Goal: Task Accomplishment & Management: Complete application form

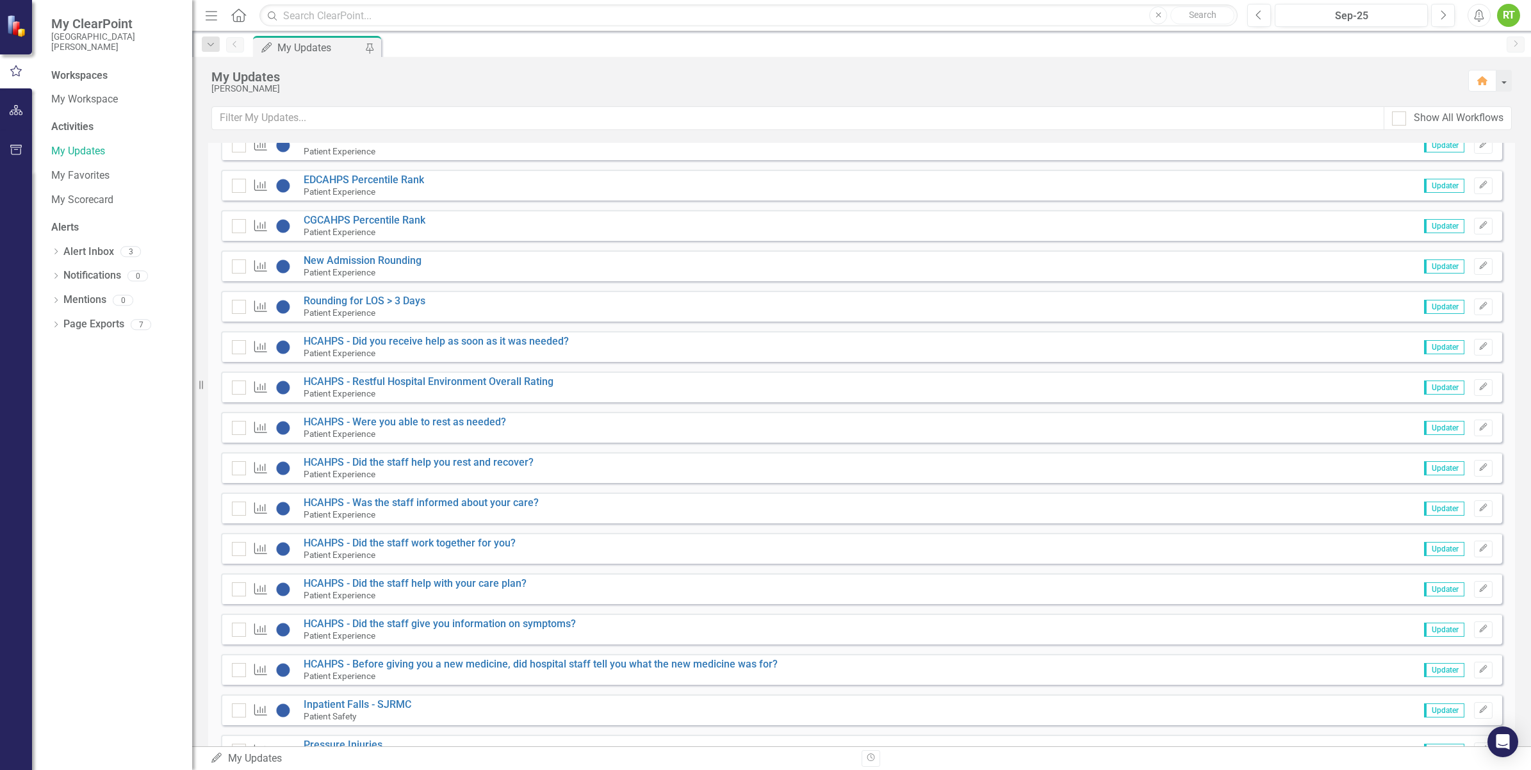
scroll to position [2081, 0]
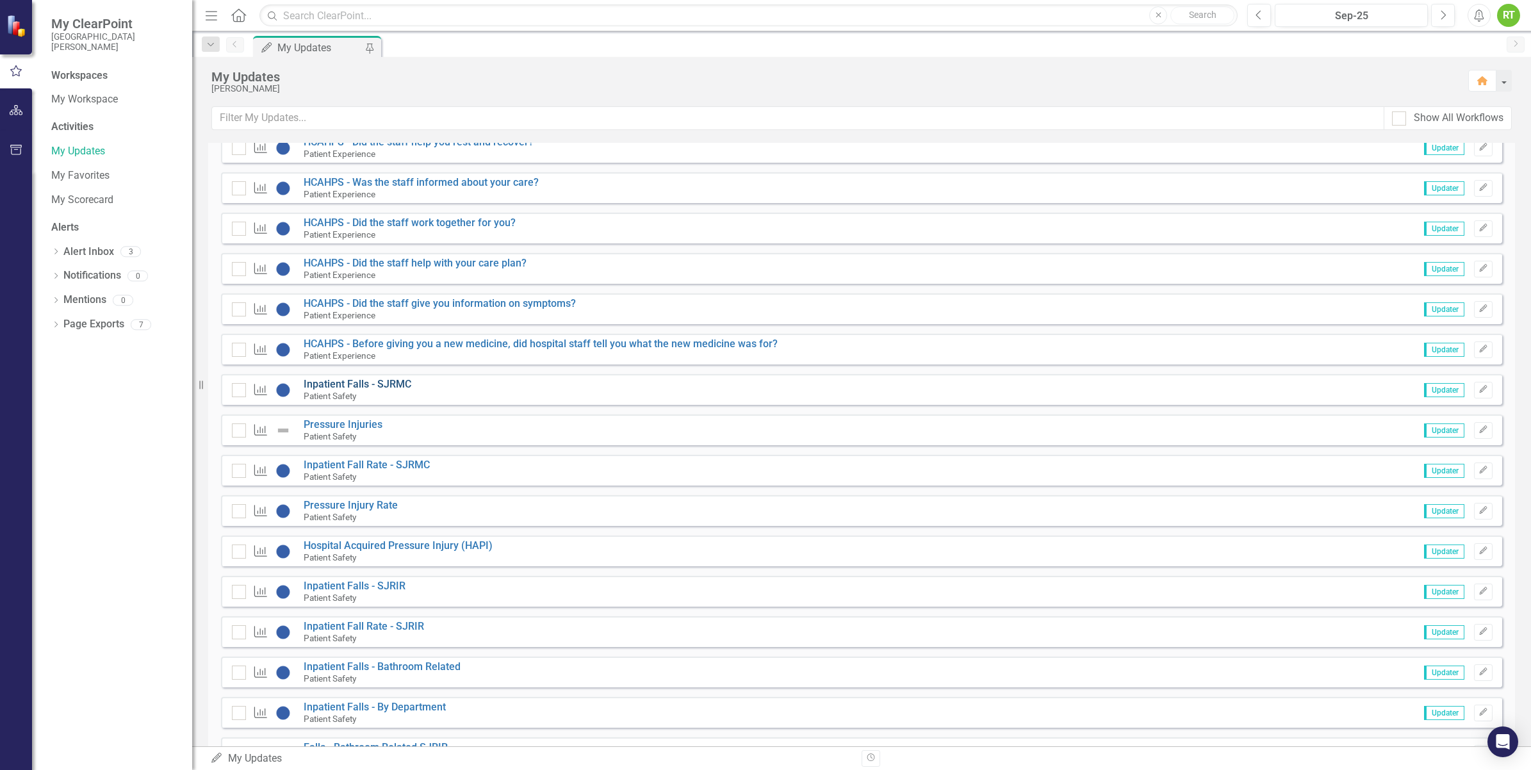
click at [339, 389] on link "Inpatient Falls - SJRMC" at bounding box center [358, 384] width 108 height 12
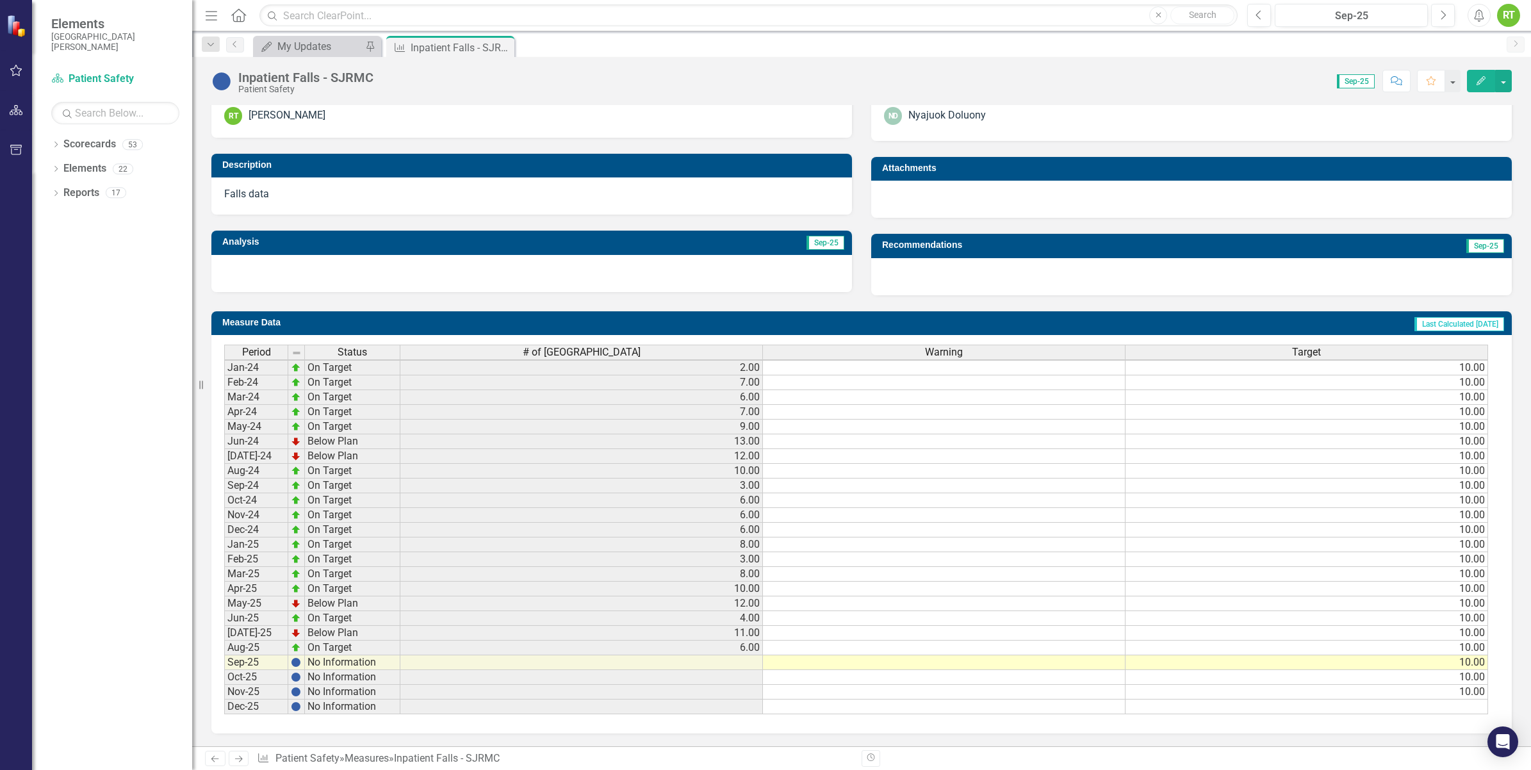
scroll to position [296, 0]
click at [320, 43] on div "My Updates" at bounding box center [319, 46] width 85 height 16
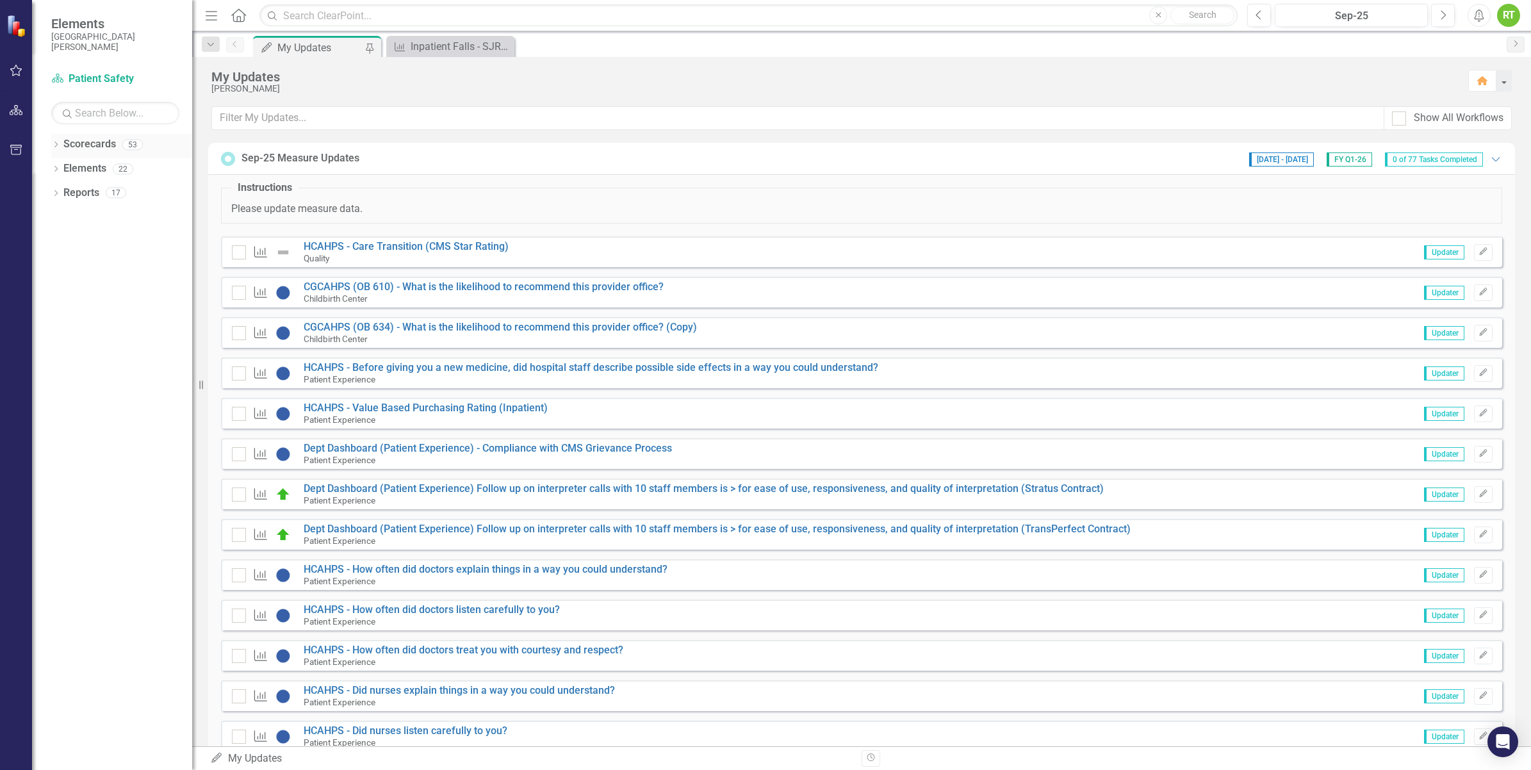
click at [53, 149] on icon "Dropdown" at bounding box center [55, 145] width 9 height 7
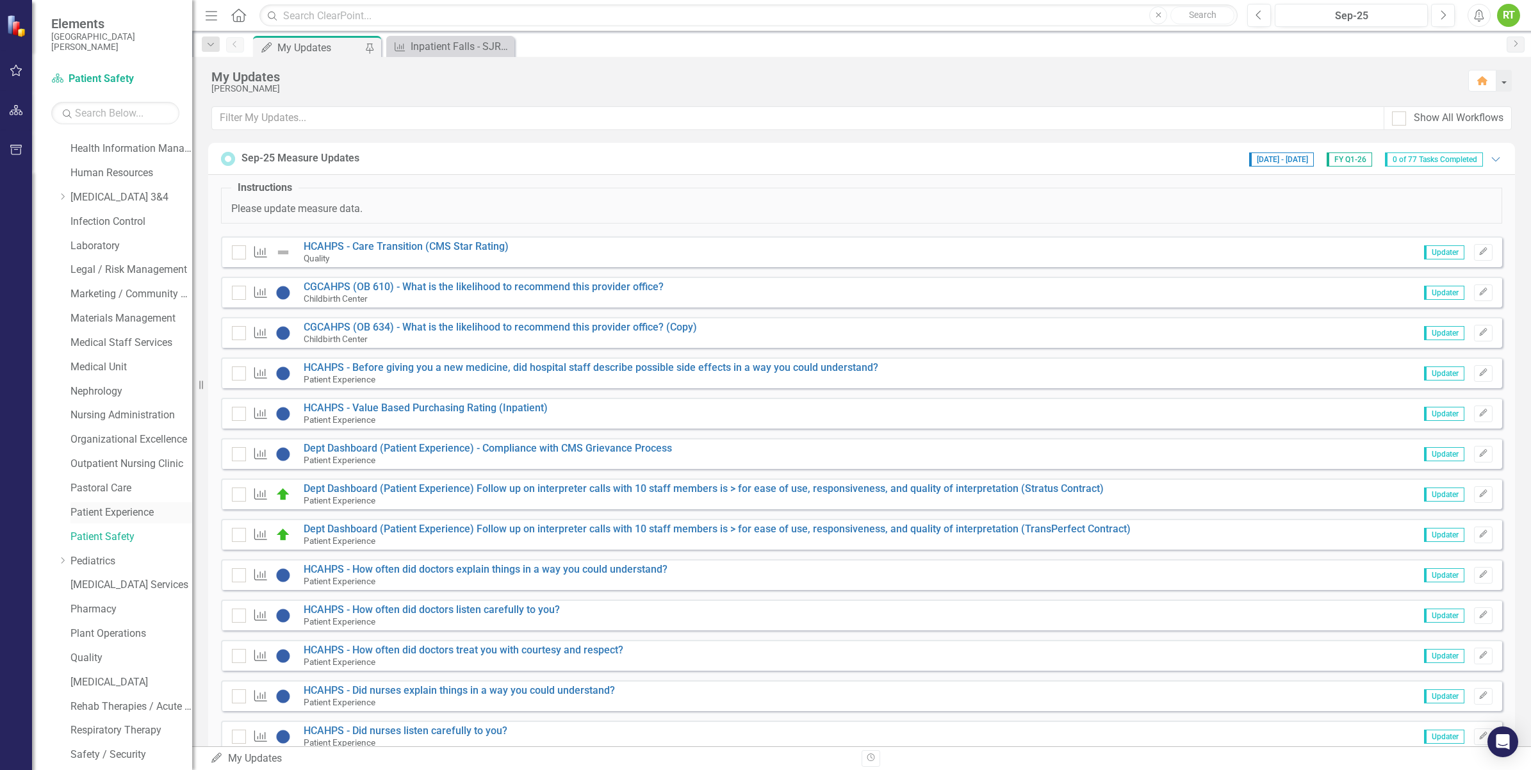
scroll to position [600, 0]
click at [72, 635] on link "Safety / Security" at bounding box center [131, 635] width 122 height 15
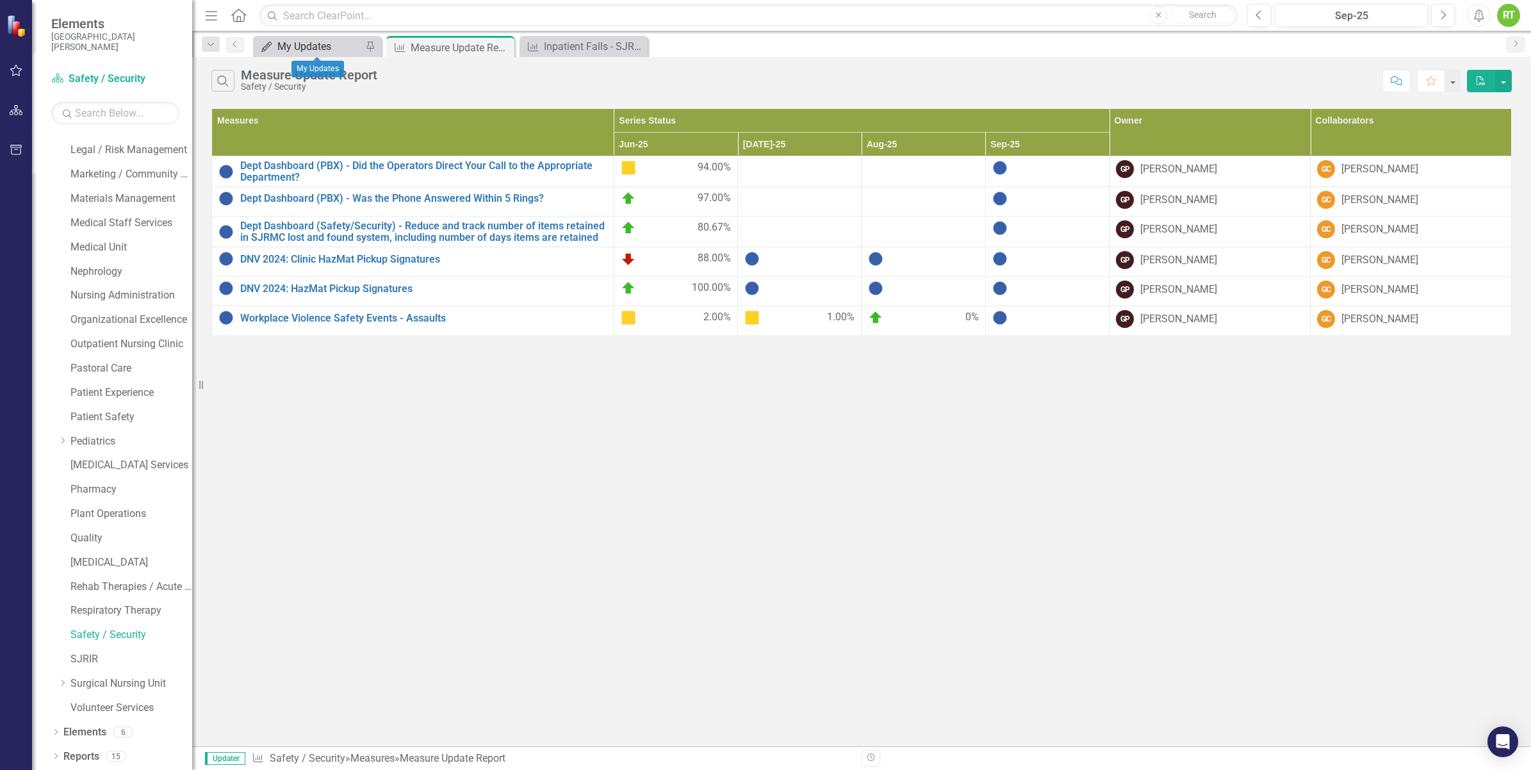
click at [313, 42] on div "My Updates" at bounding box center [319, 46] width 85 height 16
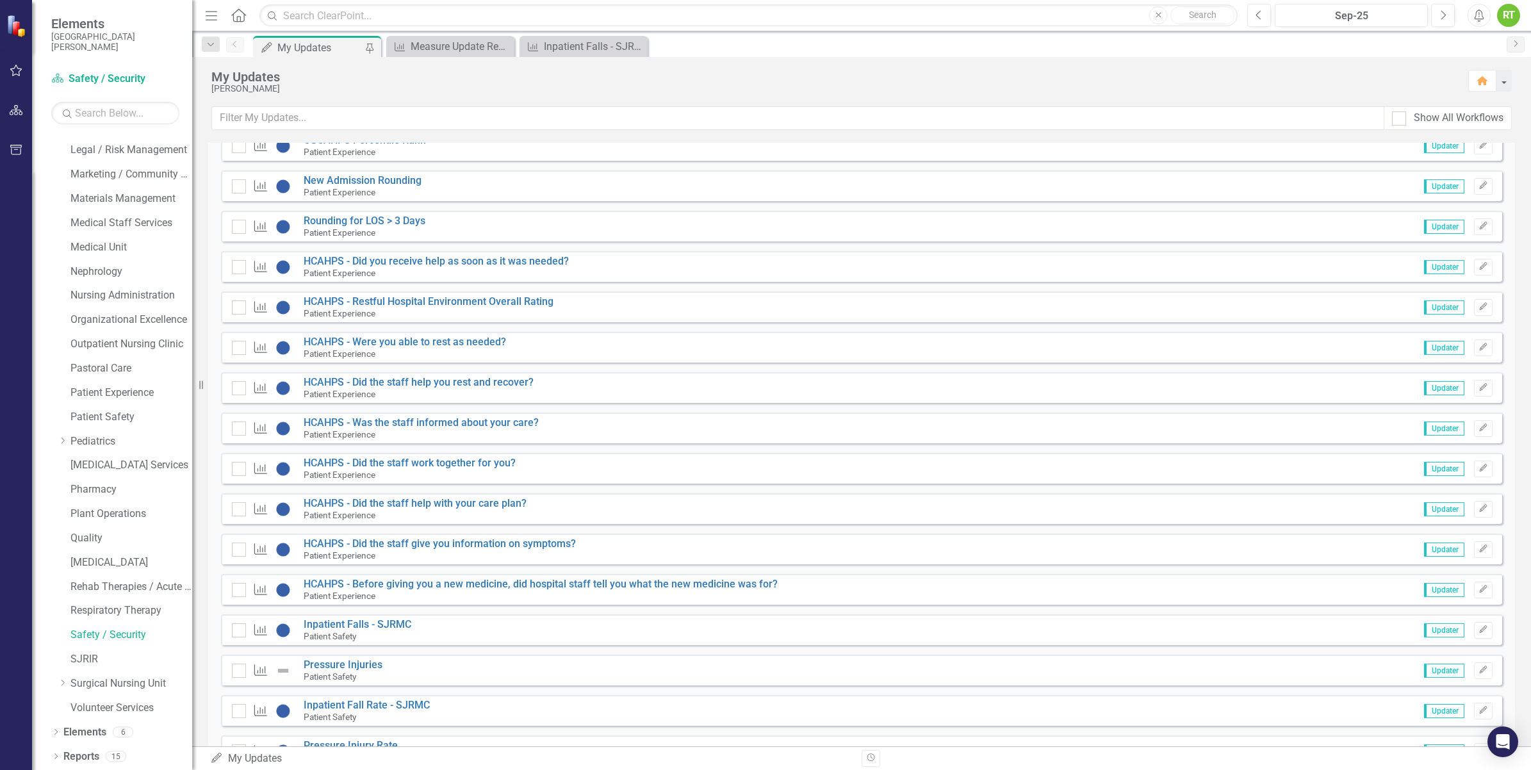
scroll to position [1921, 0]
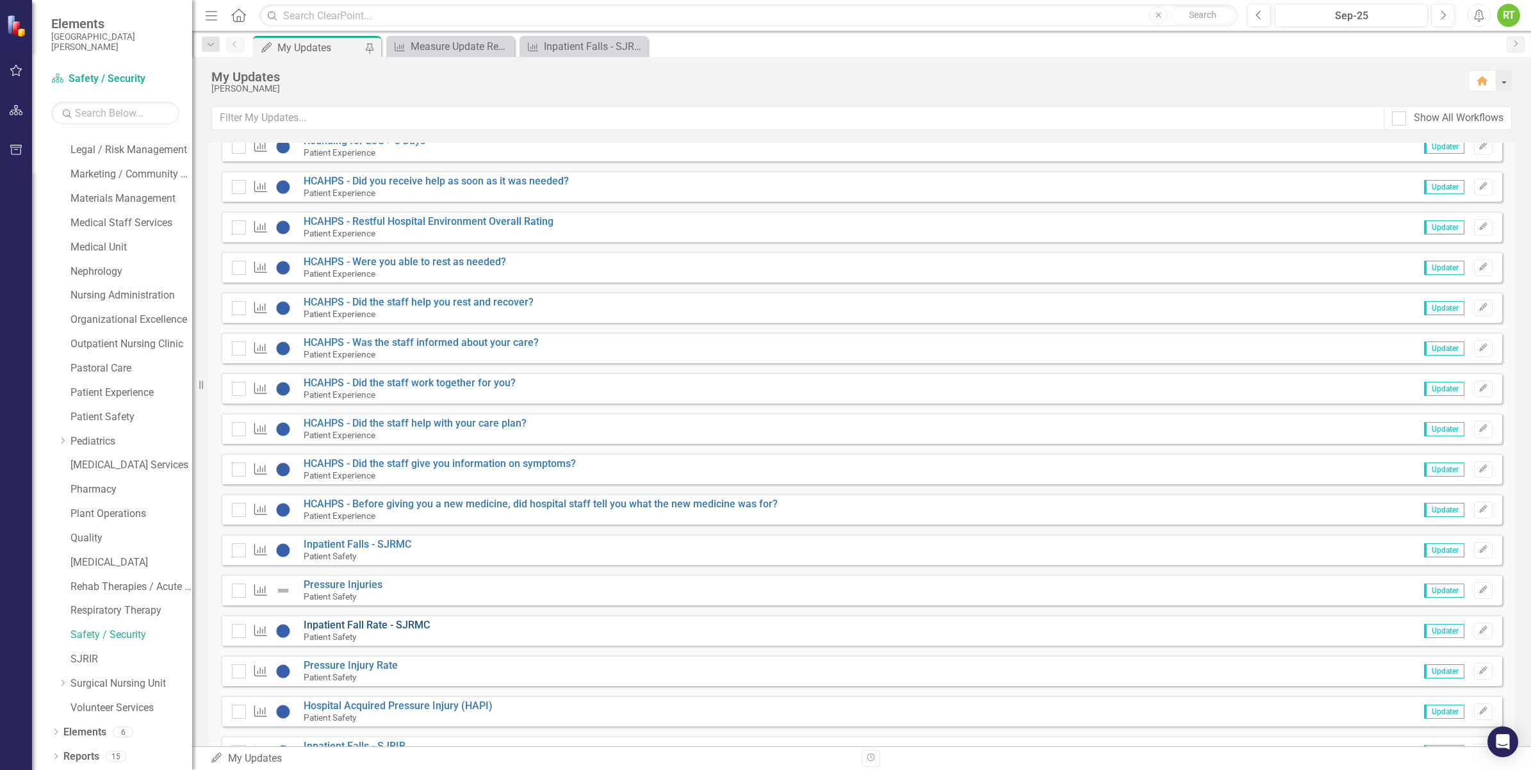
click at [328, 626] on link "Inpatient Fall Rate - SJRMC" at bounding box center [367, 625] width 126 height 12
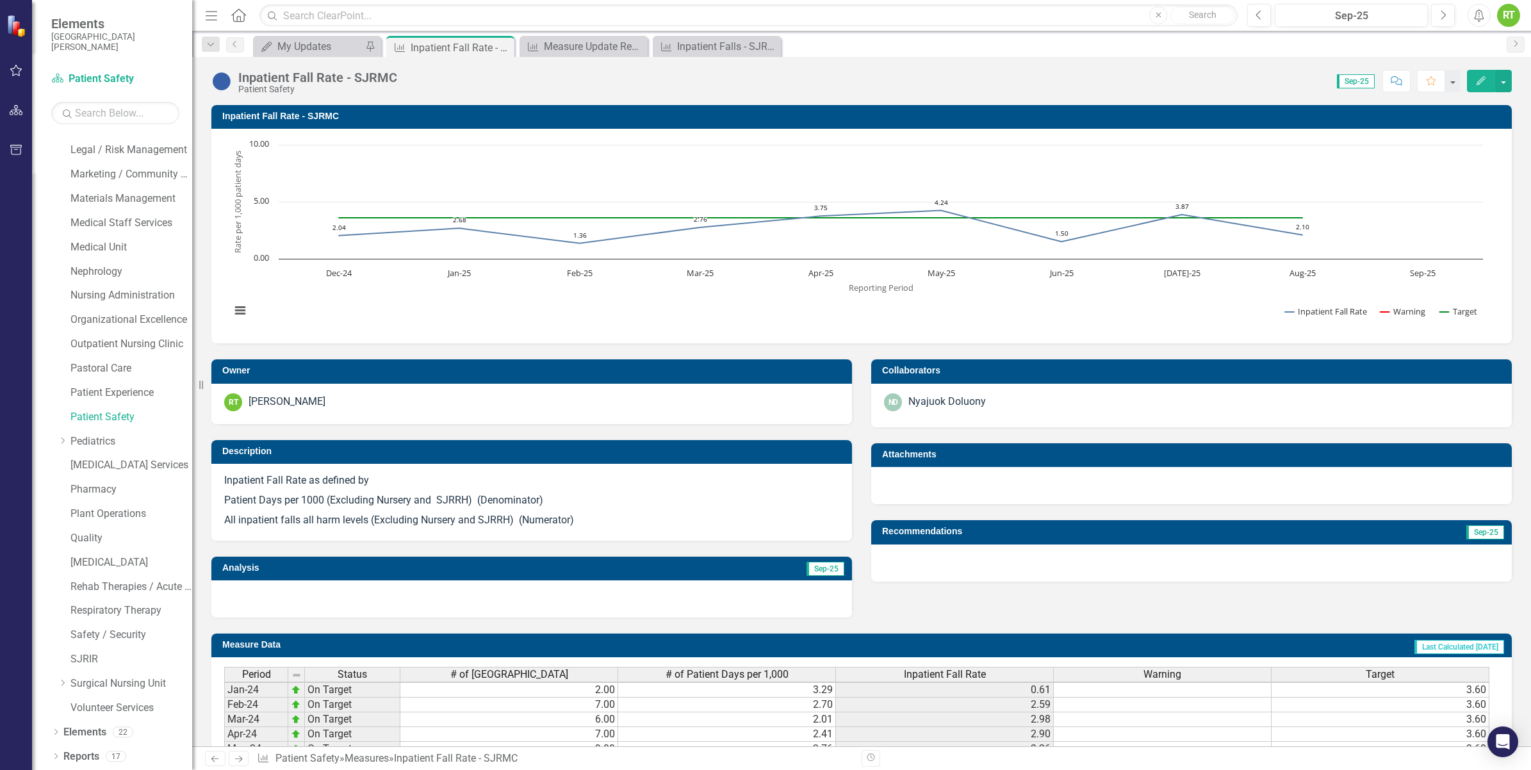
scroll to position [4, 0]
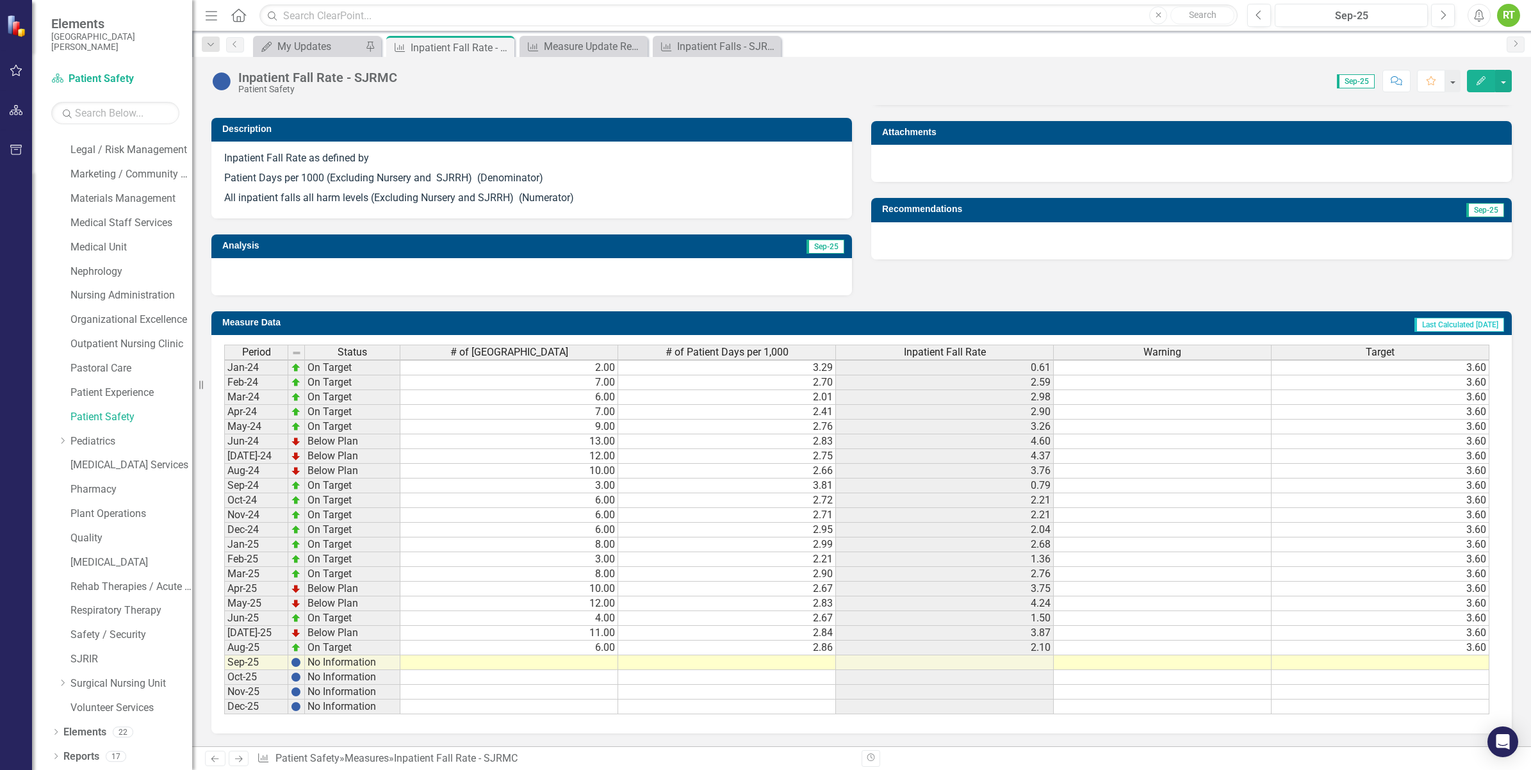
click at [597, 655] on td at bounding box center [509, 662] width 218 height 15
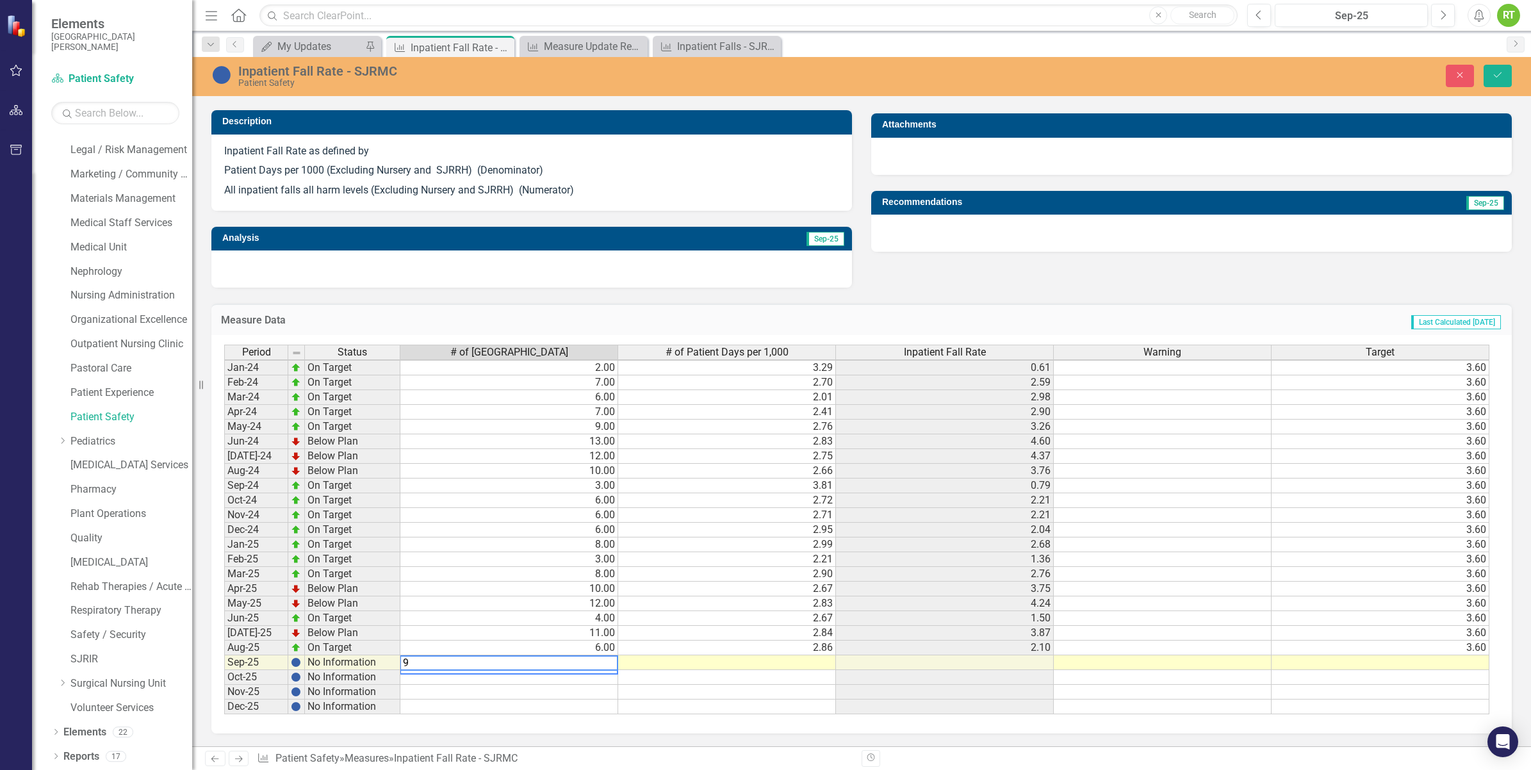
click at [555, 665] on textarea "9" at bounding box center [509, 662] width 218 height 15
type textarea "9"
click at [558, 677] on td at bounding box center [509, 677] width 218 height 15
click at [1221, 74] on icon "Save" at bounding box center [1498, 74] width 12 height 9
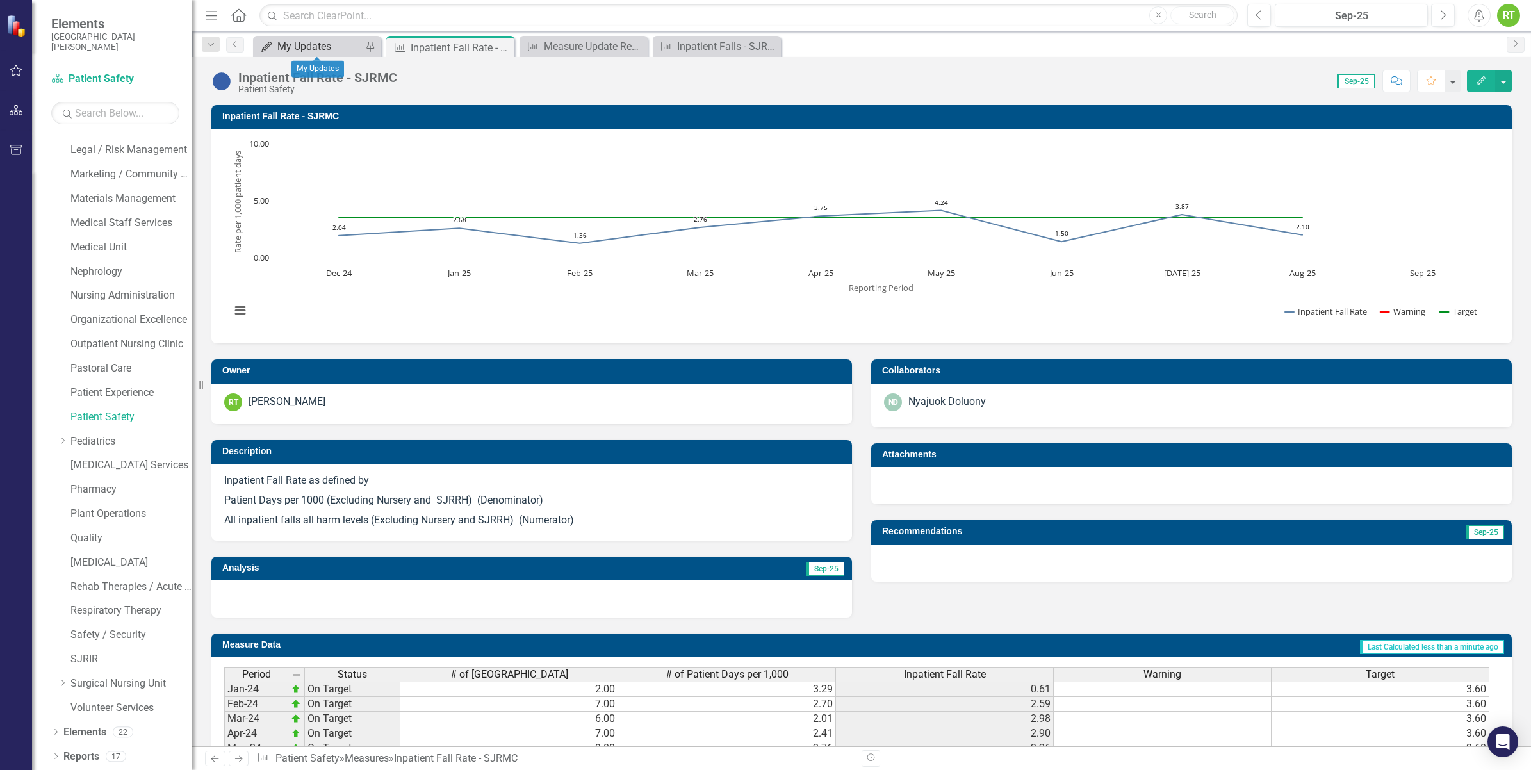
click at [314, 39] on div "My Updates" at bounding box center [319, 46] width 85 height 16
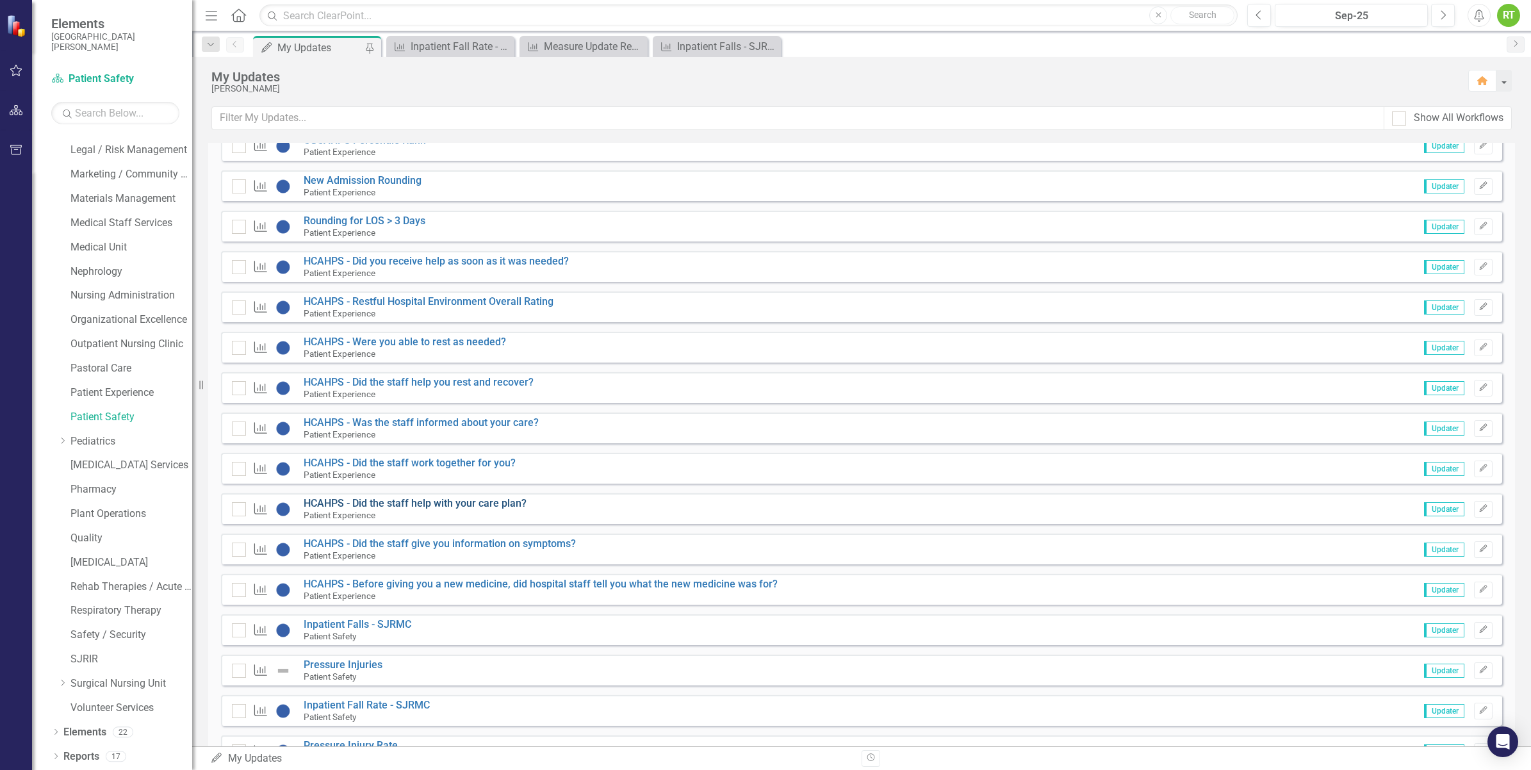
scroll to position [2081, 0]
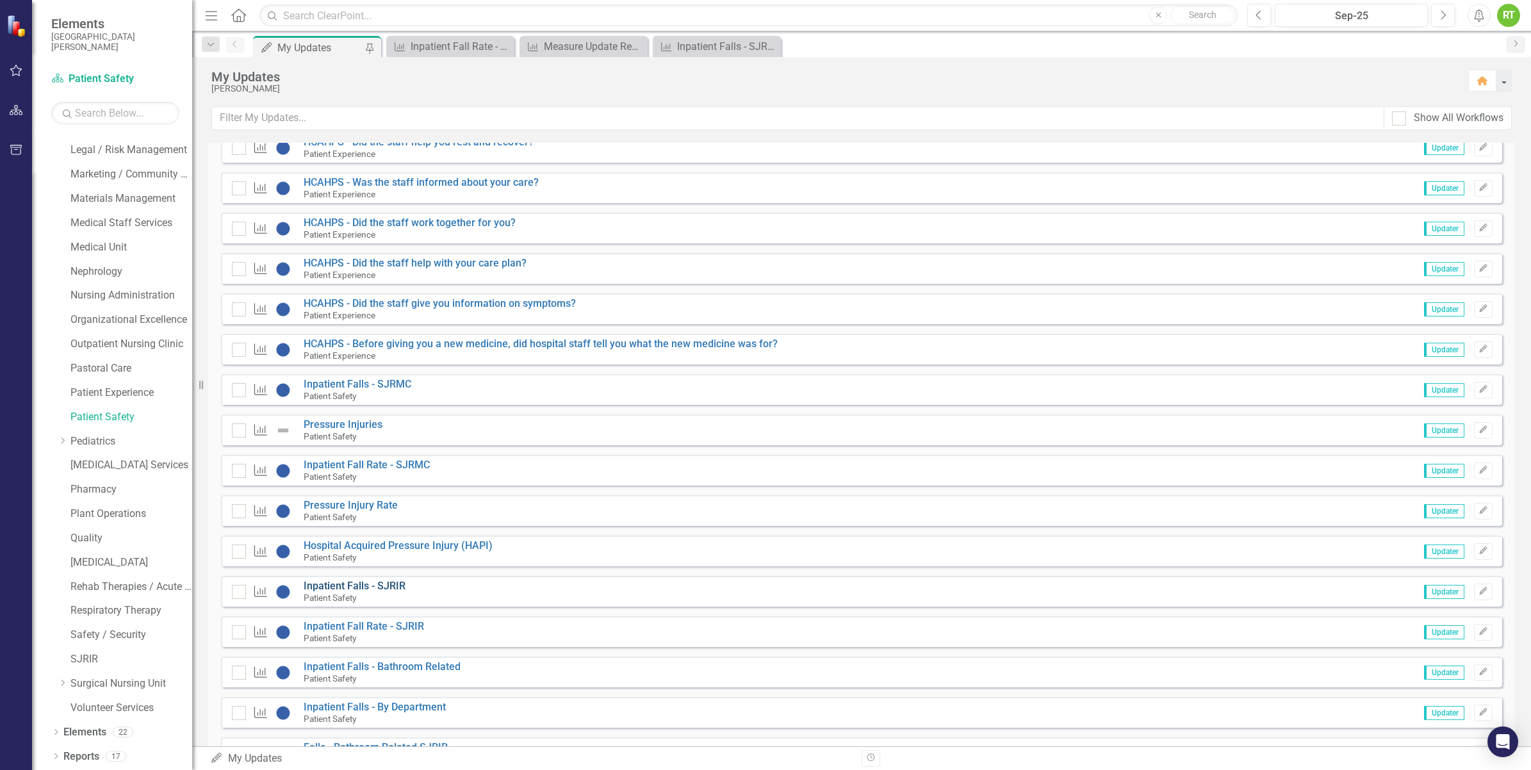
click at [370, 587] on link "Inpatient Falls - SJRIR" at bounding box center [355, 586] width 102 height 12
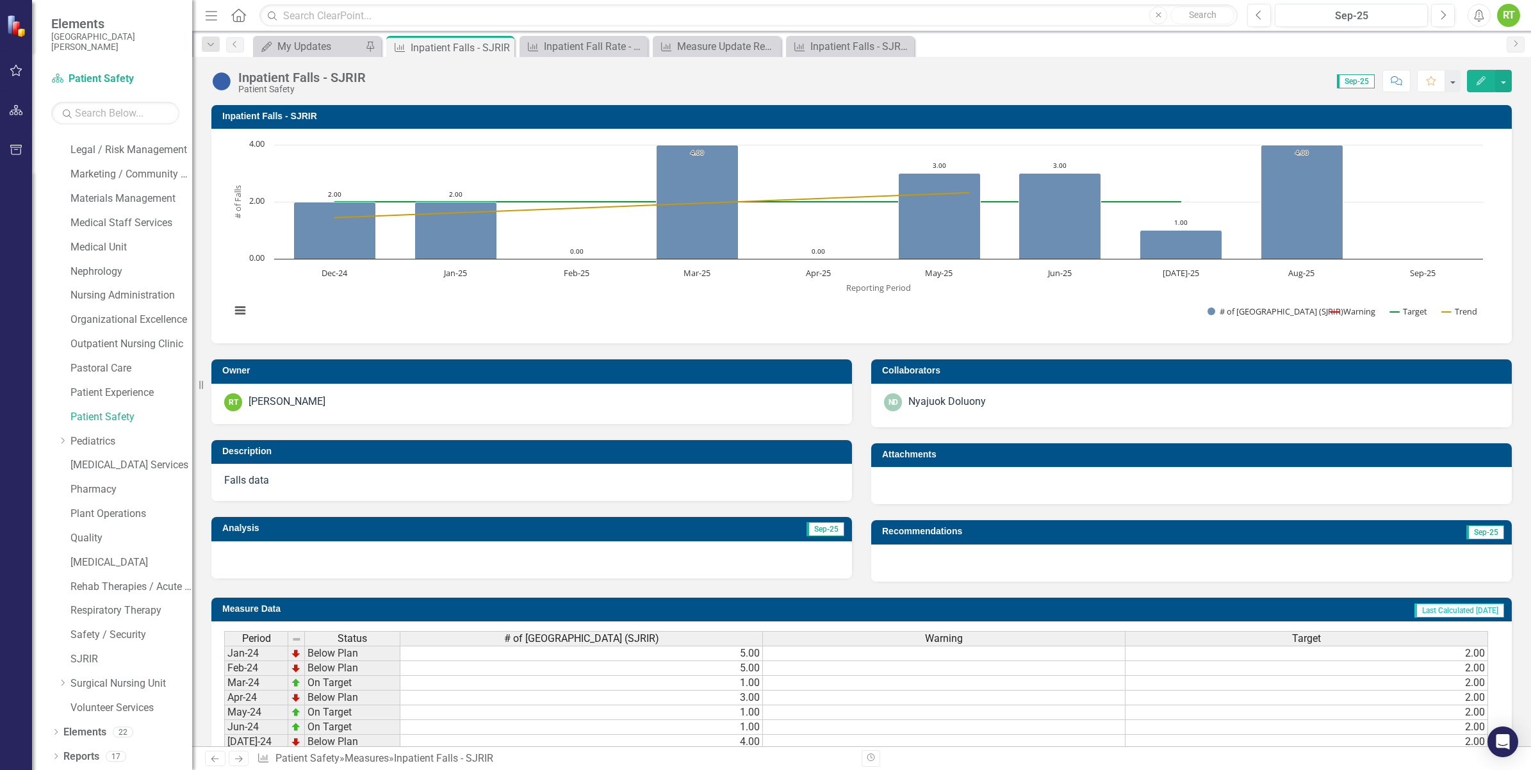
scroll to position [295, 0]
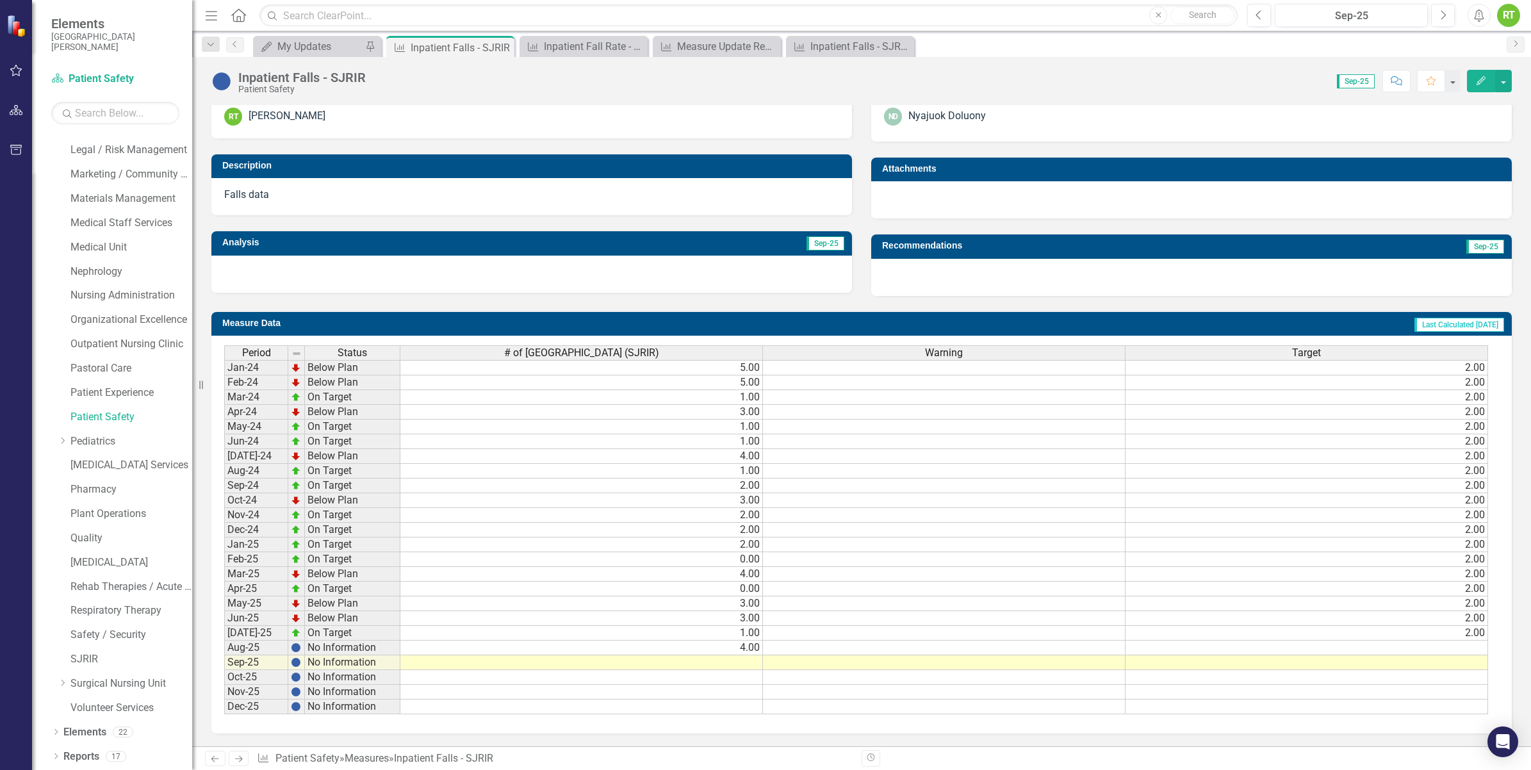
click at [224, 649] on div "Period Status # of Inpatient Falls (SJRIR) Warning Target Jan-24 Below Plan 5.0…" at bounding box center [224, 529] width 0 height 369
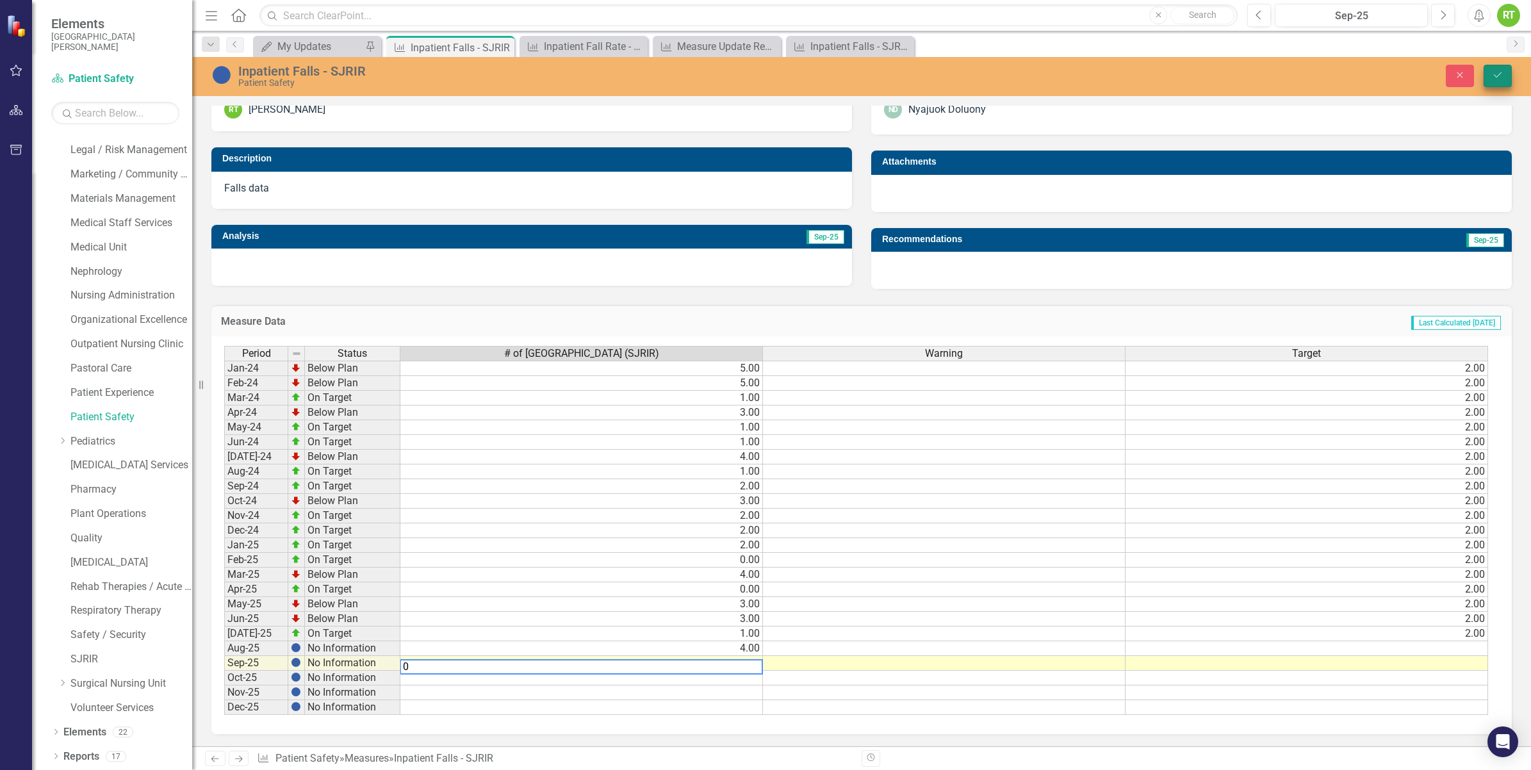
type textarea "0"
click at [1221, 77] on icon "Save" at bounding box center [1498, 74] width 12 height 9
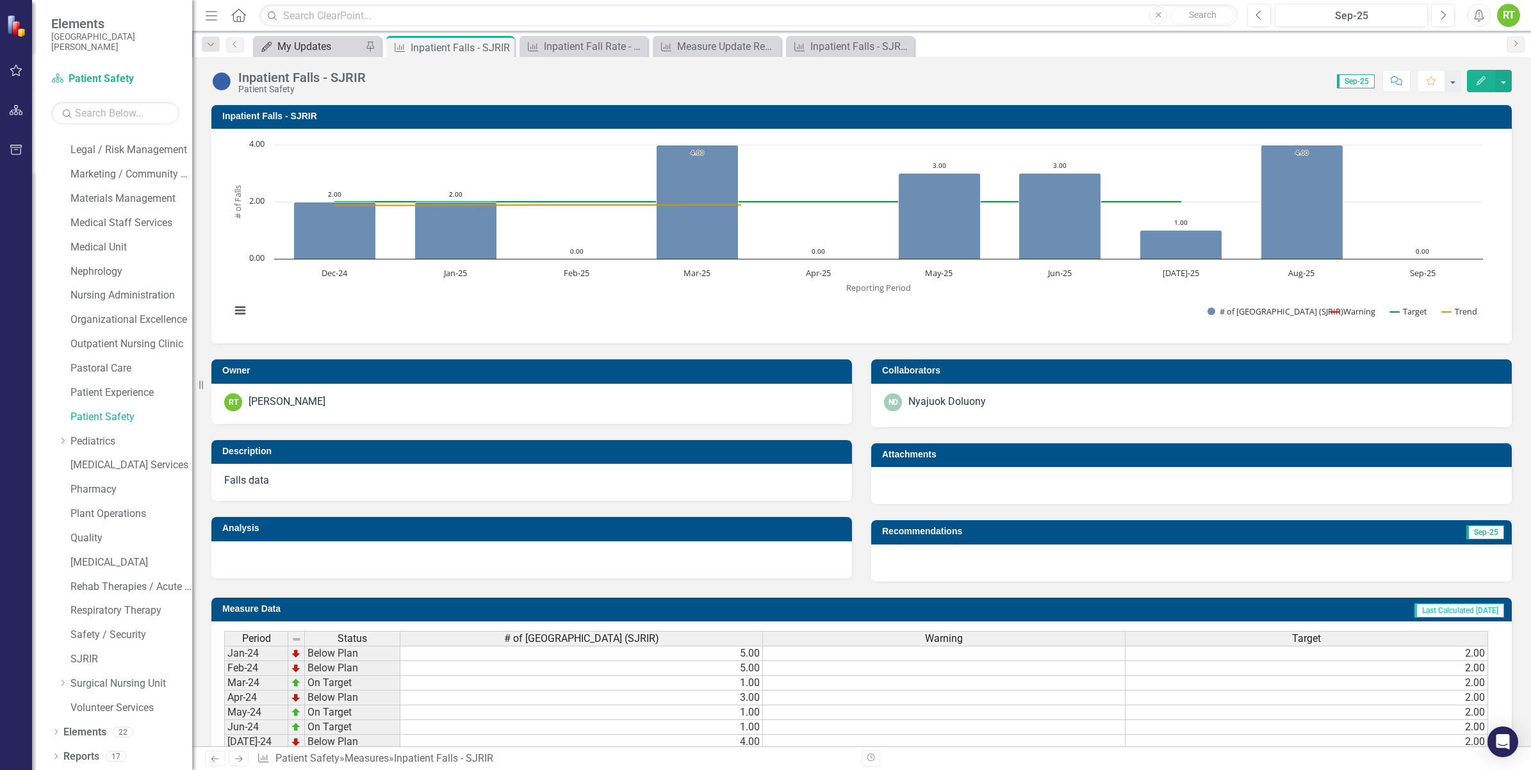
click at [334, 45] on div "My Updates" at bounding box center [319, 46] width 85 height 16
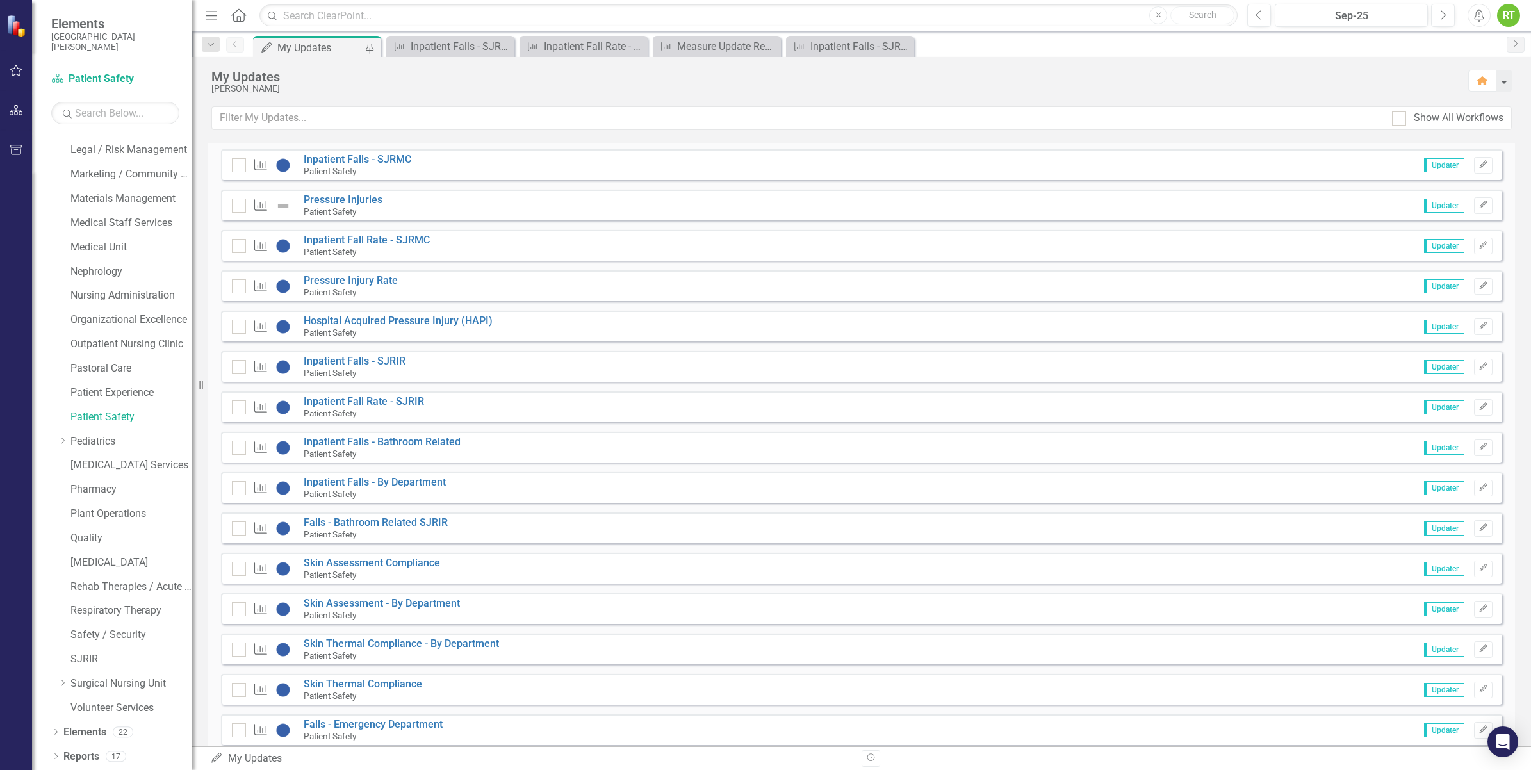
scroll to position [2226, 0]
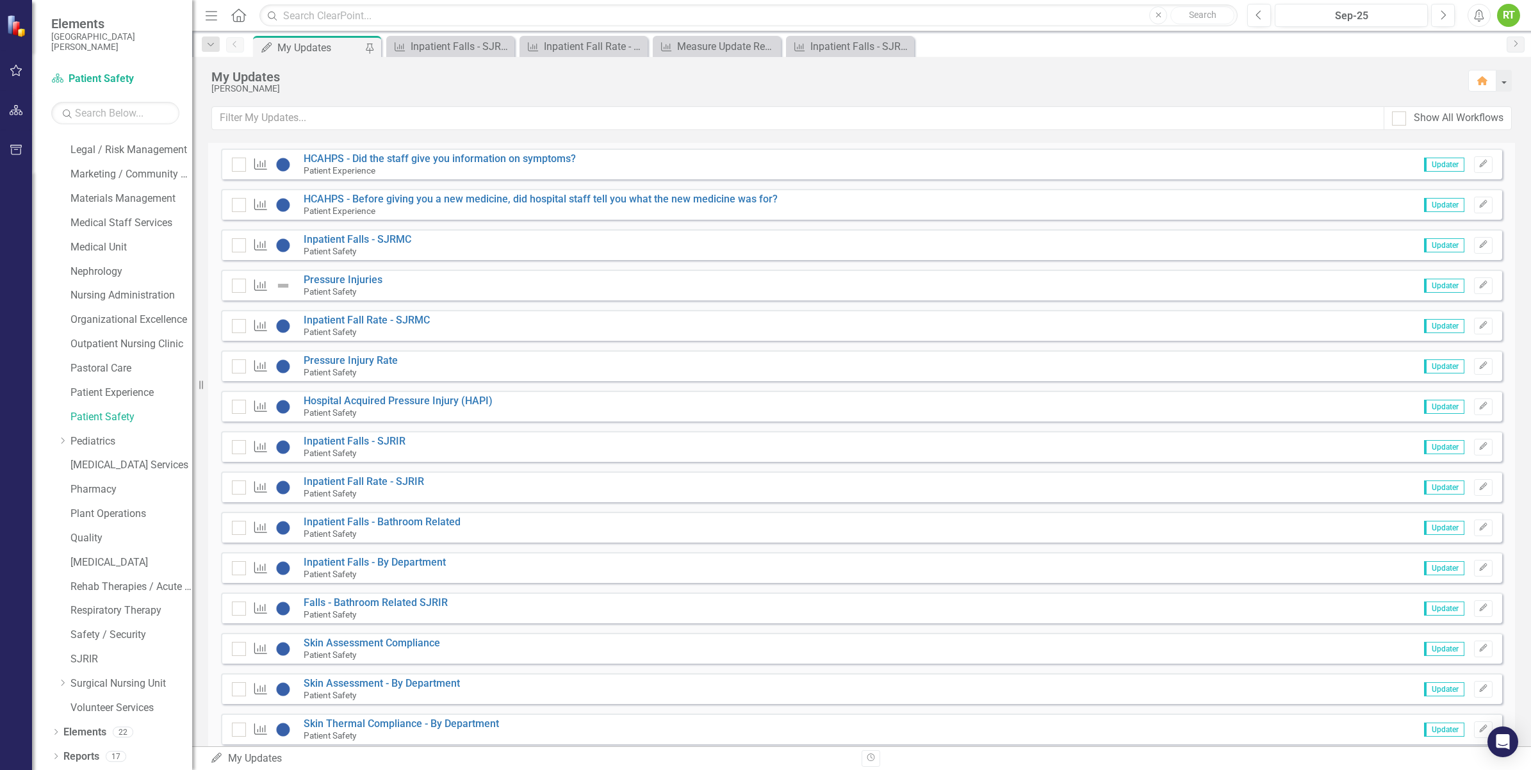
click at [1221, 447] on span "Updater" at bounding box center [1444, 447] width 40 height 14
click at [1221, 446] on icon "Edit" at bounding box center [1483, 447] width 10 height 8
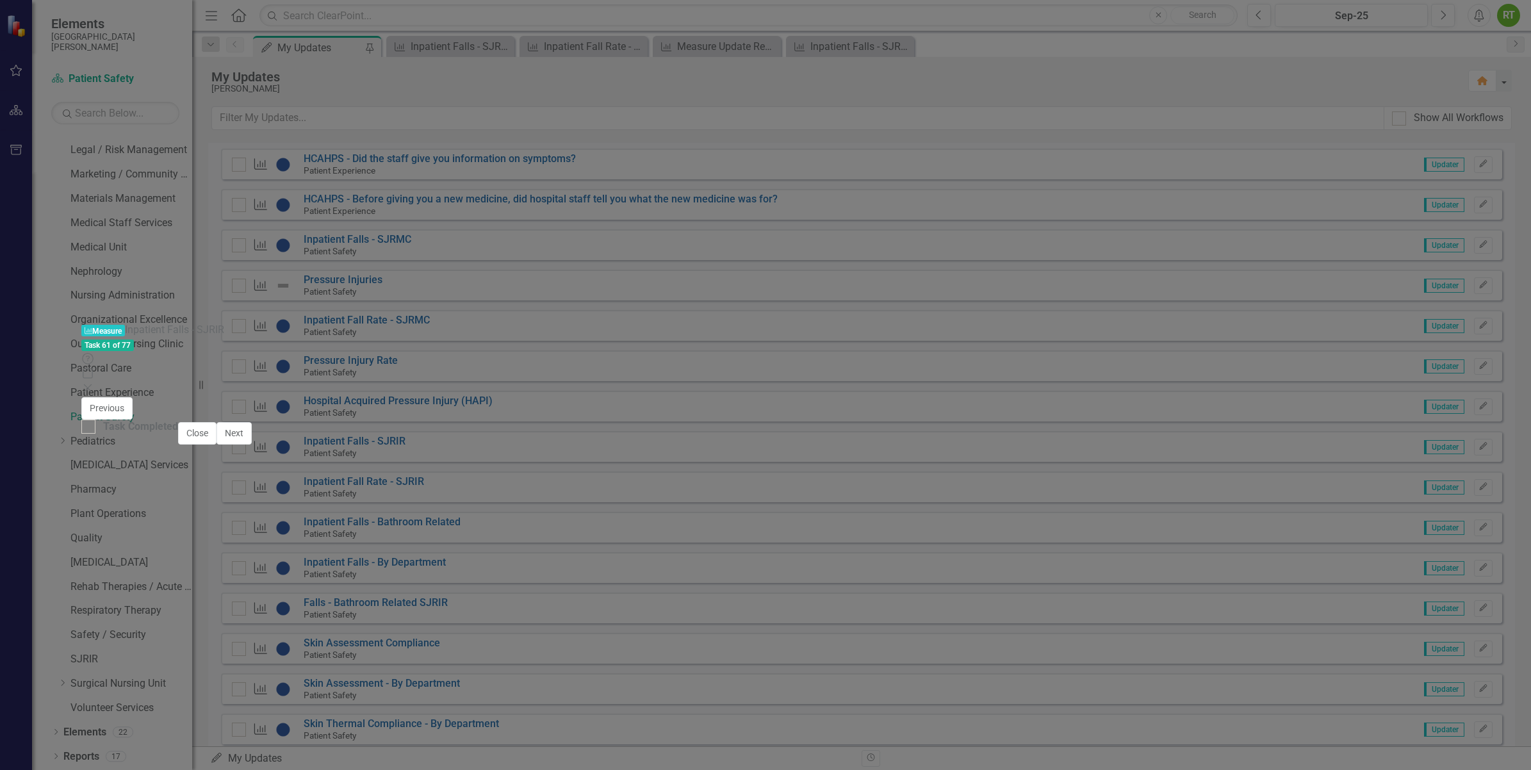
scroll to position [279, 0]
click at [95, 434] on div at bounding box center [88, 426] width 14 height 14
click at [90, 428] on input "Task Completed" at bounding box center [85, 423] width 8 height 8
checkbox input "true"
click at [252, 444] on button "Next" at bounding box center [233, 433] width 35 height 22
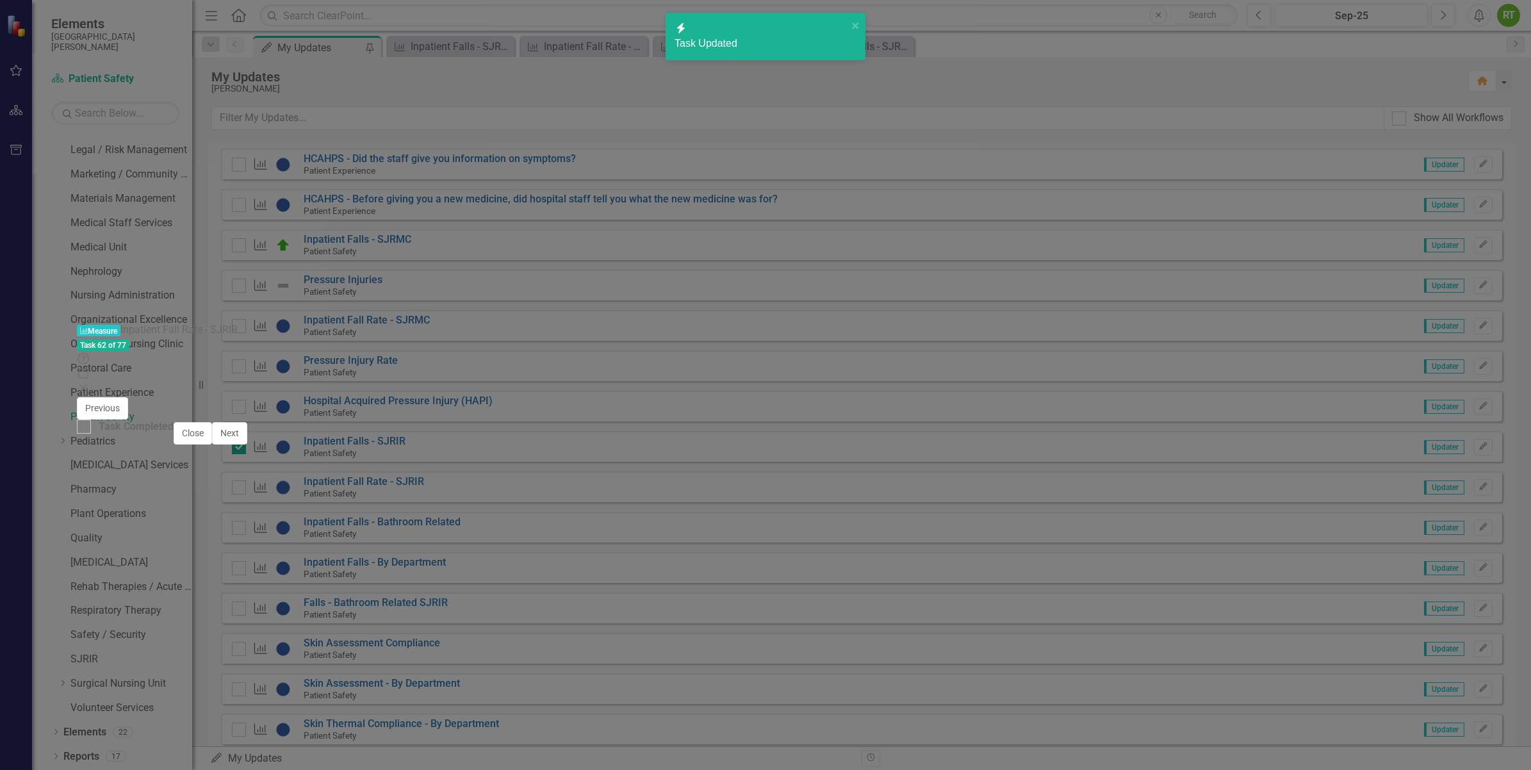
checkbox input "true"
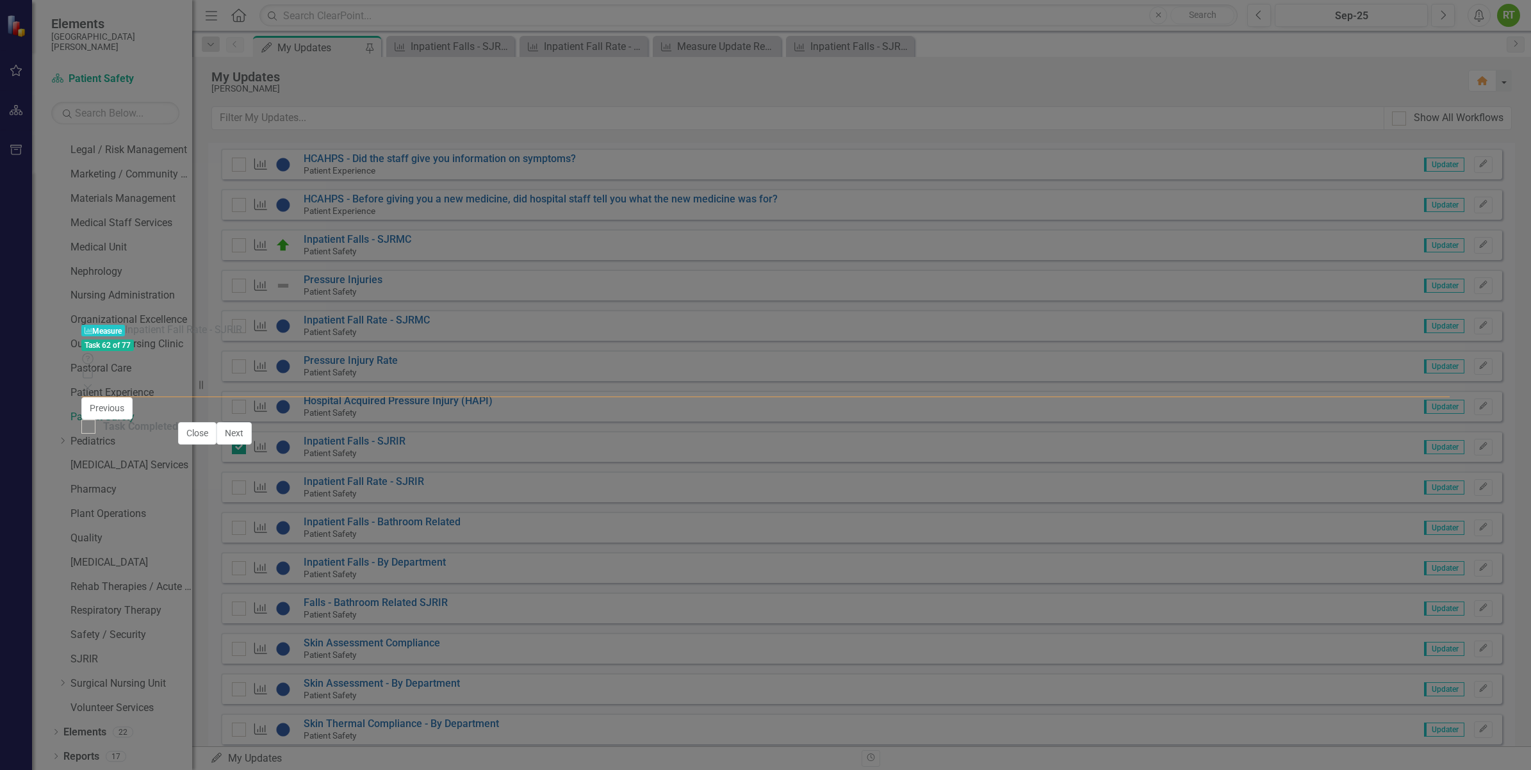
type textarea "0"
click at [1221, 410] on icon "Save" at bounding box center [1416, 414] width 12 height 9
click at [252, 444] on button "Next" at bounding box center [233, 433] width 35 height 22
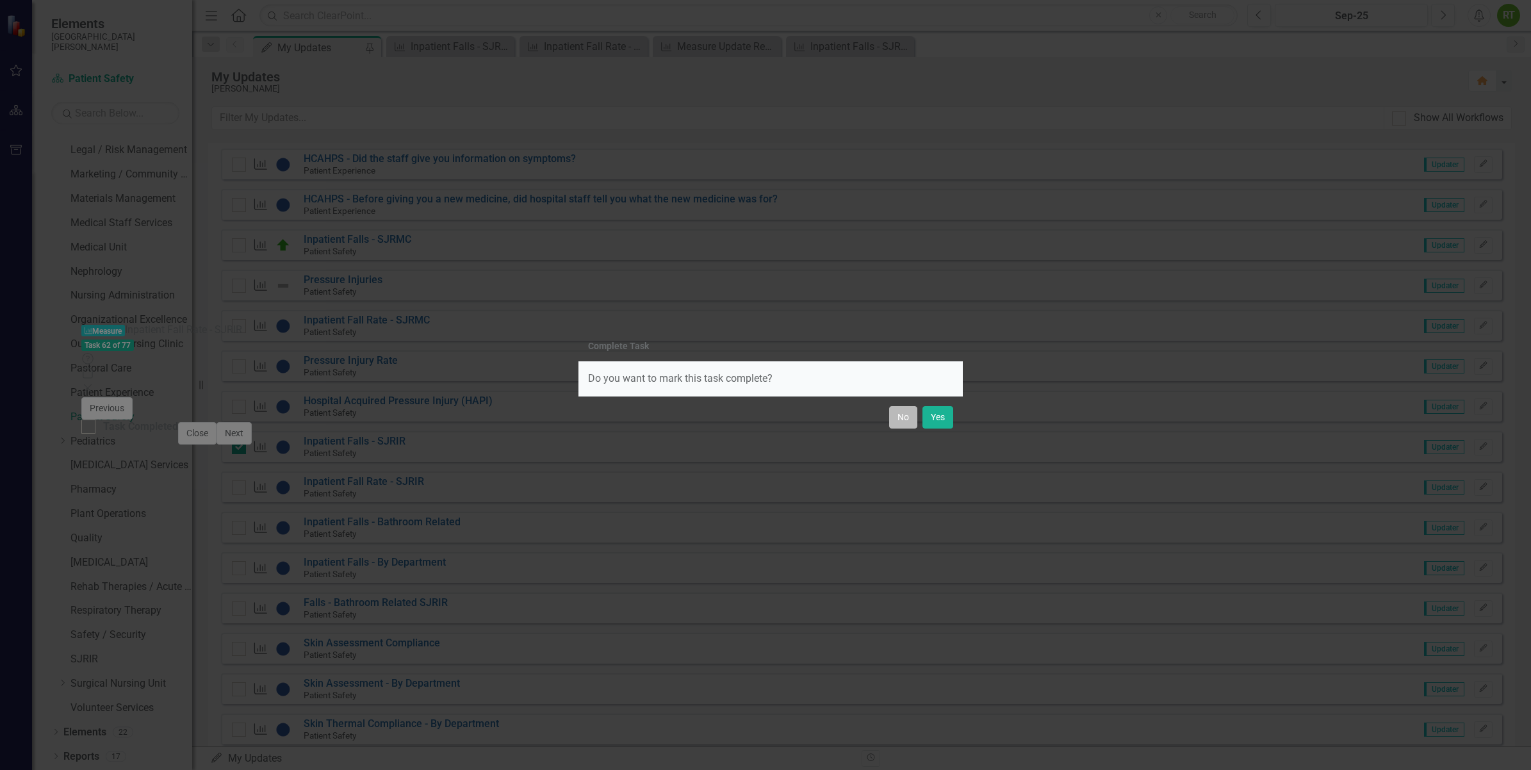
click at [897, 420] on button "No" at bounding box center [903, 417] width 28 height 22
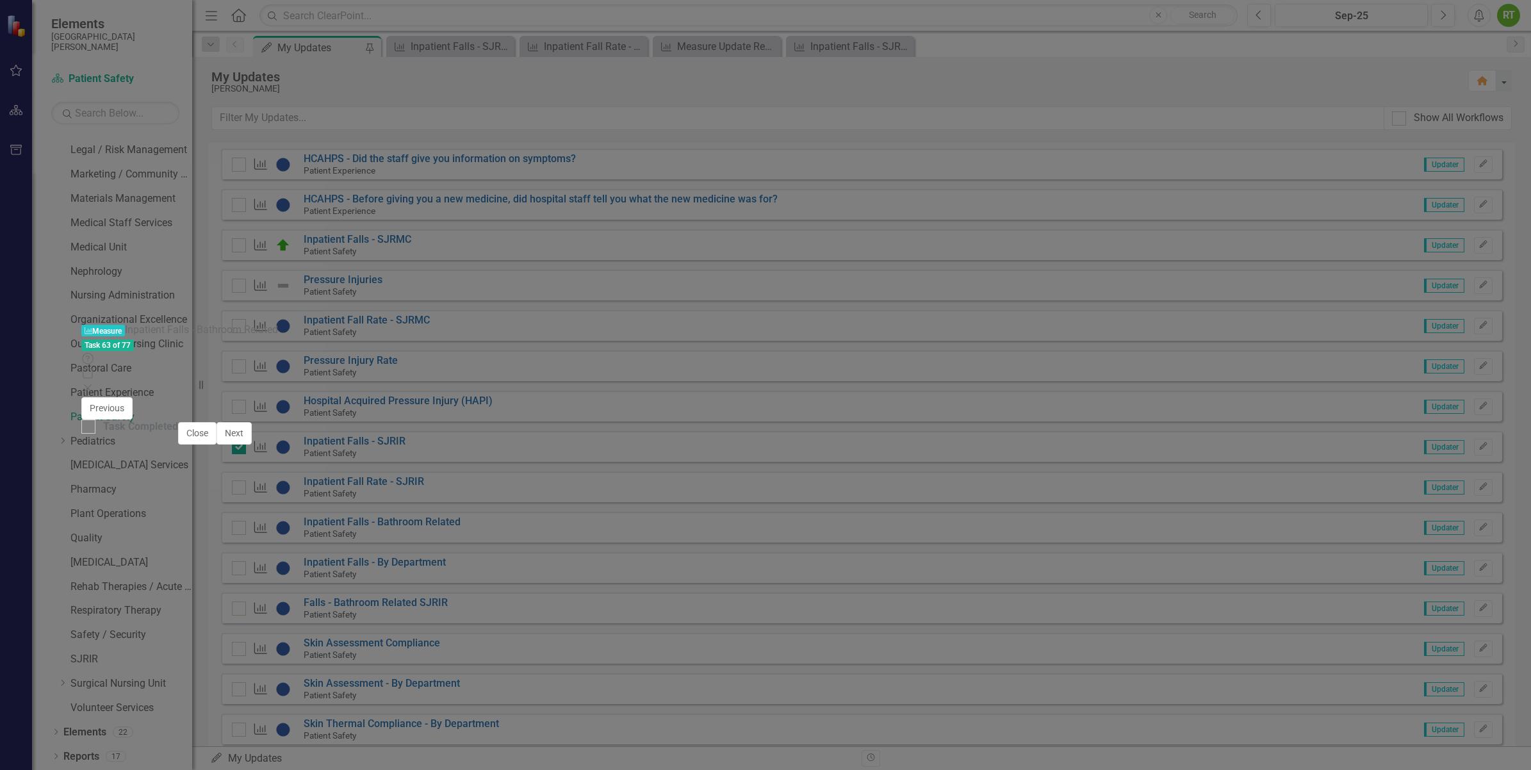
scroll to position [300, 0]
drag, startPoint x: 654, startPoint y: 649, endPoint x: 648, endPoint y: 657, distance: 10.1
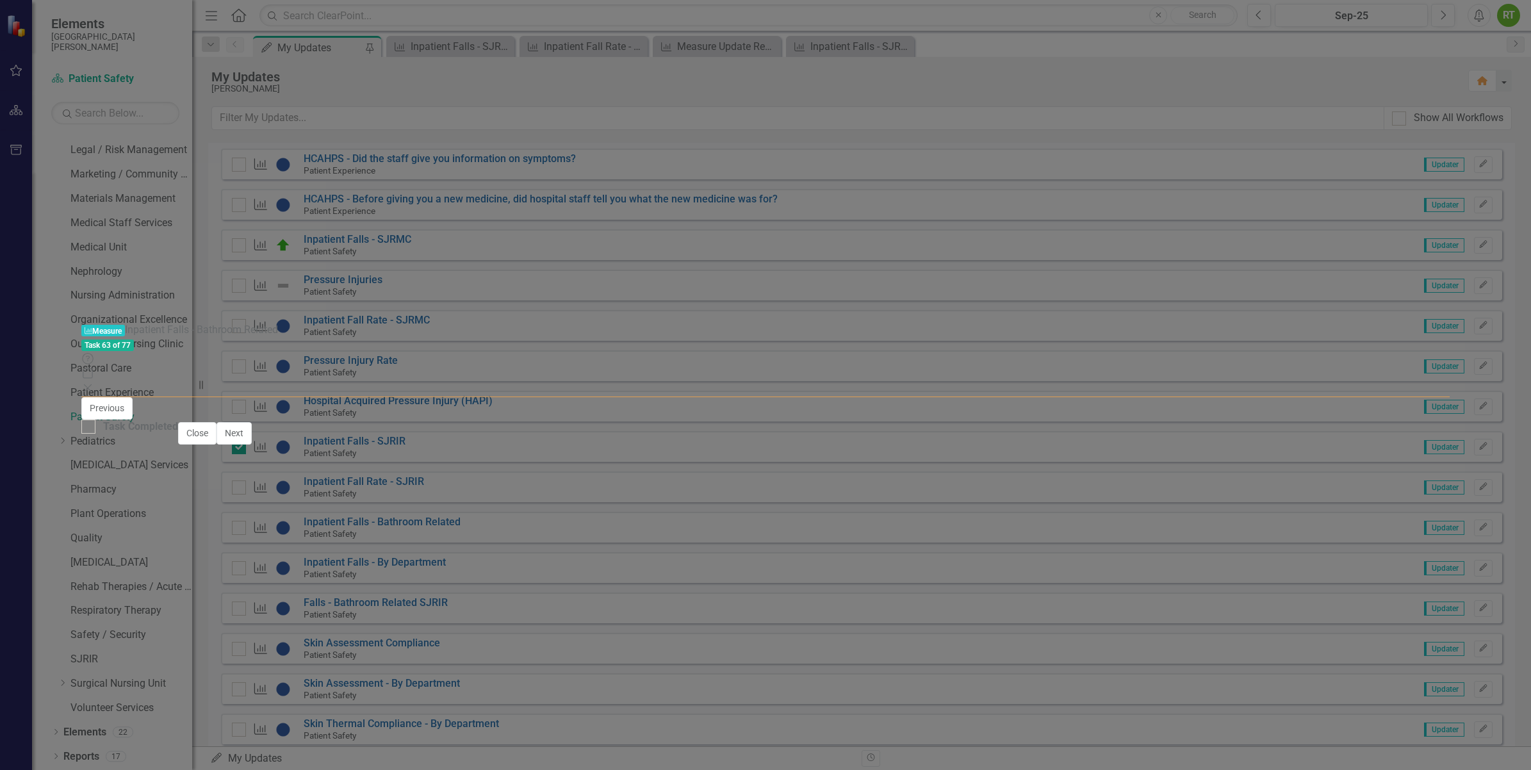
type textarea "0"
type textarea "1"
type textarea "0"
type textarea "1"
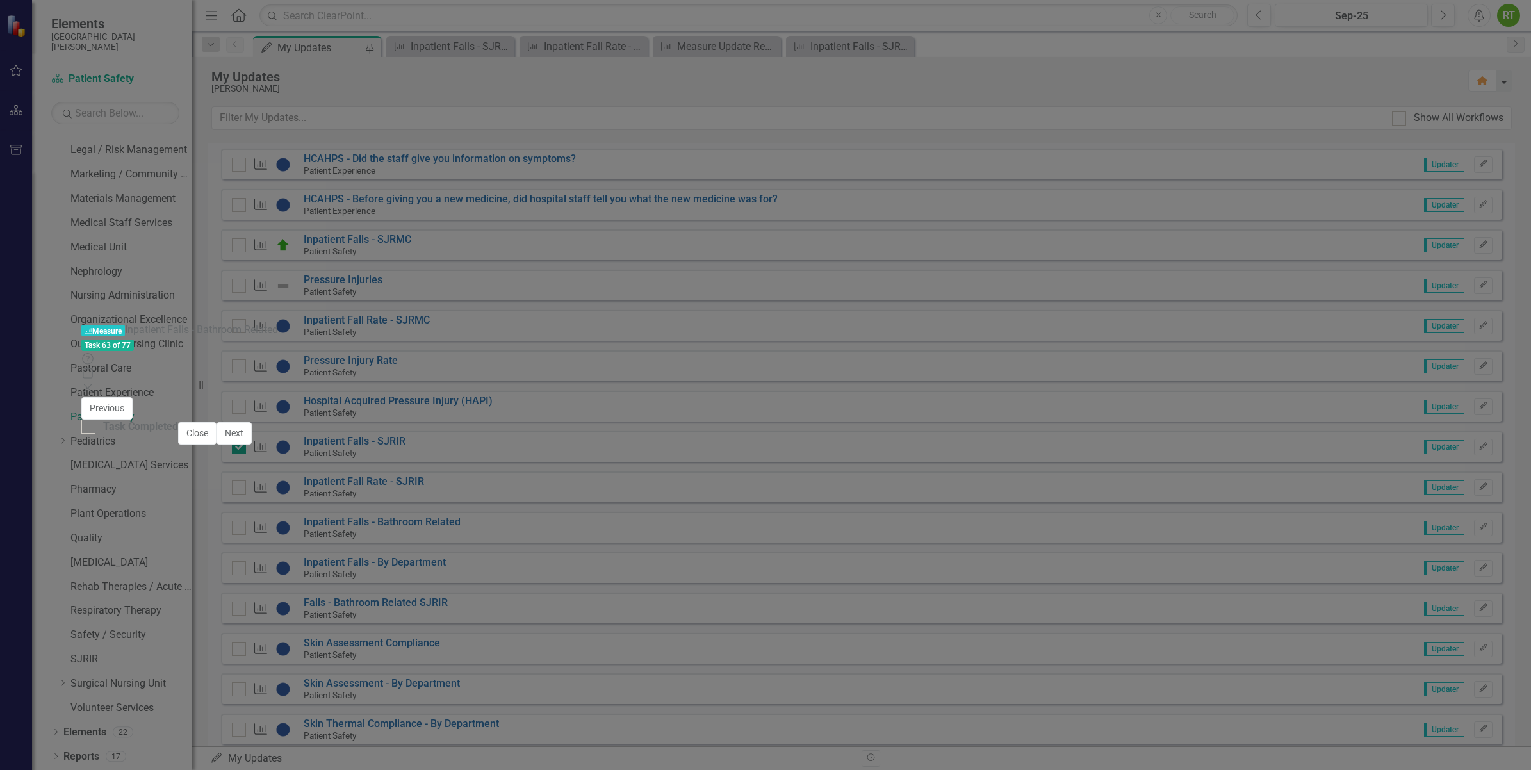
type textarea "3"
type textarea "4"
type textarea "1"
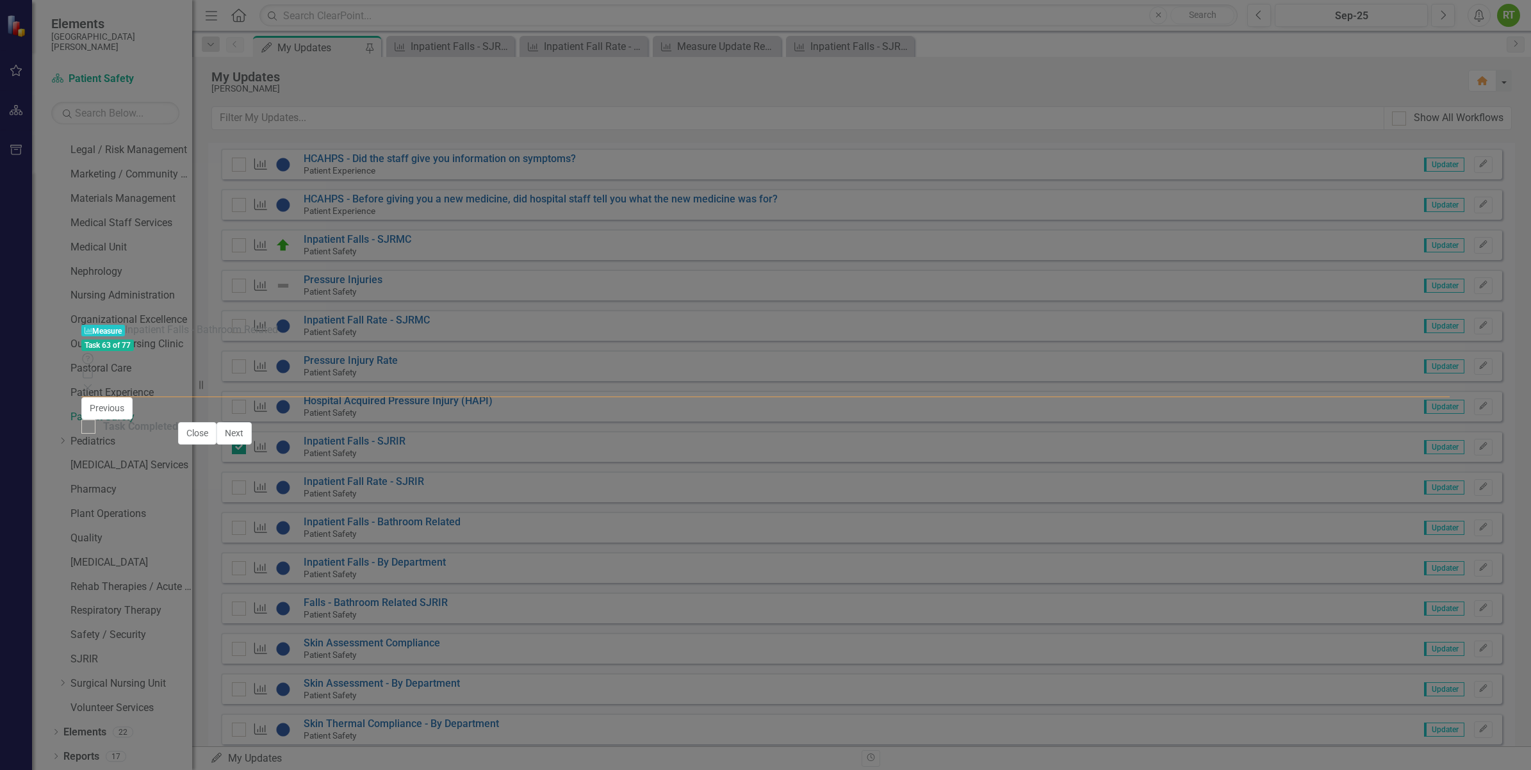
type textarea "0"
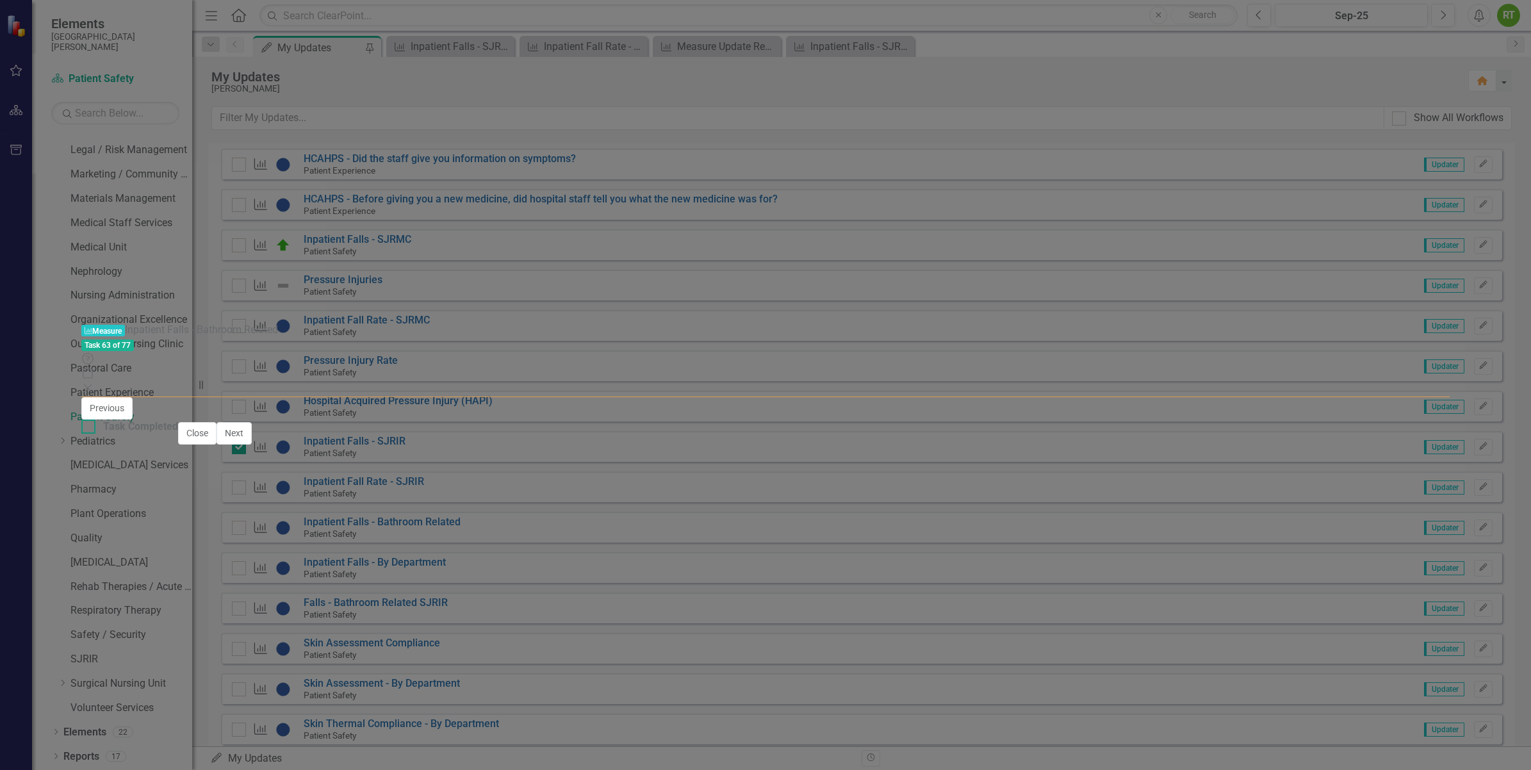
click at [95, 434] on div at bounding box center [88, 426] width 14 height 14
click at [90, 428] on input "Task Completed" at bounding box center [85, 423] width 8 height 8
checkbox input "true"
click at [252, 444] on button "Next" at bounding box center [233, 433] width 35 height 22
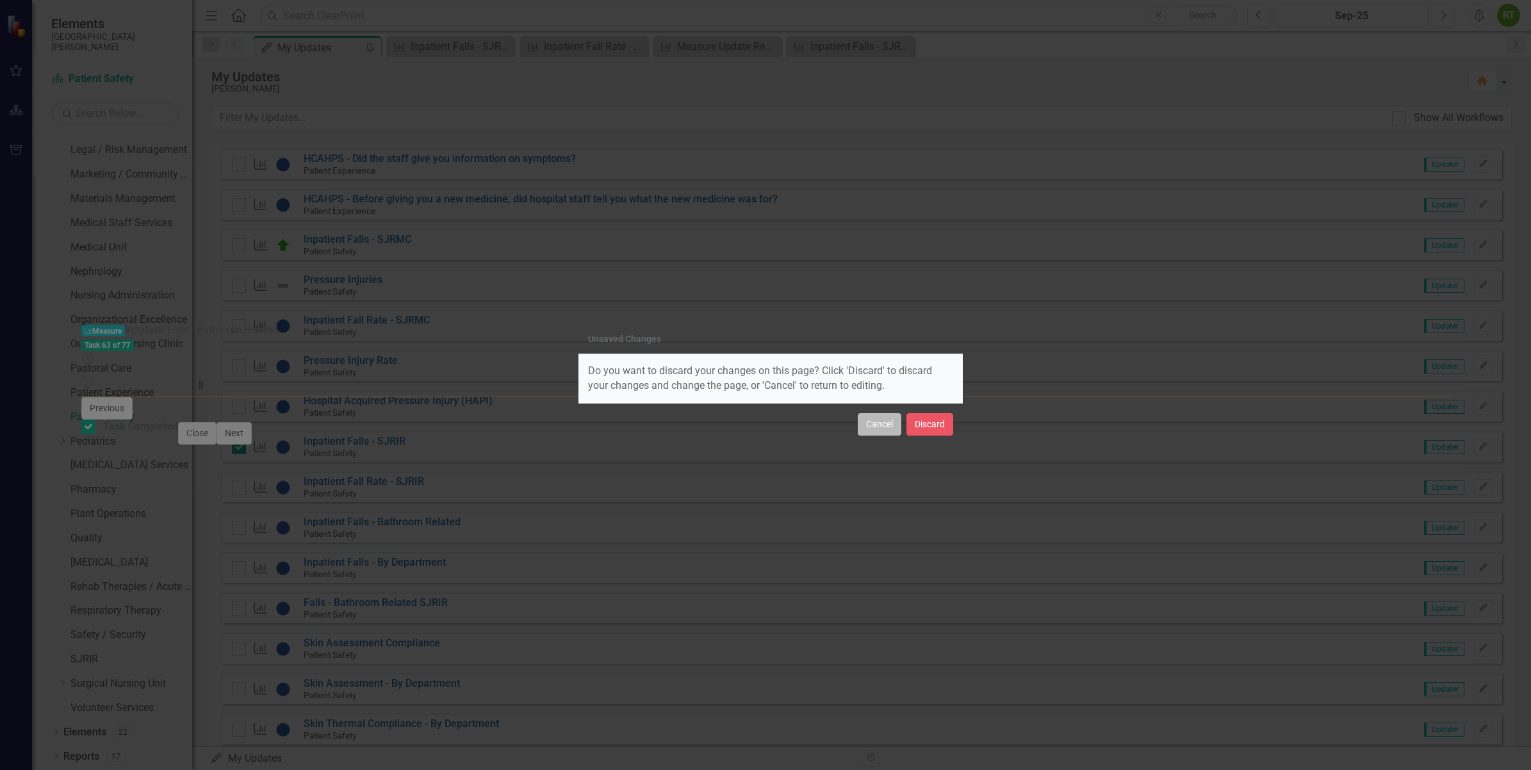
click at [881, 430] on button "Cancel" at bounding box center [880, 424] width 44 height 22
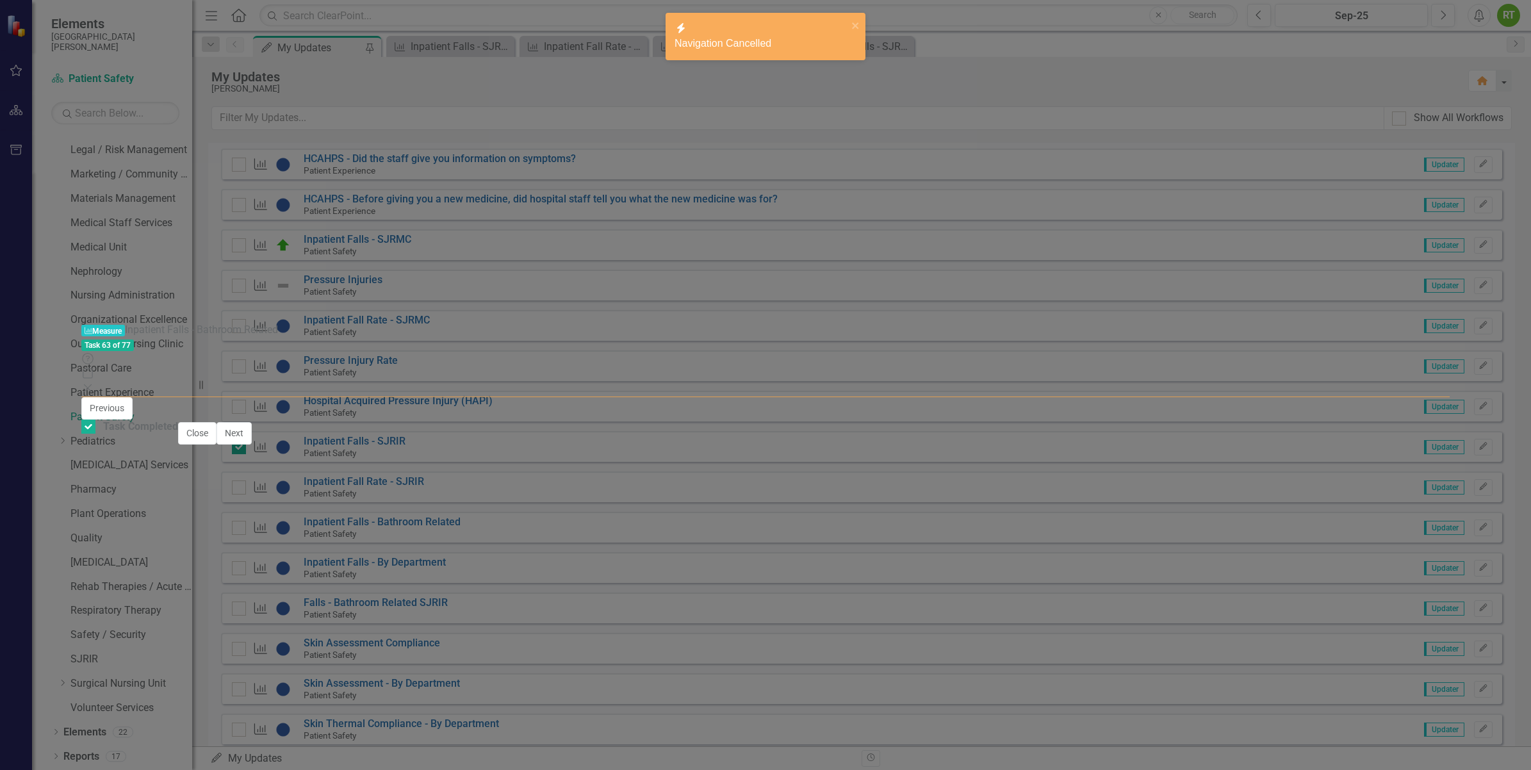
click at [1221, 410] on icon "Save" at bounding box center [1416, 414] width 12 height 9
type textarea "2"
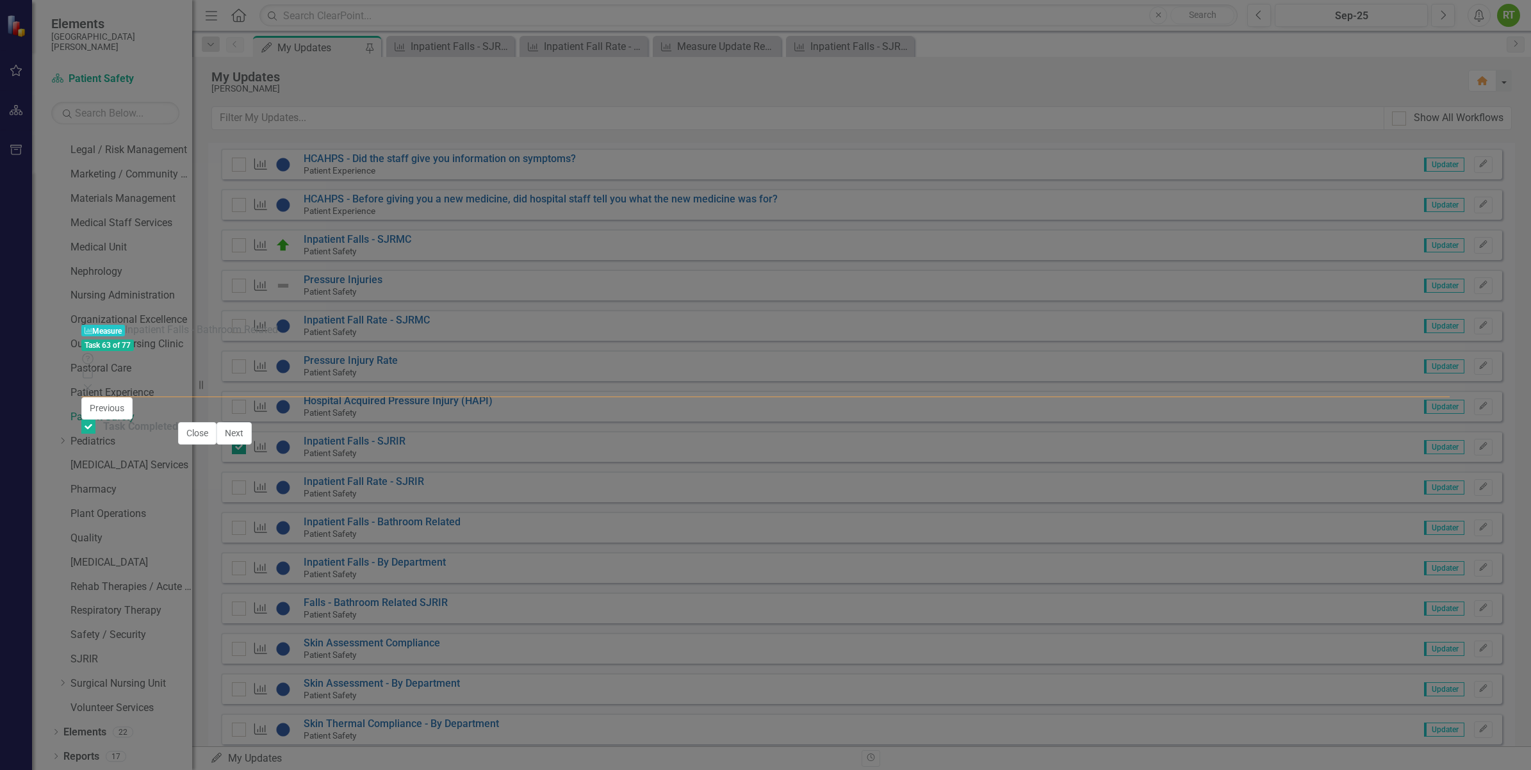
type textarea "5"
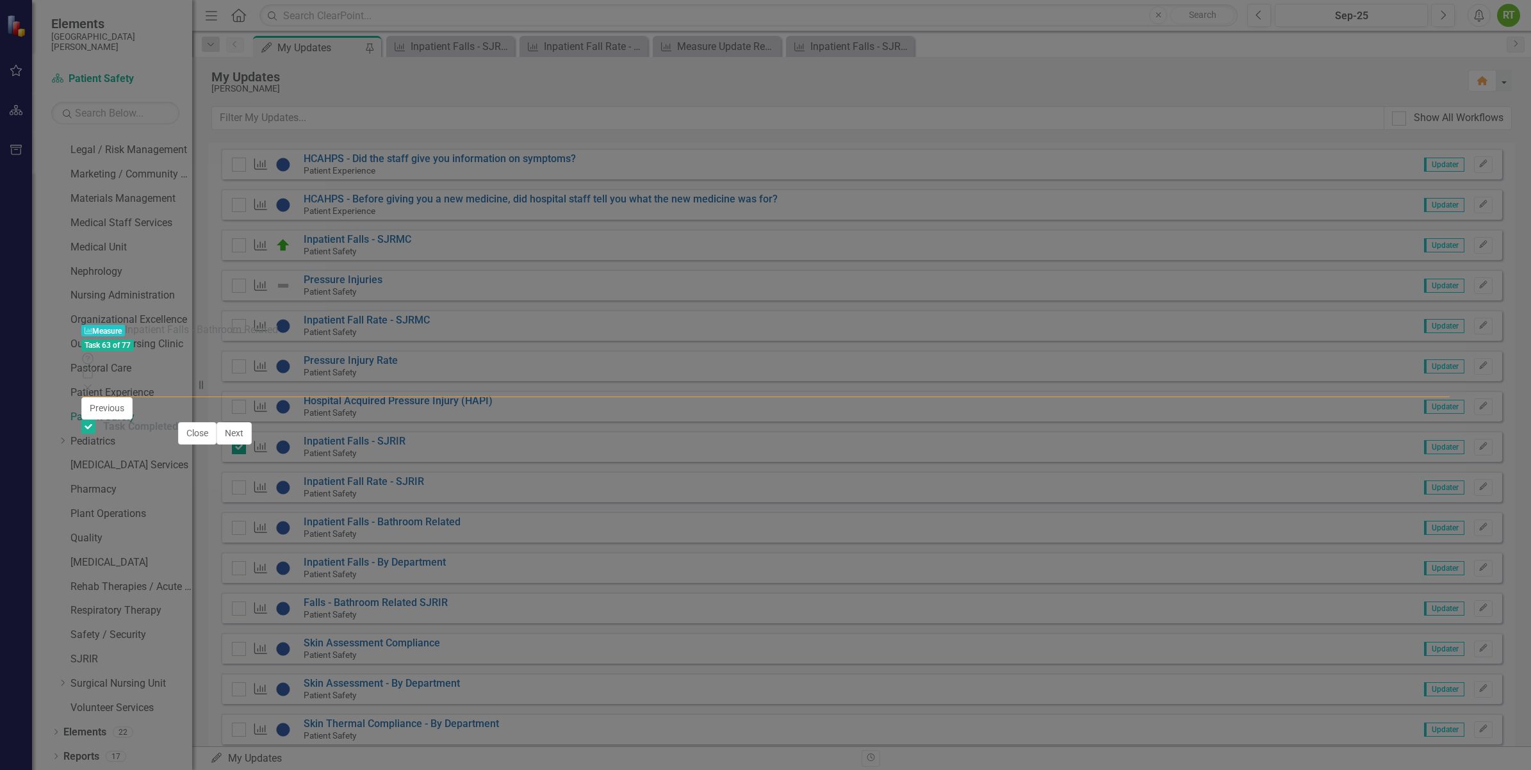
click at [1221, 410] on icon "Save" at bounding box center [1416, 414] width 12 height 9
type textarea "9"
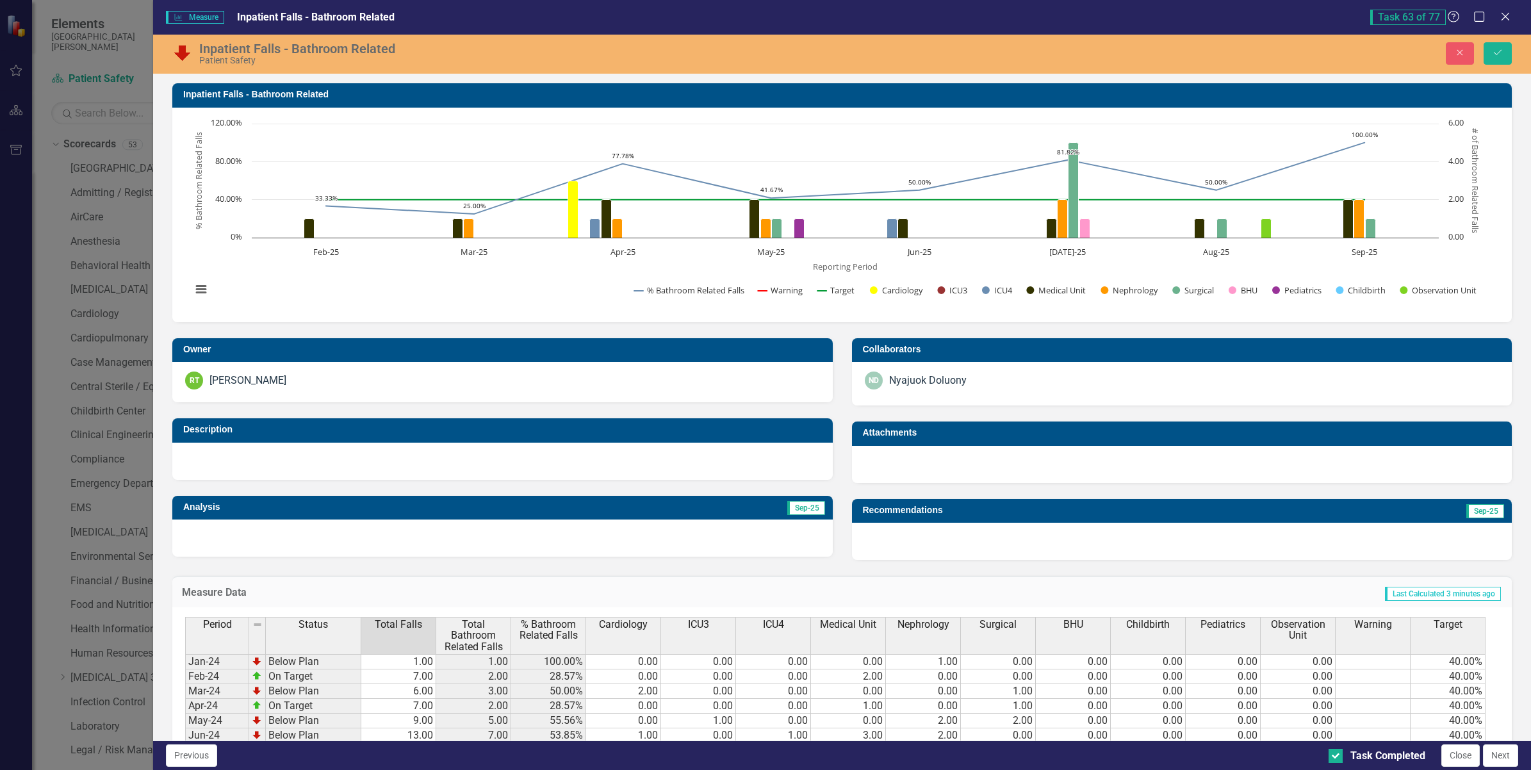
scroll to position [300, 0]
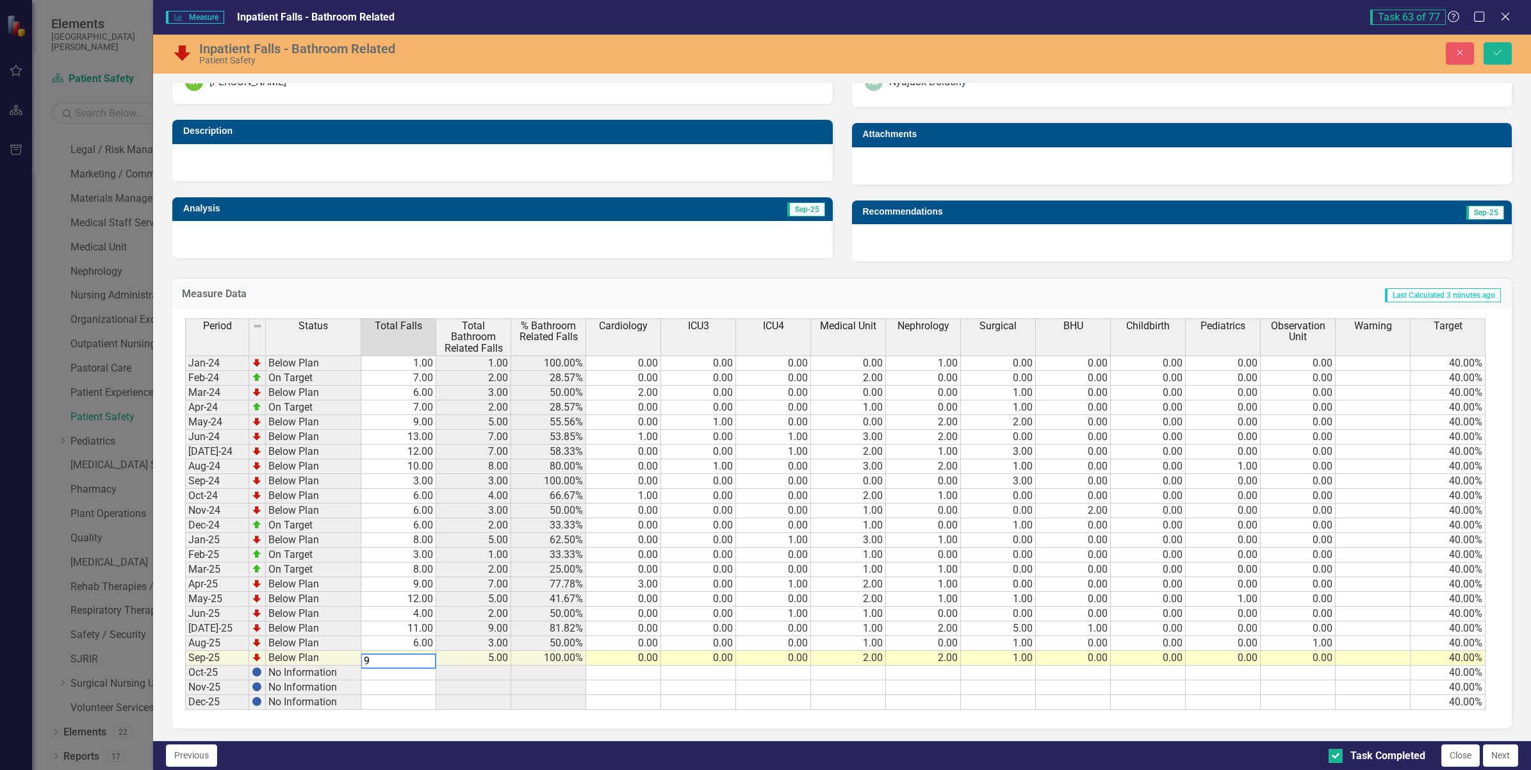
type textarea "9"
drag, startPoint x: 1399, startPoint y: 676, endPoint x: 1388, endPoint y: 676, distance: 11.5
click at [1397, 676] on td at bounding box center [1372, 672] width 75 height 15
click at [1497, 55] on icon "Save" at bounding box center [1498, 52] width 12 height 9
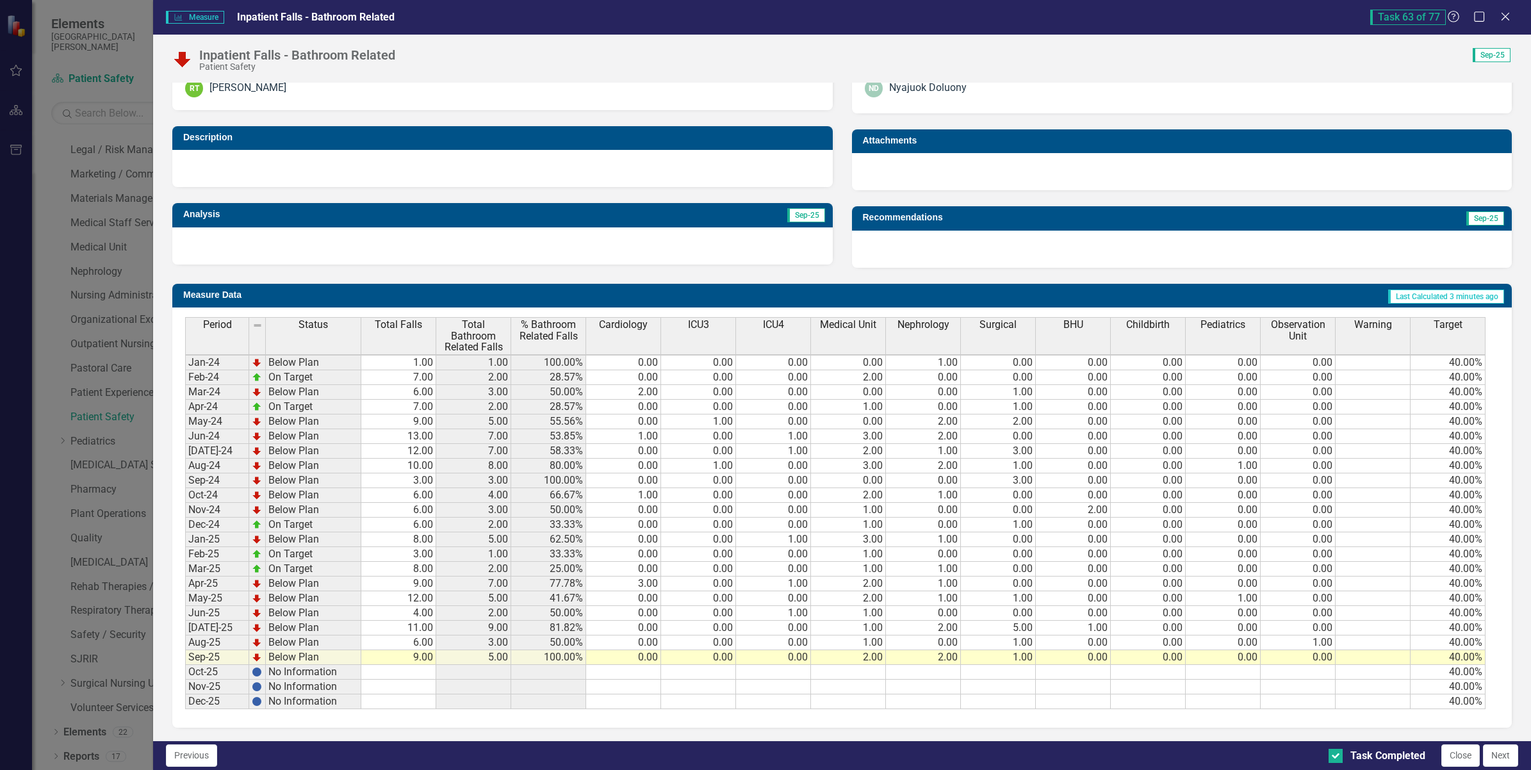
scroll to position [4, 0]
click at [471, 650] on td "5.00" at bounding box center [473, 657] width 75 height 15
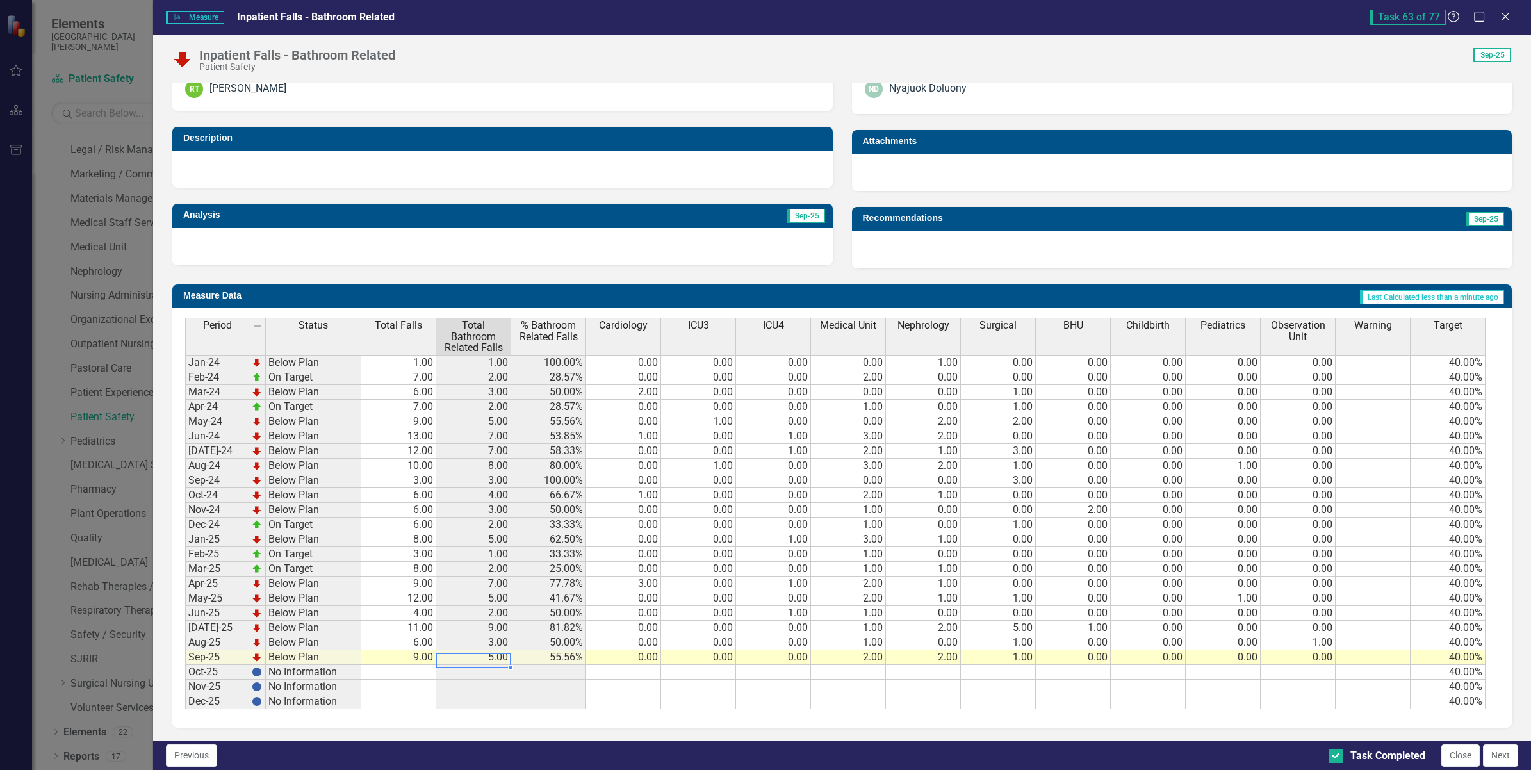
scroll to position [0, 0]
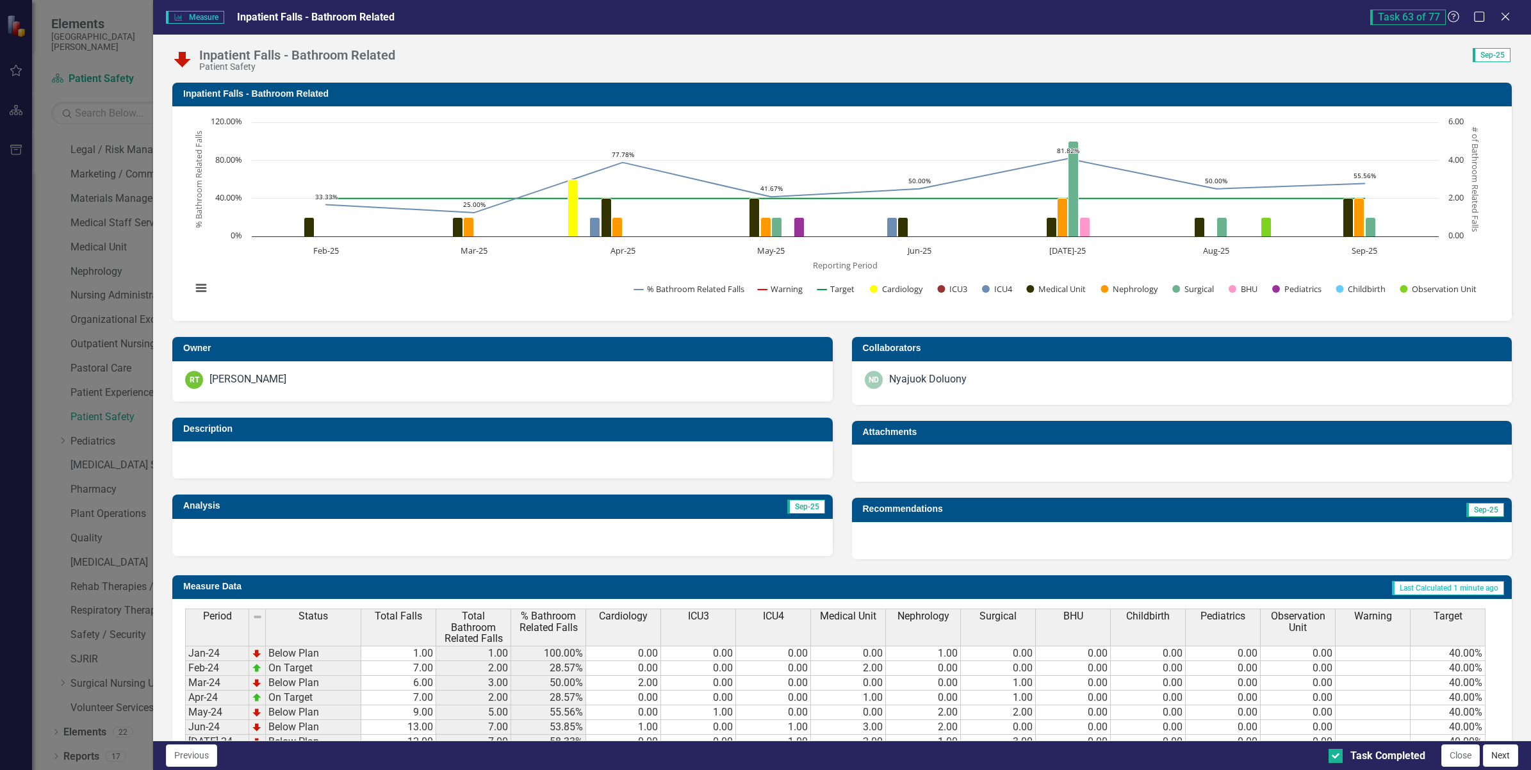
click at [1501, 759] on button "Next" at bounding box center [1500, 755] width 35 height 22
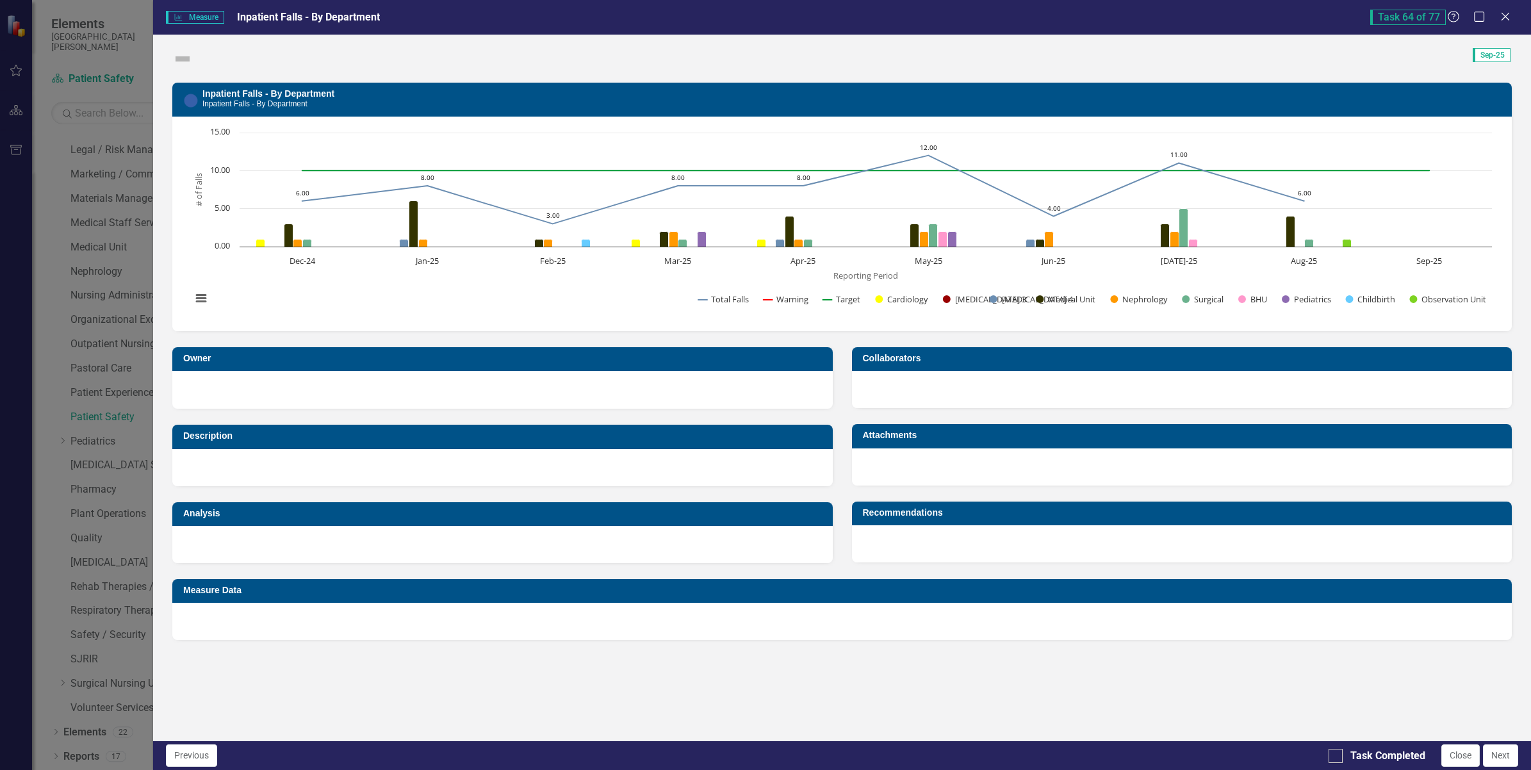
checkbox input "true"
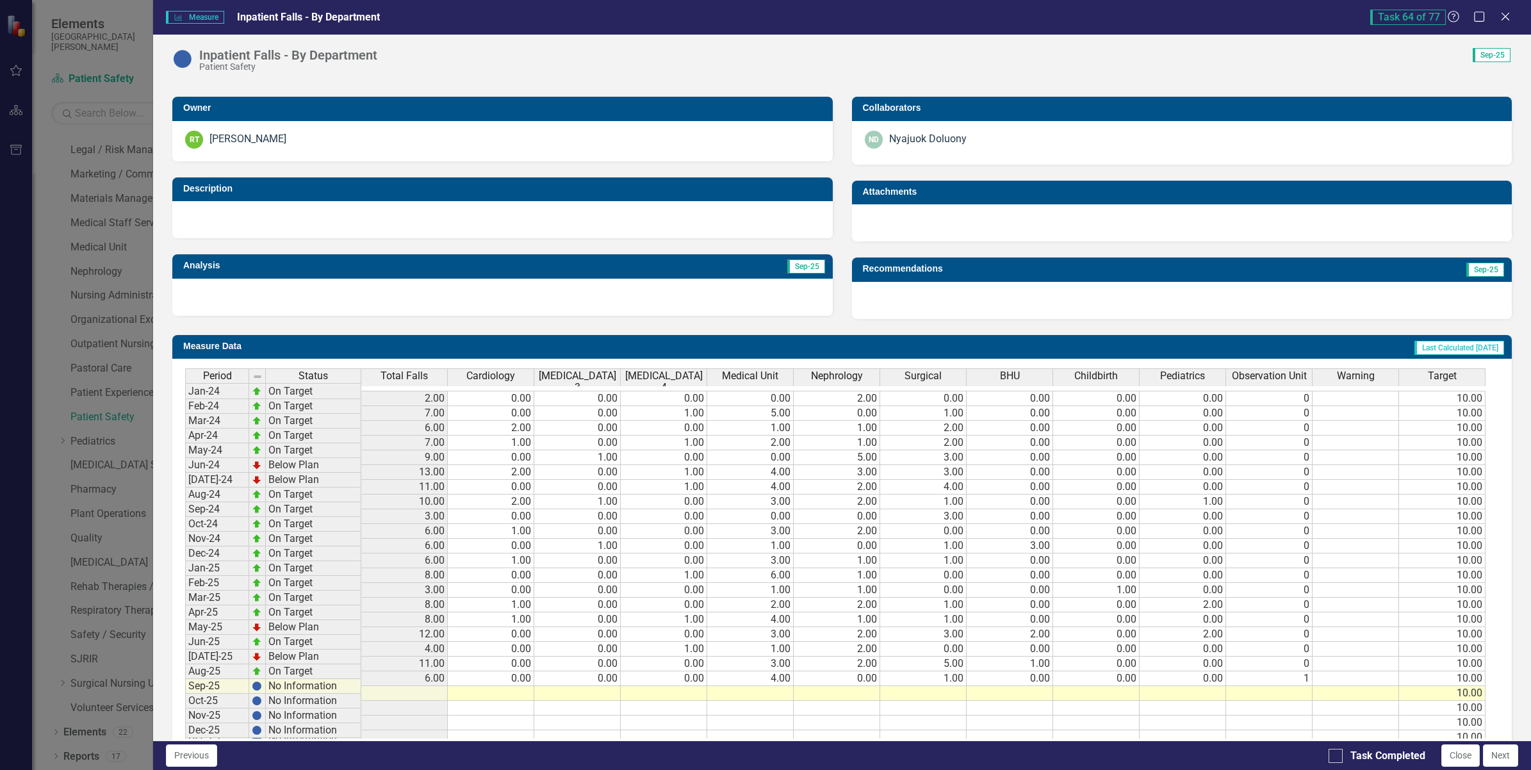
scroll to position [279, 0]
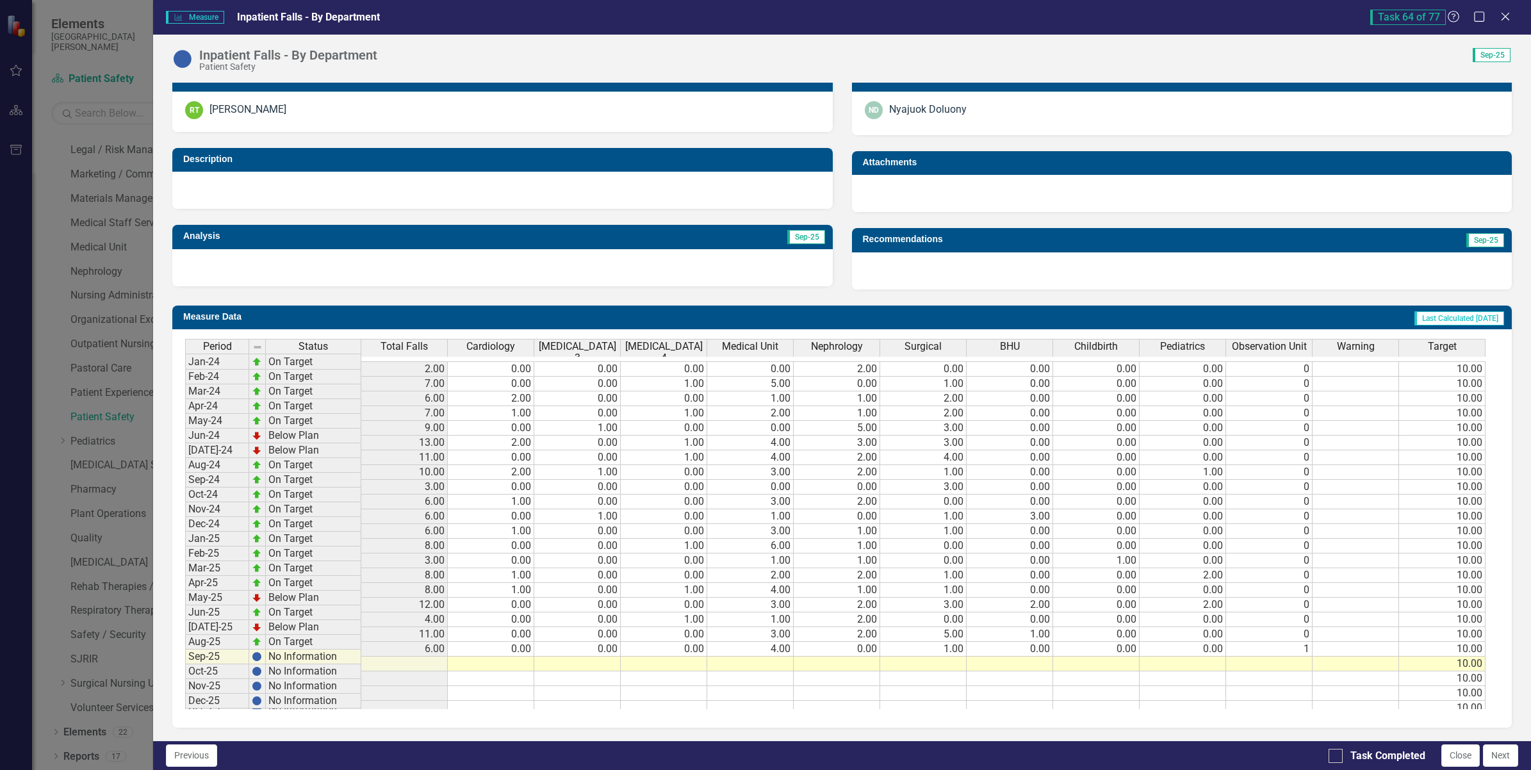
click at [571, 656] on td at bounding box center [577, 663] width 86 height 15
click at [644, 656] on td at bounding box center [664, 663] width 86 height 15
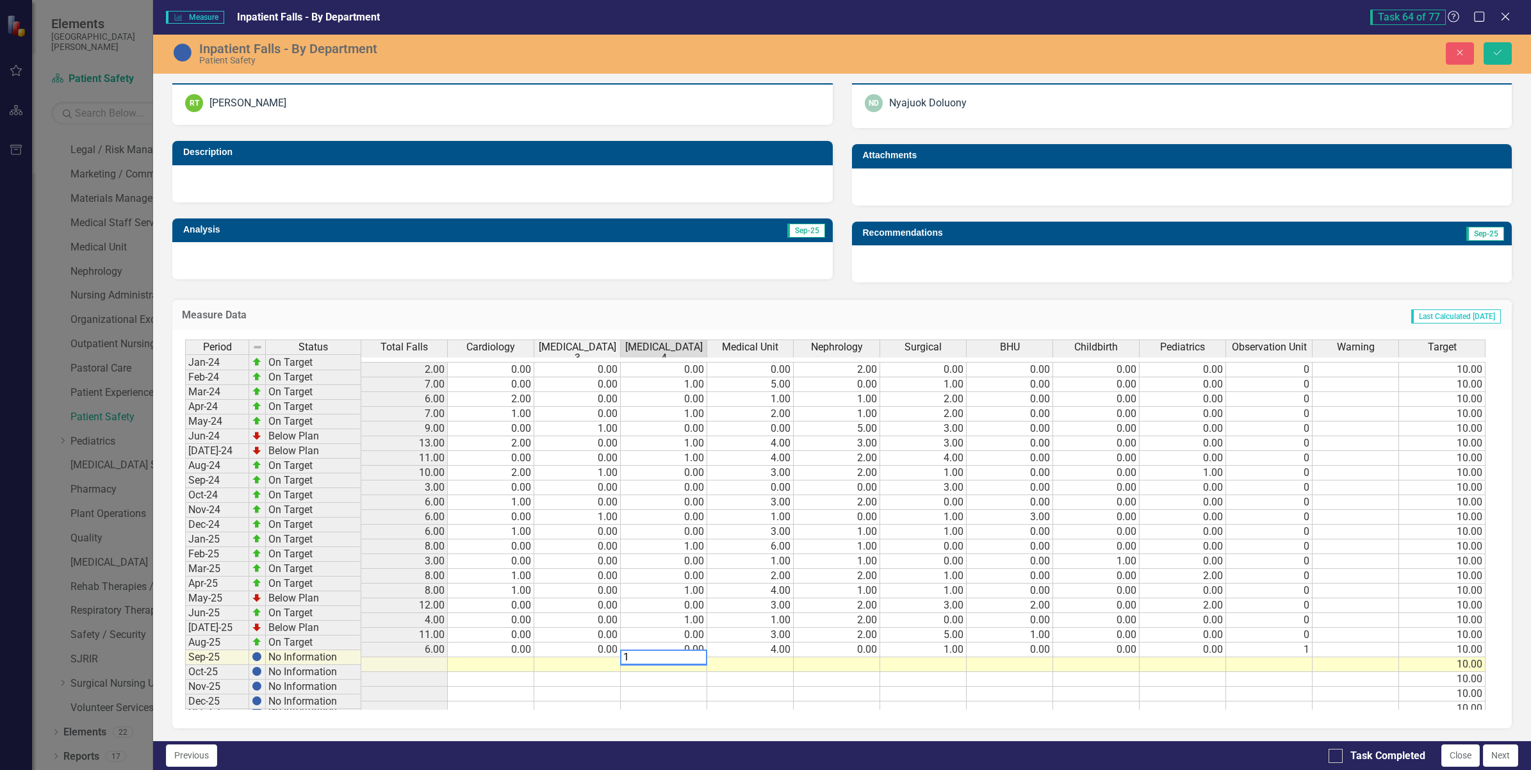
type textarea "1"
click at [754, 657] on td at bounding box center [750, 664] width 86 height 15
type textarea "3"
type textarea "4"
type textarea "1"
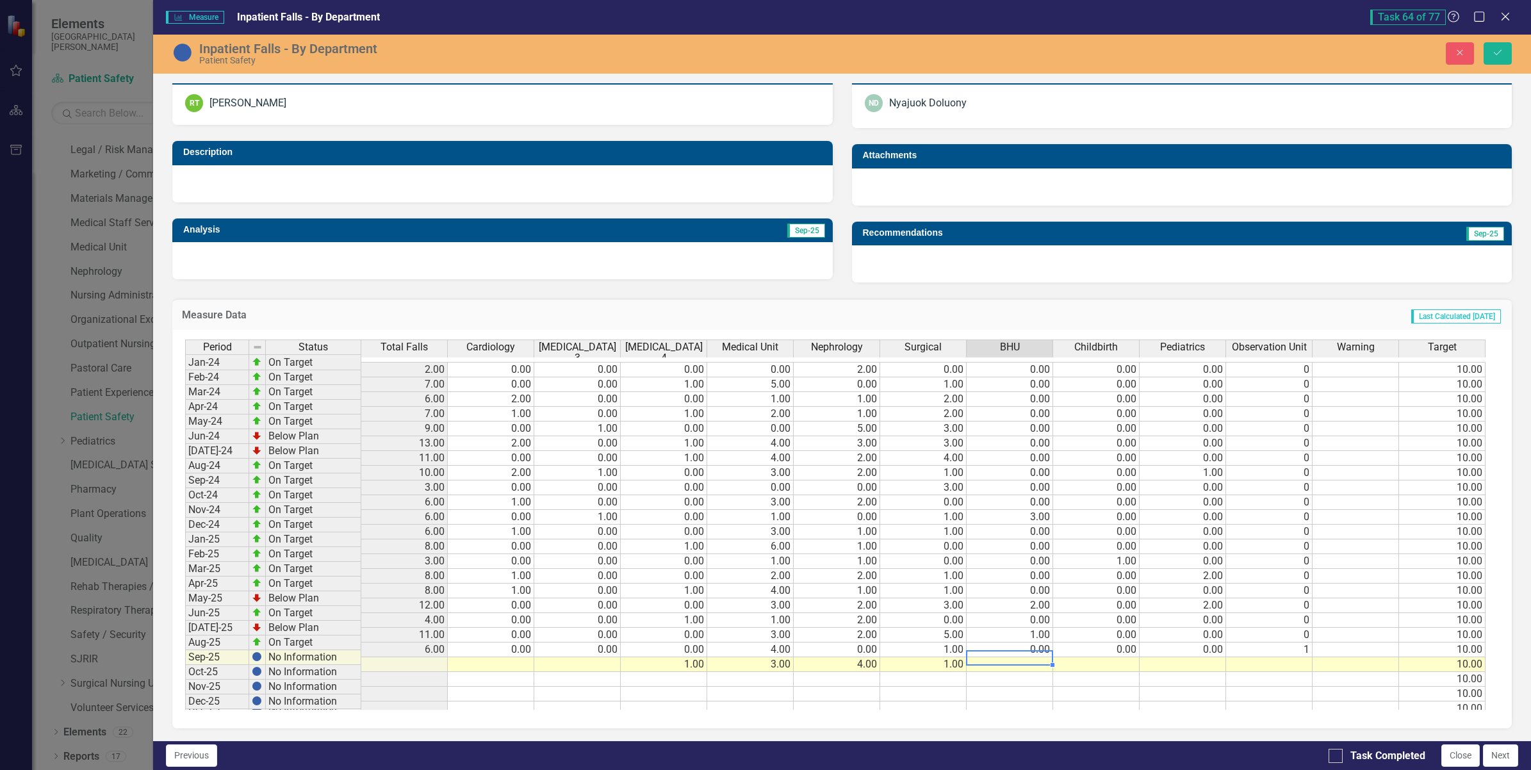
type textarea "0"
type textarea "1"
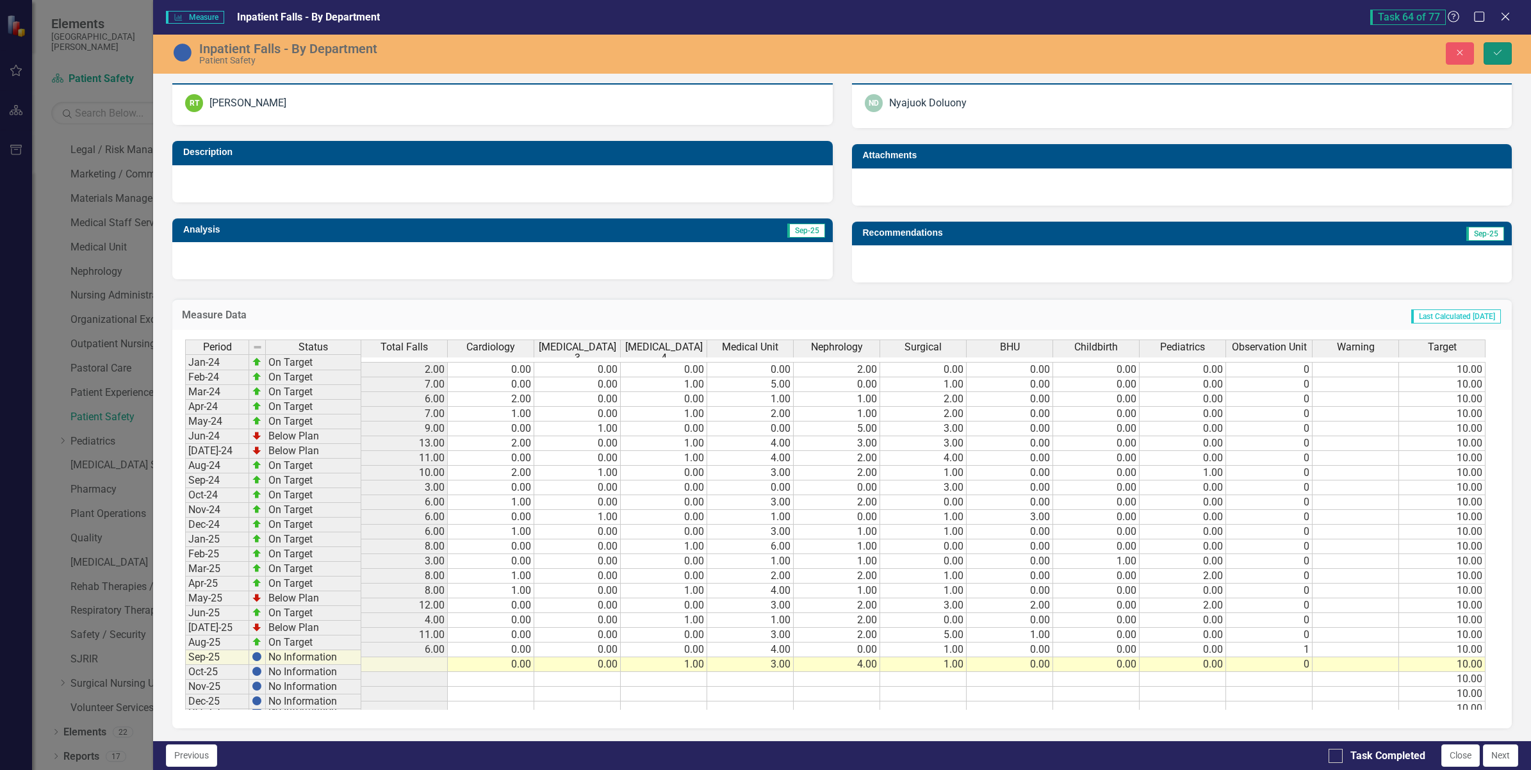
click at [1492, 49] on icon "Save" at bounding box center [1498, 52] width 12 height 9
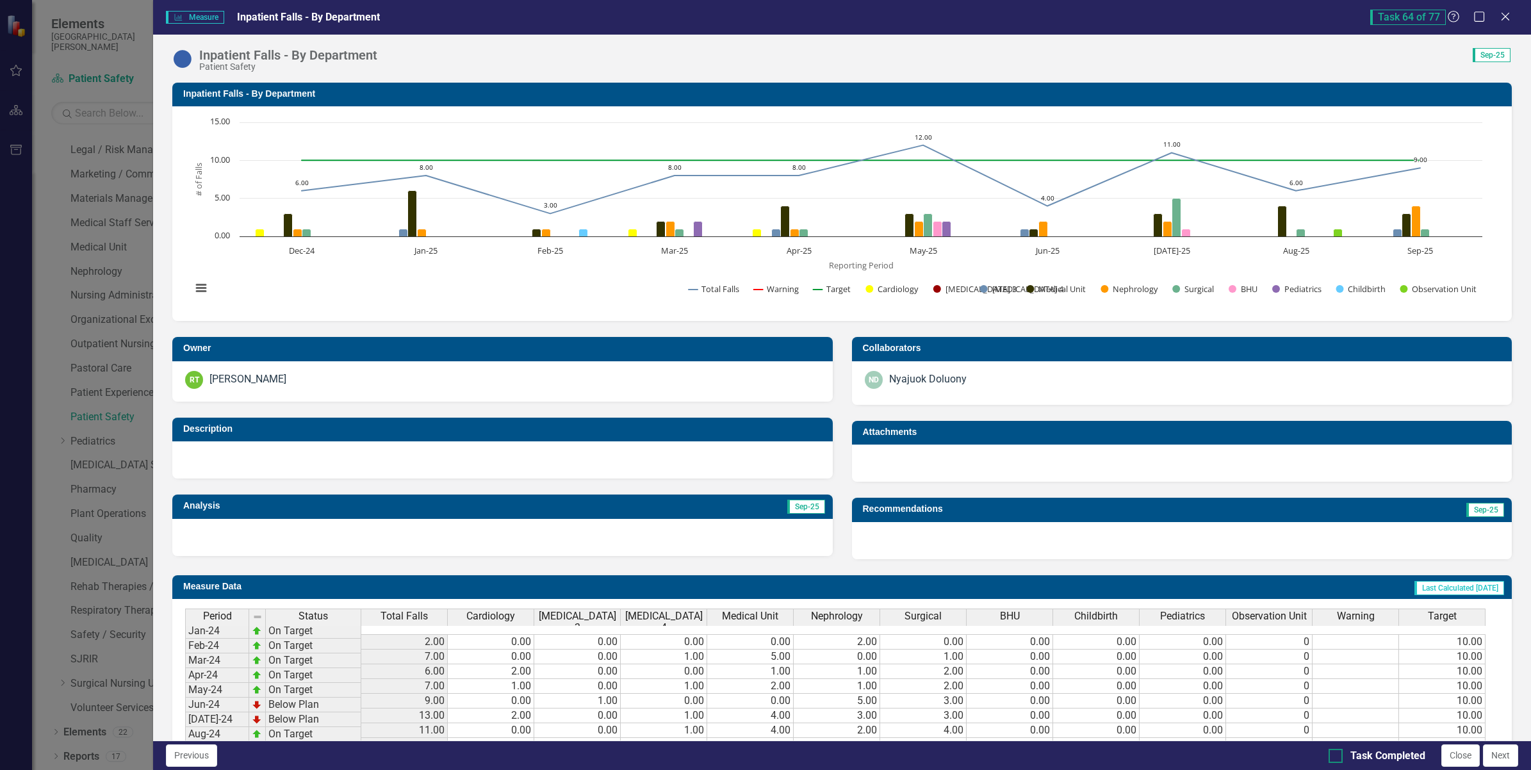
click at [1333, 756] on input "Task Completed" at bounding box center [1332, 753] width 8 height 8
checkbox input "true"
click at [1499, 761] on button "Next" at bounding box center [1500, 755] width 35 height 22
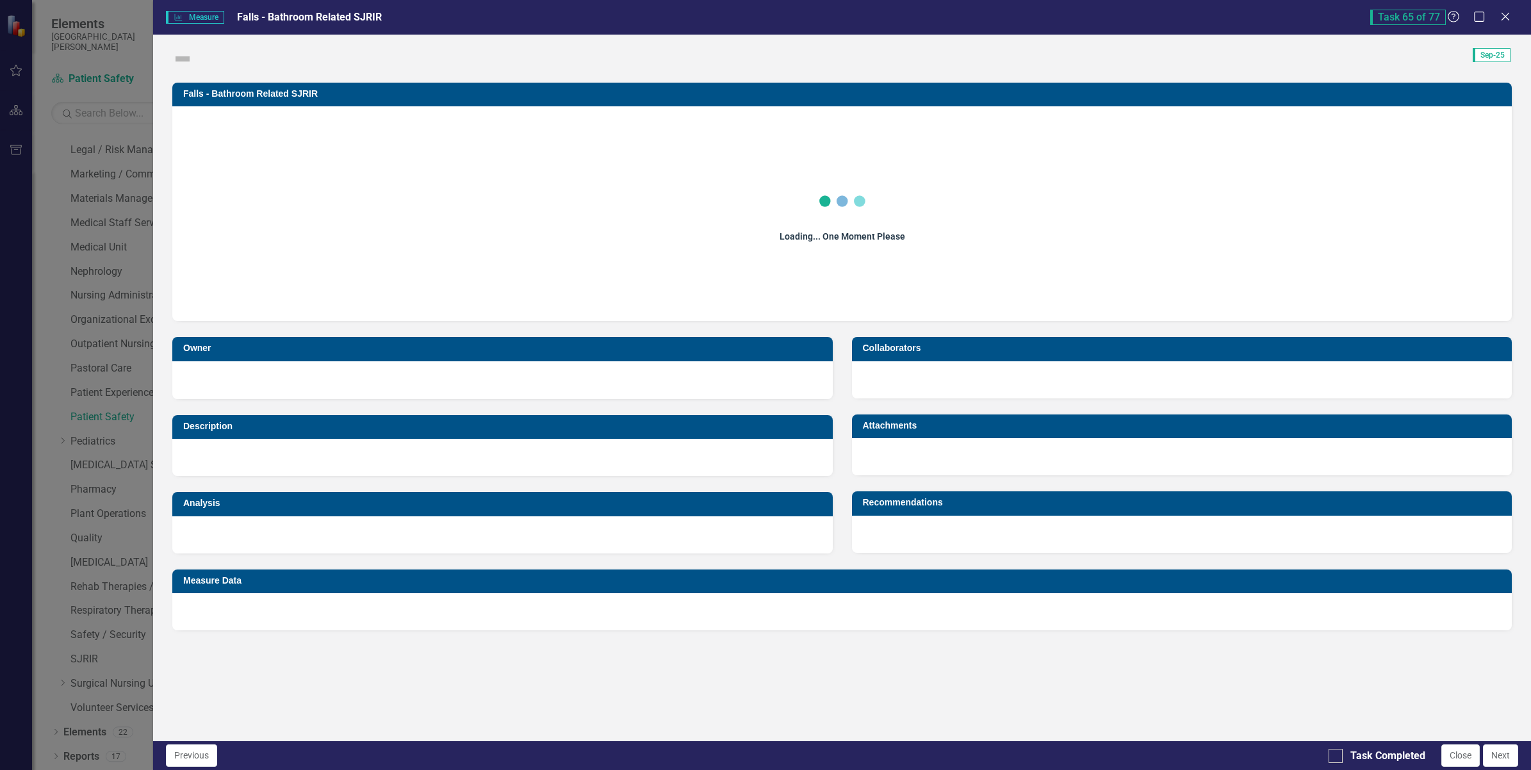
checkbox input "true"
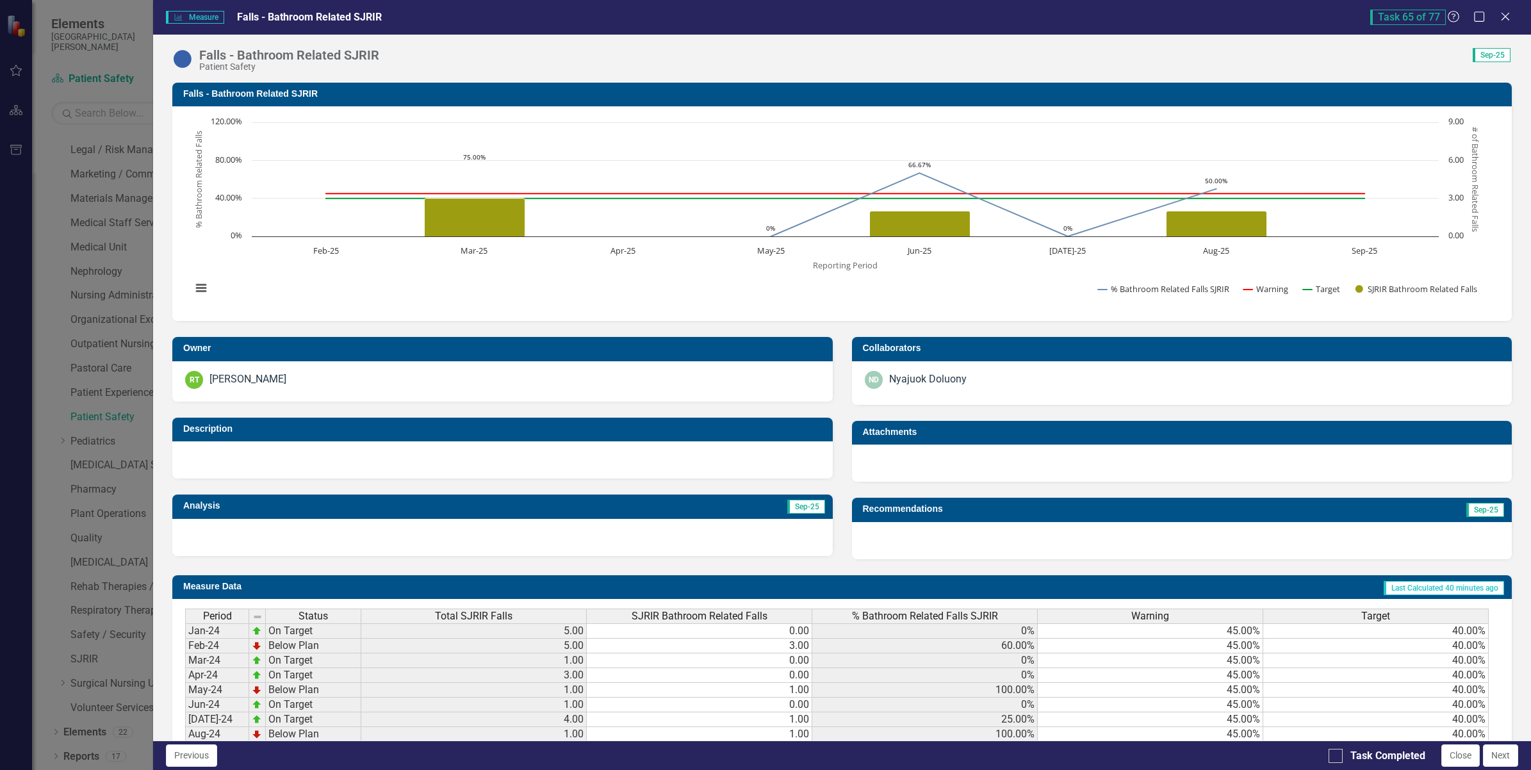
scroll to position [277, 0]
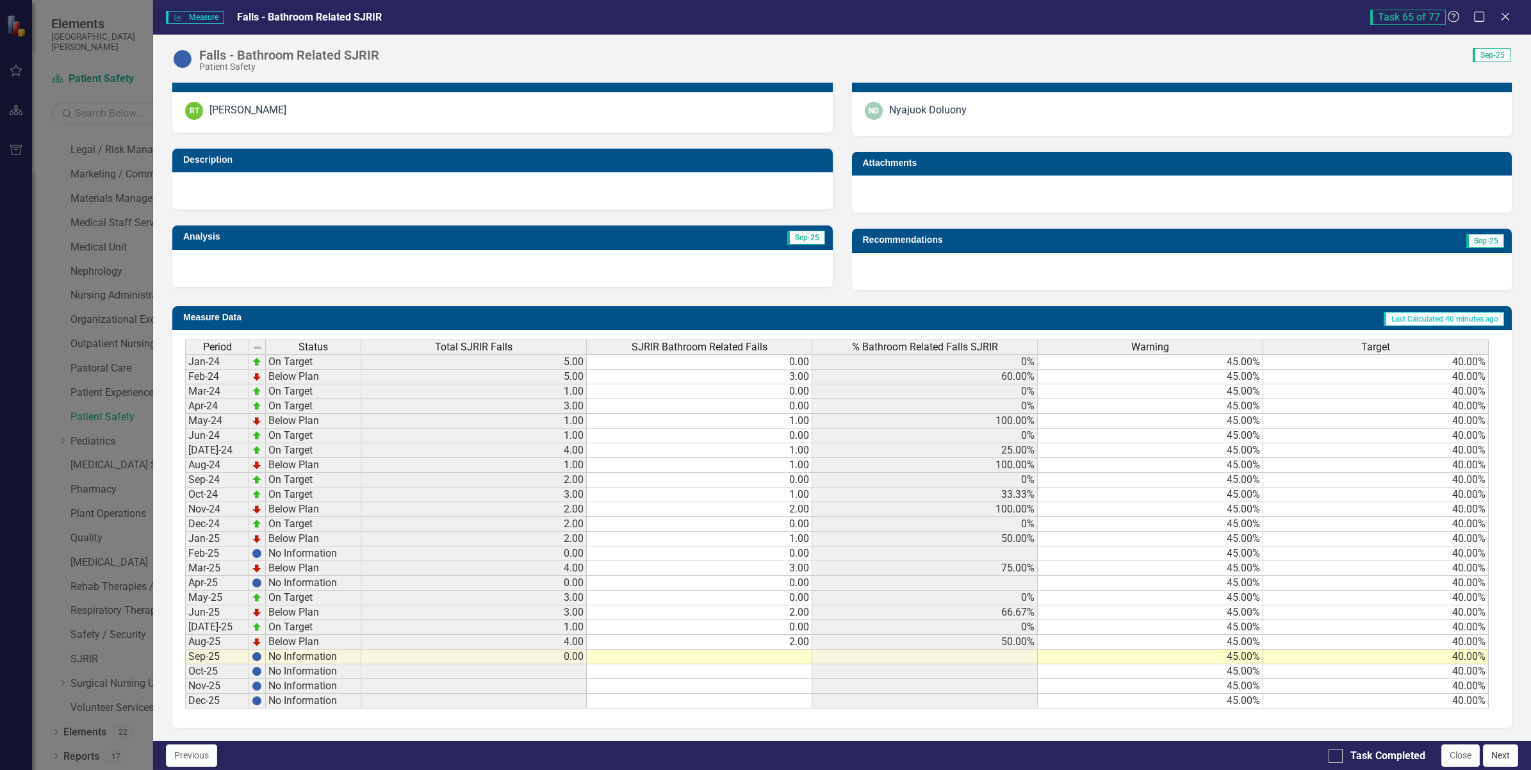
click at [1510, 756] on button "Next" at bounding box center [1500, 755] width 35 height 22
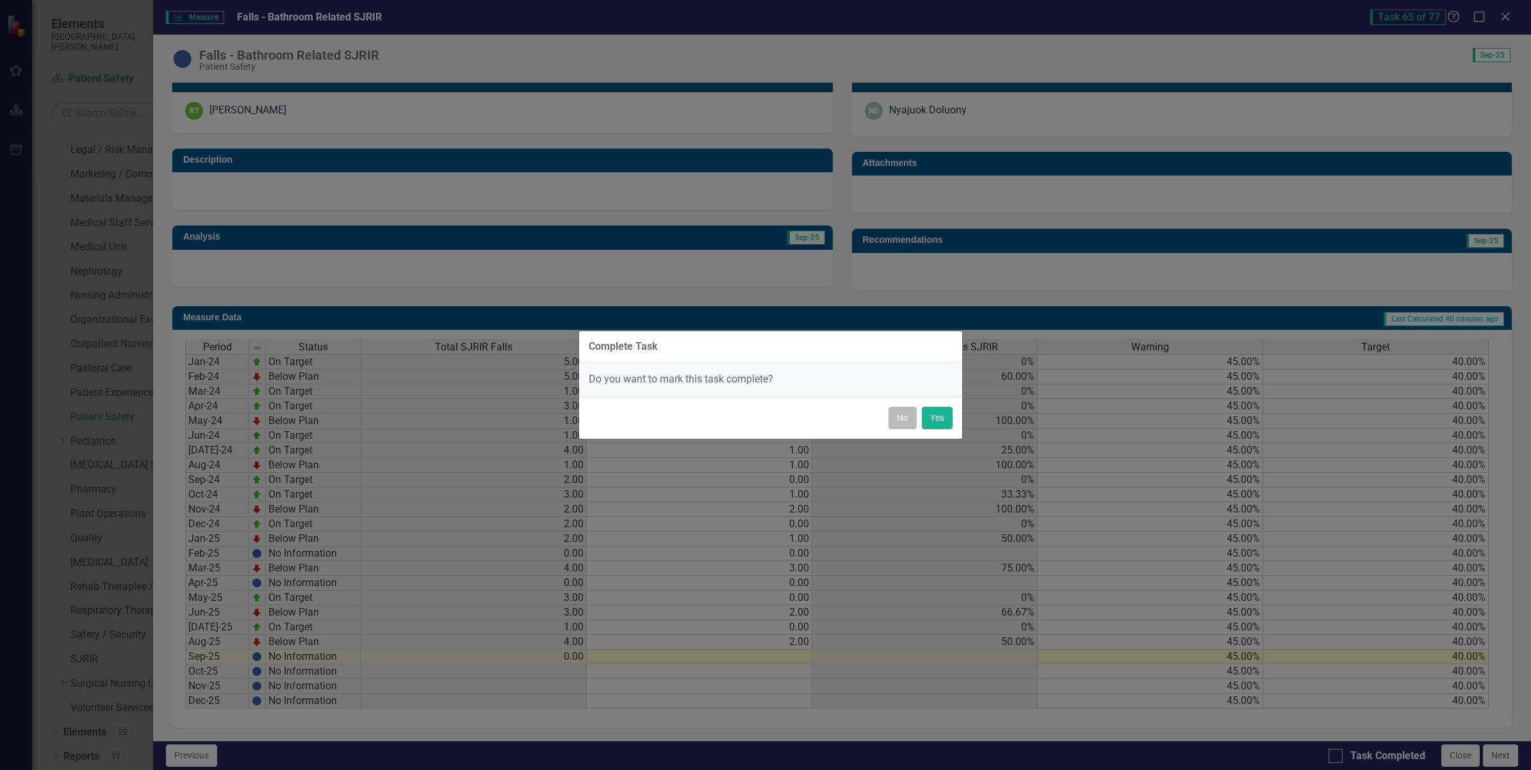
click at [908, 421] on button "No" at bounding box center [902, 418] width 28 height 22
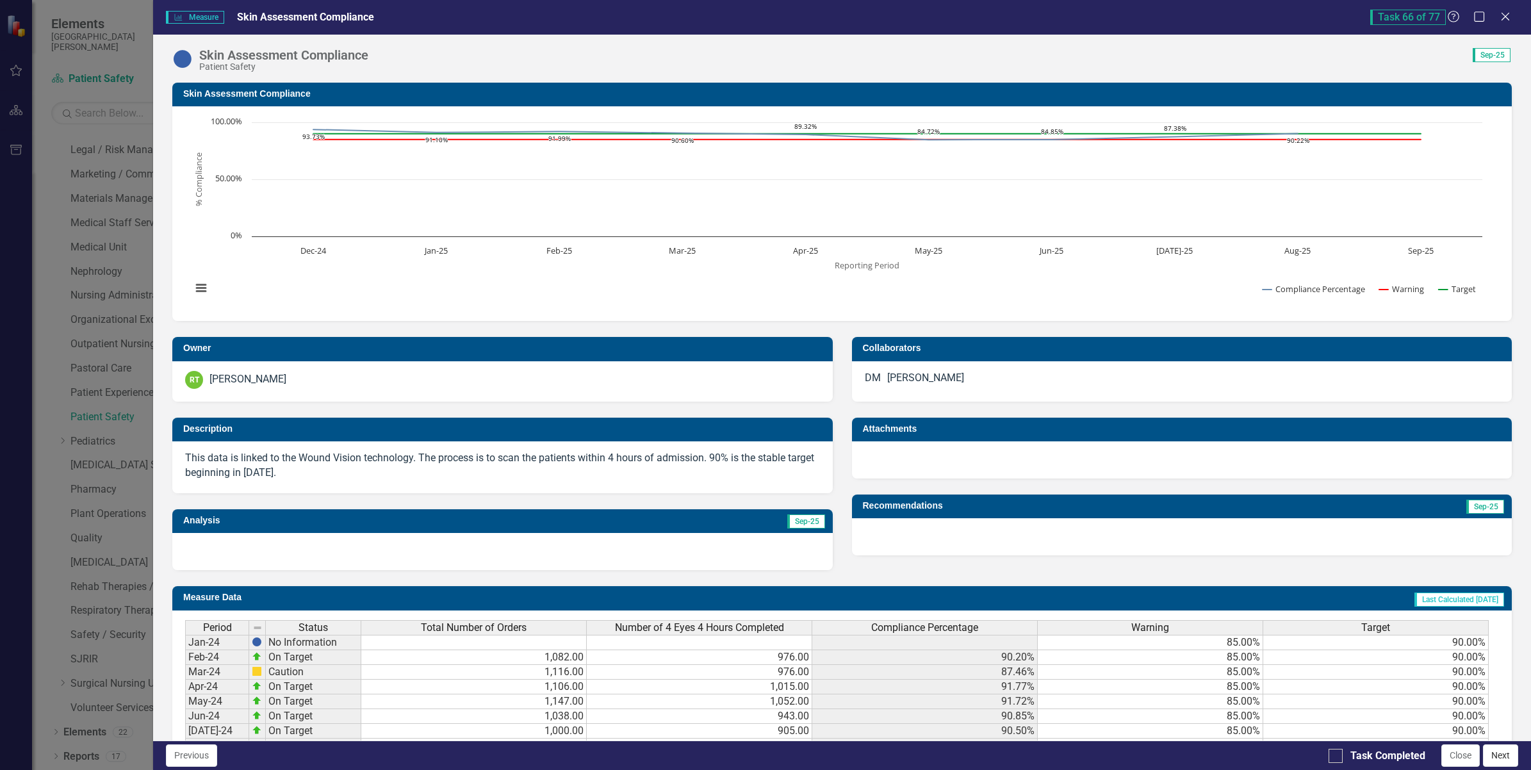
click at [1503, 754] on button "Next" at bounding box center [1500, 755] width 35 height 22
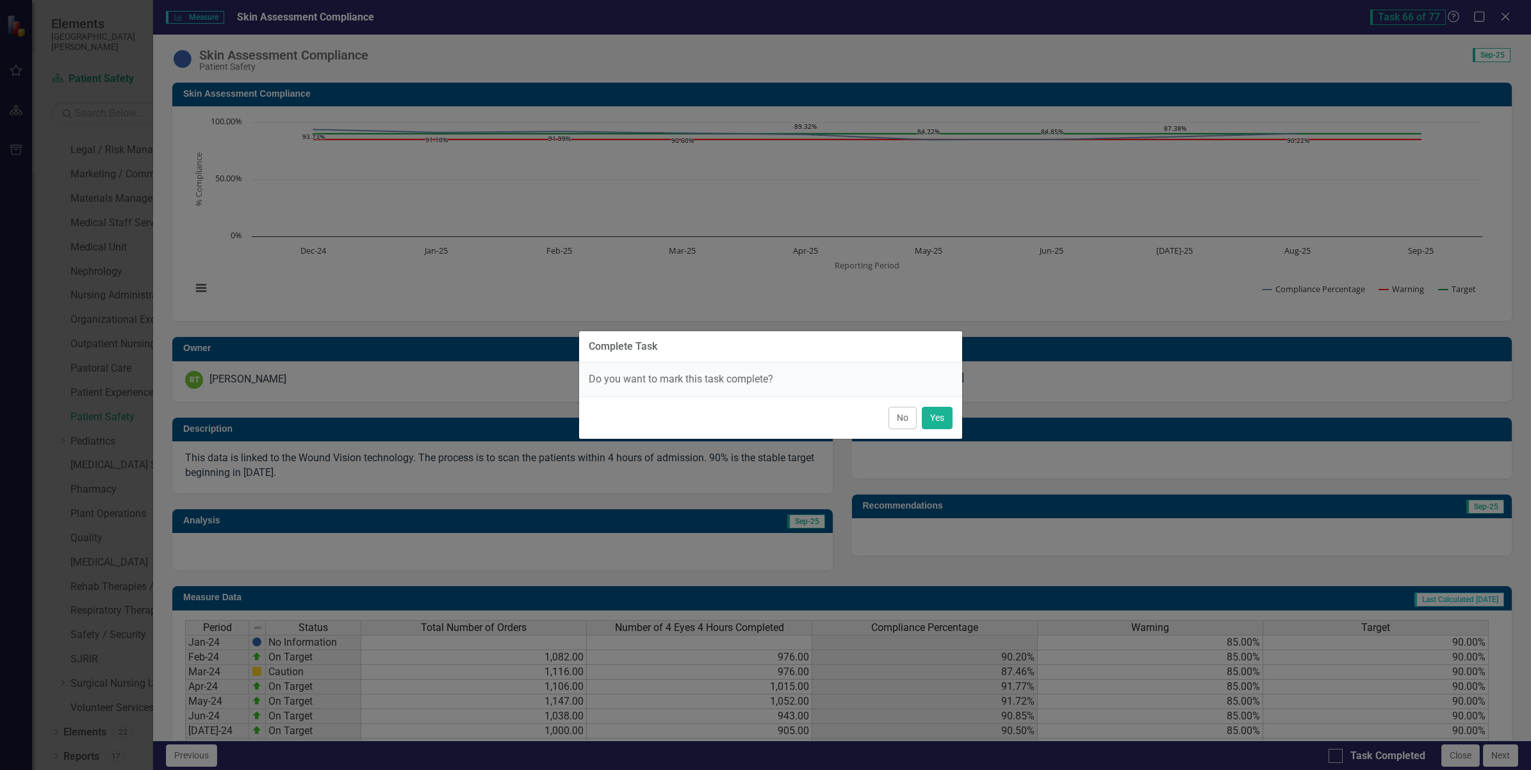
click at [901, 421] on button "No" at bounding box center [902, 418] width 28 height 22
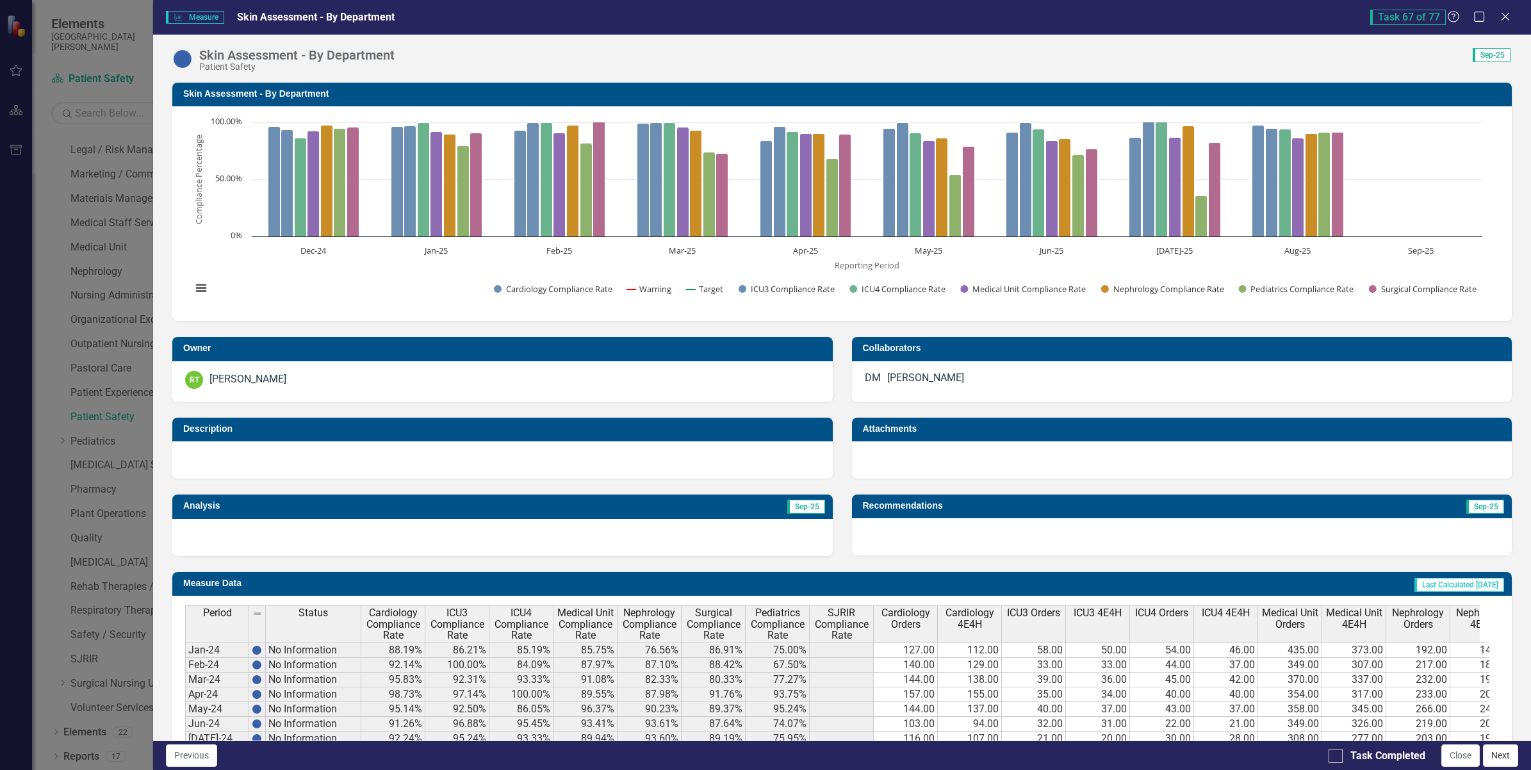
click at [1502, 760] on button "Next" at bounding box center [1500, 755] width 35 height 22
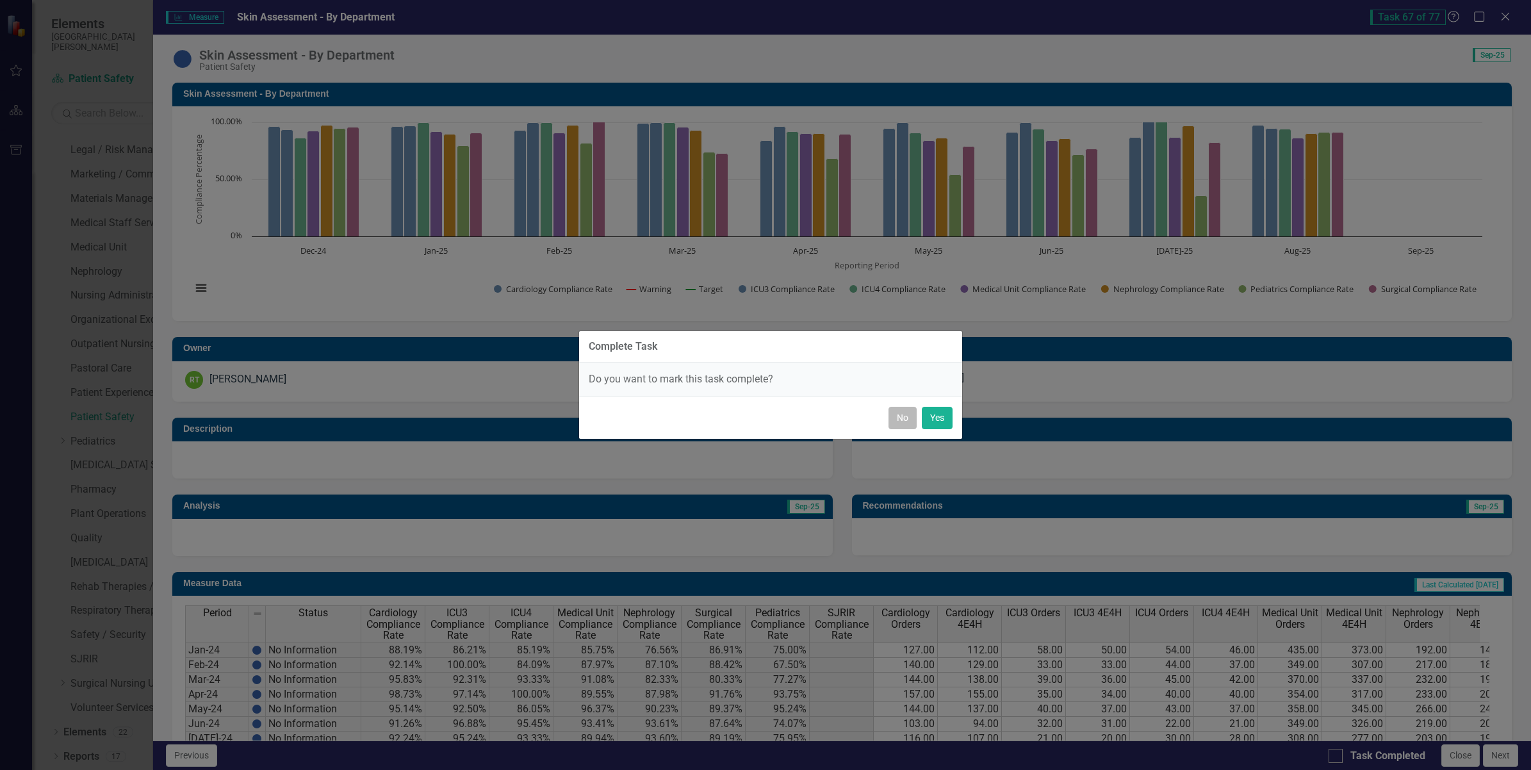
click at [904, 418] on button "No" at bounding box center [902, 418] width 28 height 22
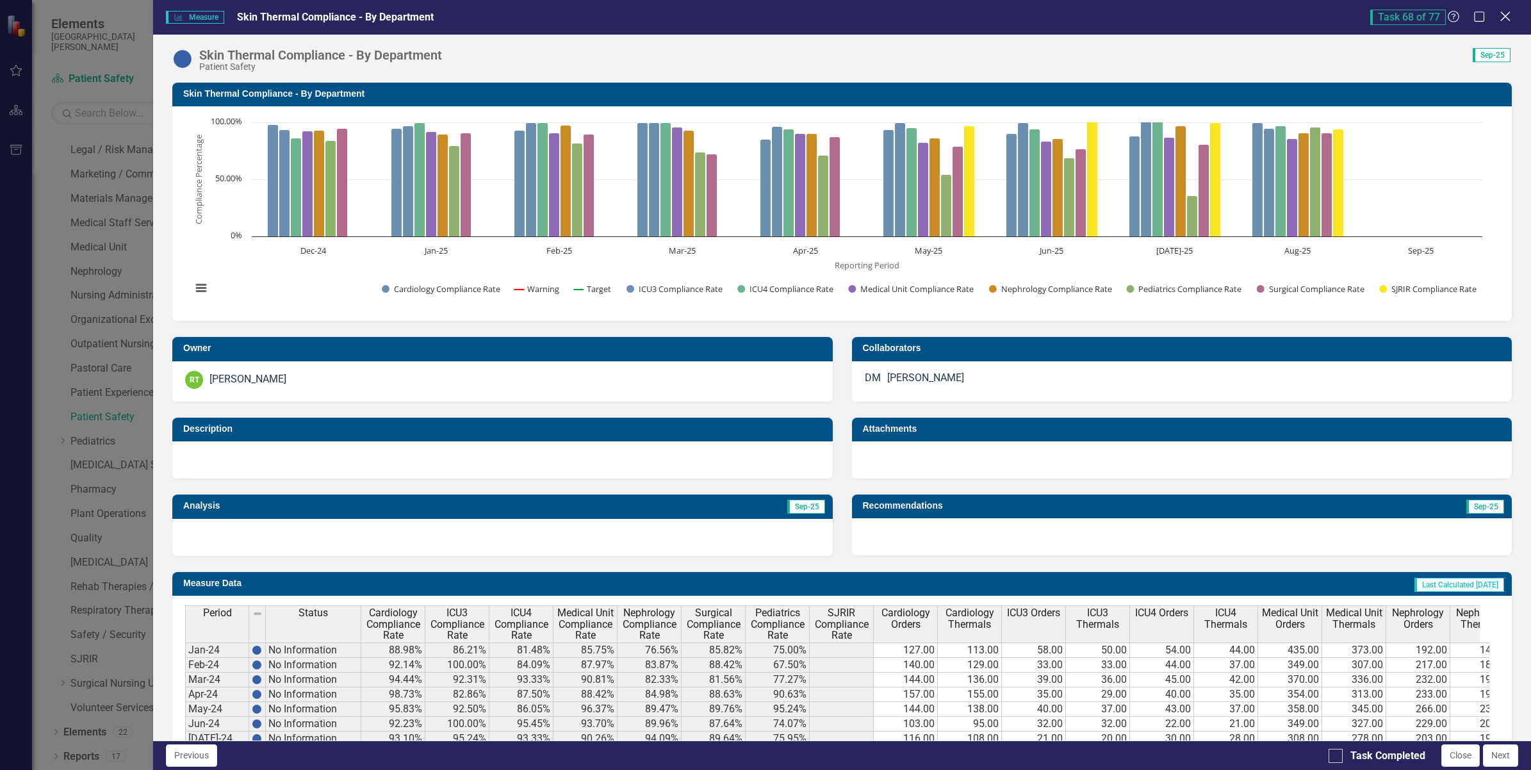
click at [1506, 17] on icon "Close" at bounding box center [1505, 16] width 16 height 12
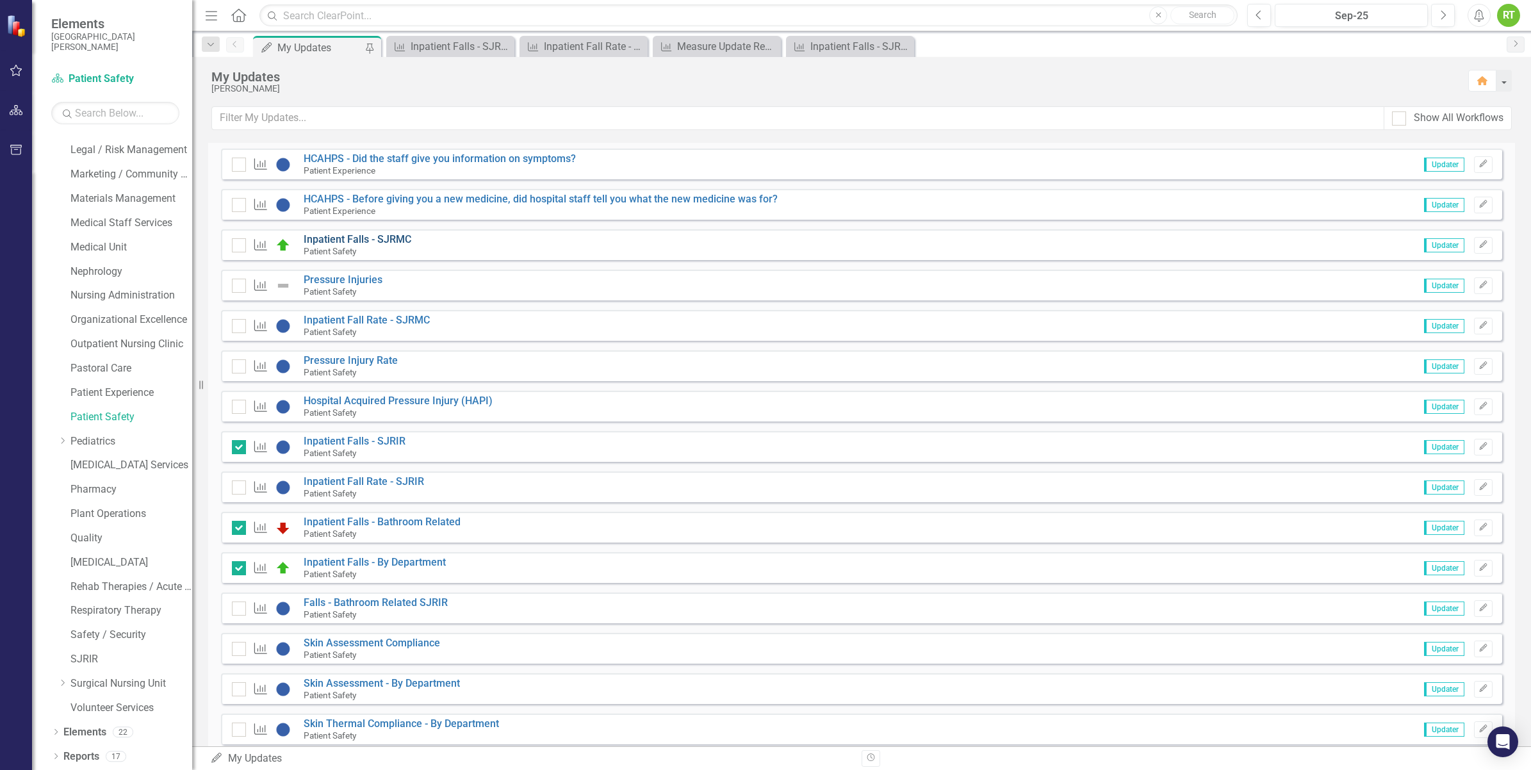
click at [341, 236] on link "Inpatient Falls - SJRMC" at bounding box center [358, 239] width 108 height 12
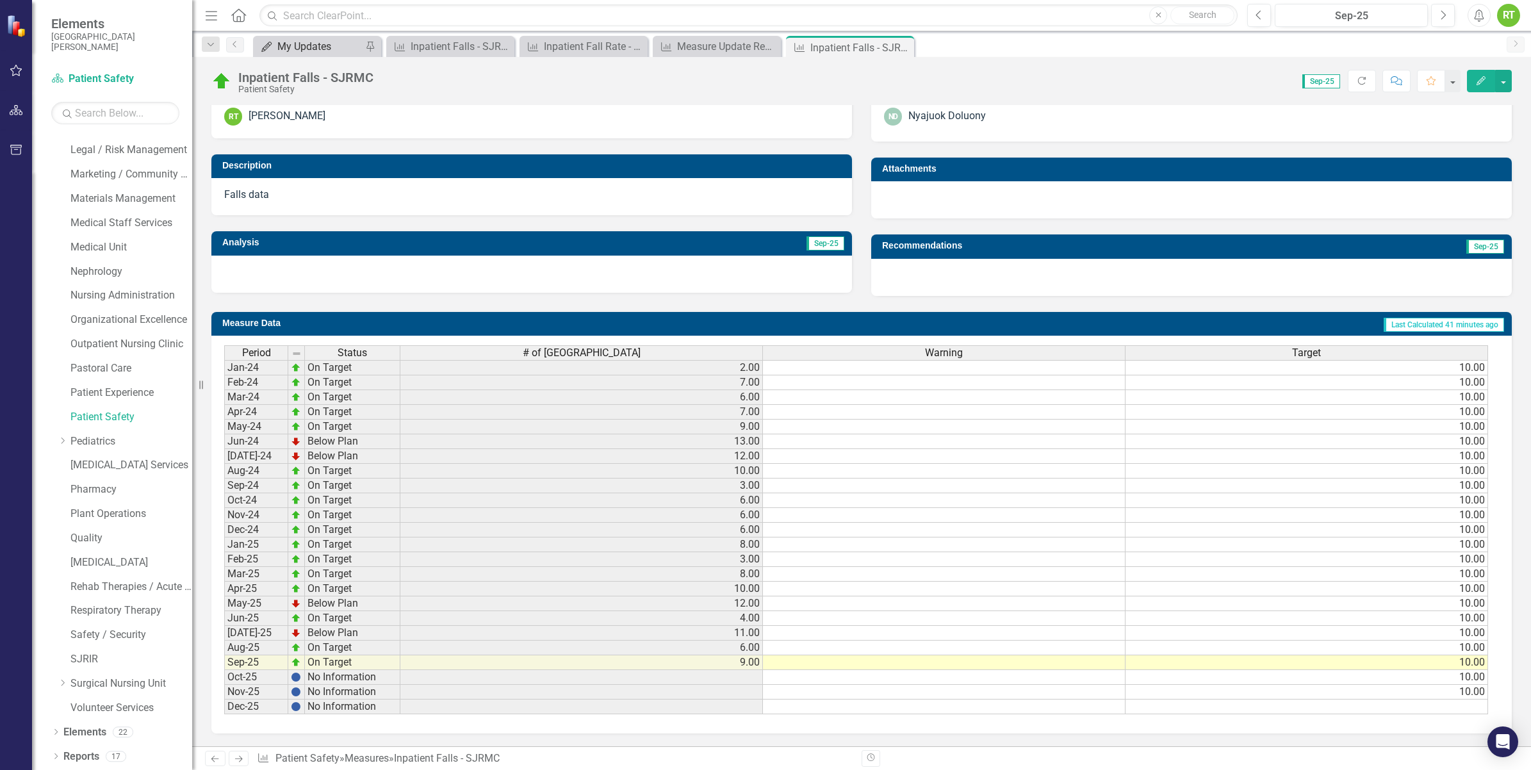
click at [314, 46] on div "My Updates" at bounding box center [319, 46] width 85 height 16
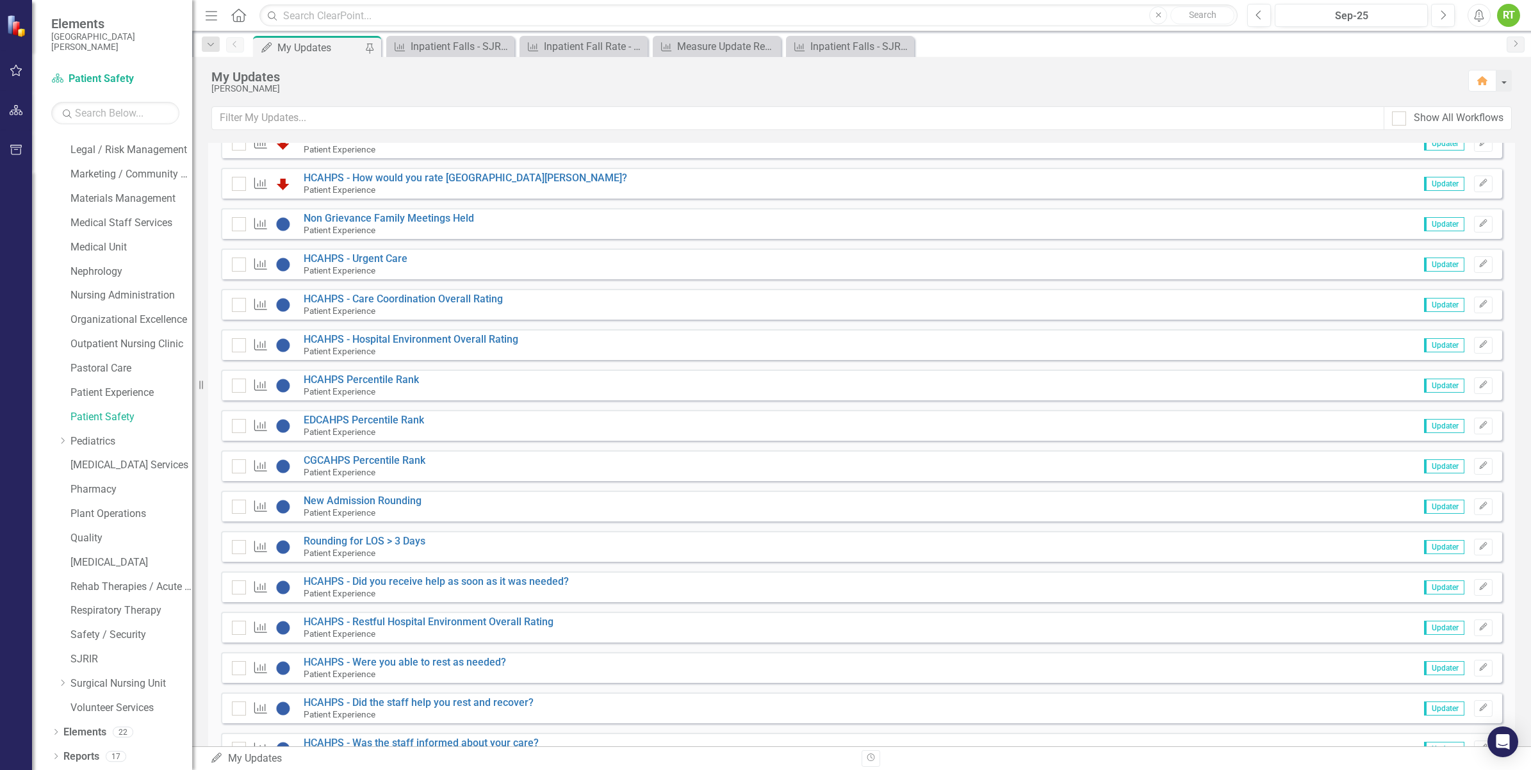
scroll to position [2081, 0]
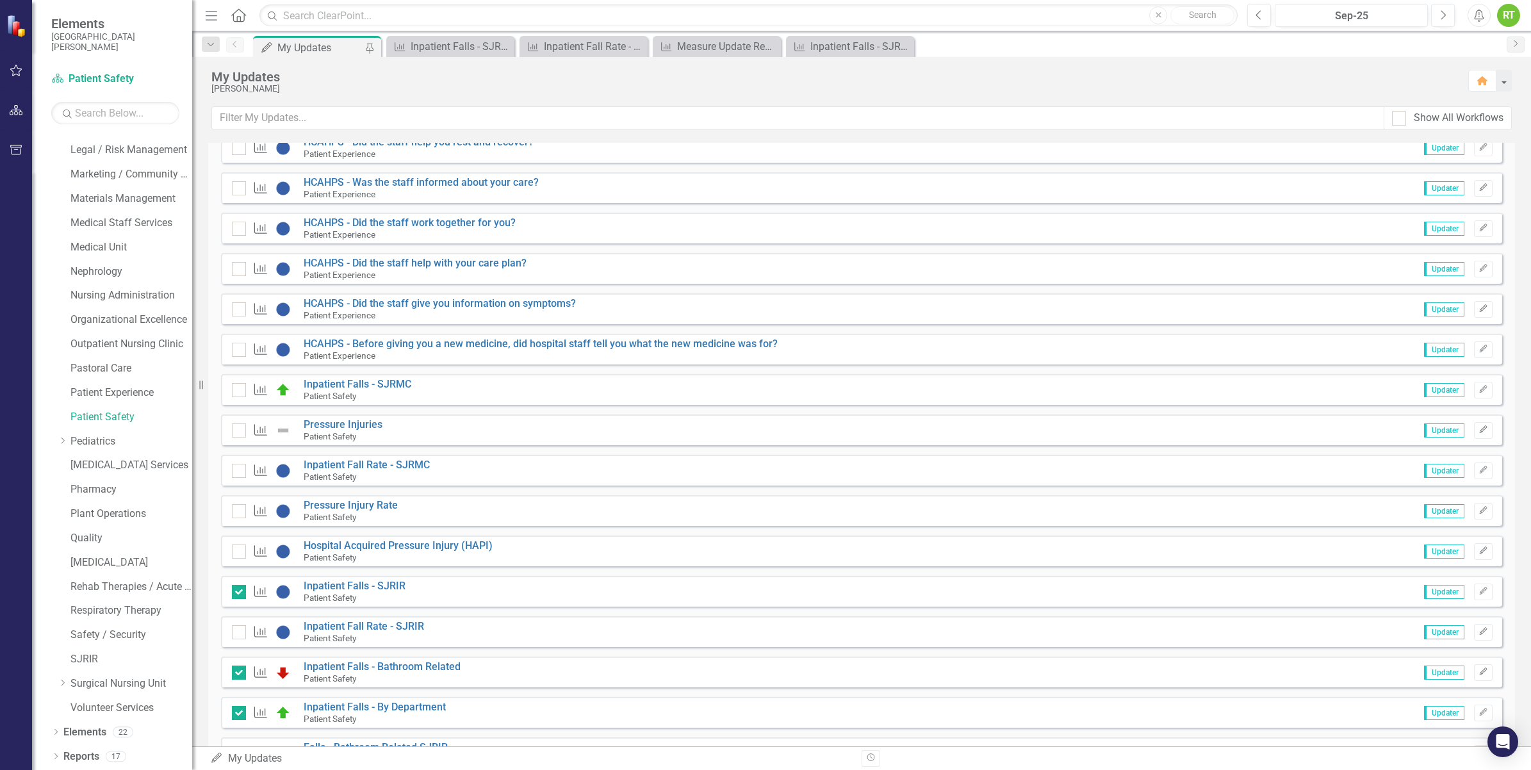
click at [1445, 388] on span "Updater" at bounding box center [1444, 390] width 40 height 14
click at [1439, 393] on span "Updater" at bounding box center [1444, 390] width 40 height 14
click at [1478, 387] on icon "Edit" at bounding box center [1483, 390] width 10 height 8
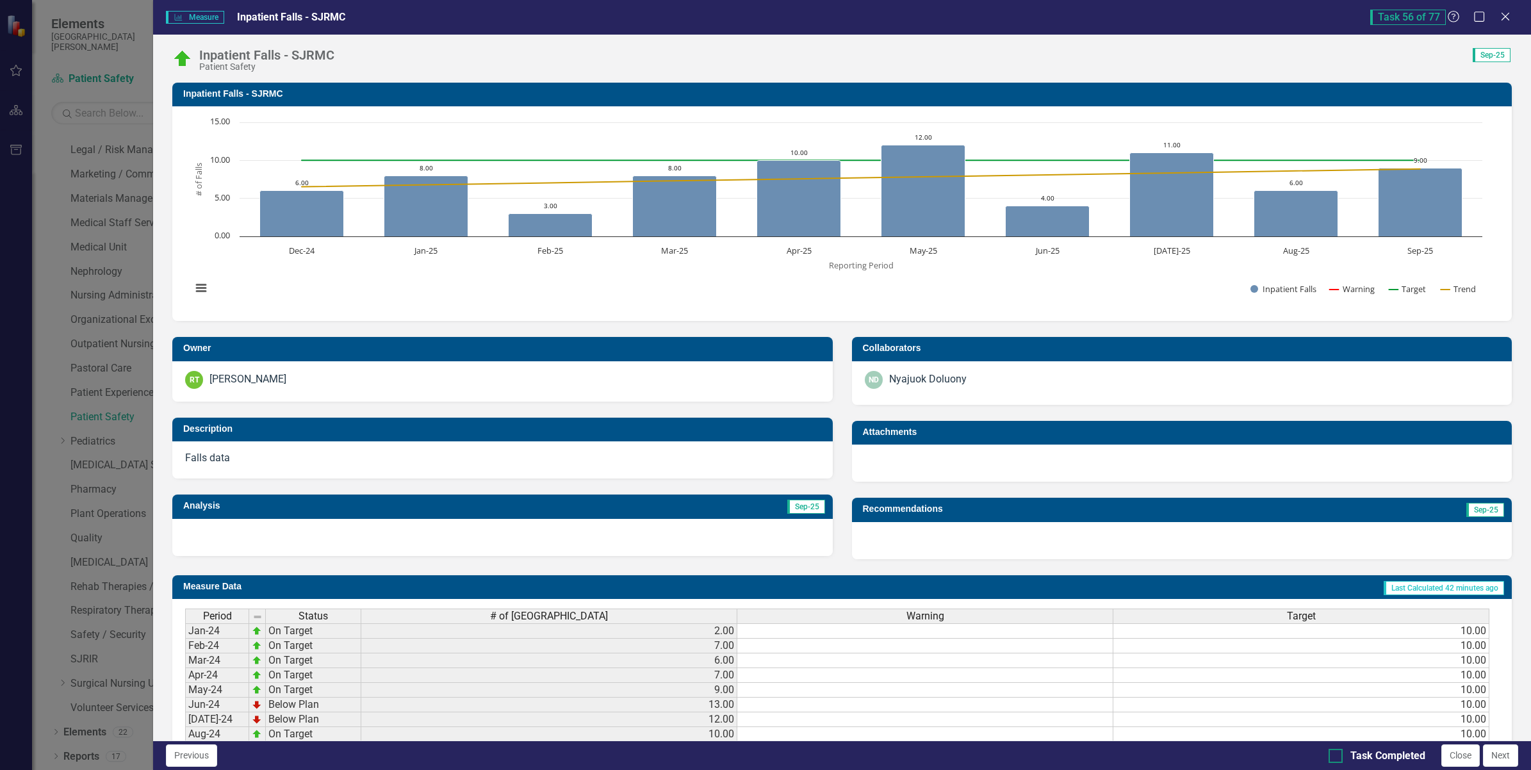
click at [1336, 754] on div at bounding box center [1335, 756] width 14 height 14
click at [1336, 754] on input "Task Completed" at bounding box center [1332, 753] width 8 height 8
checkbox input "true"
click at [1500, 754] on button "Next" at bounding box center [1500, 755] width 35 height 22
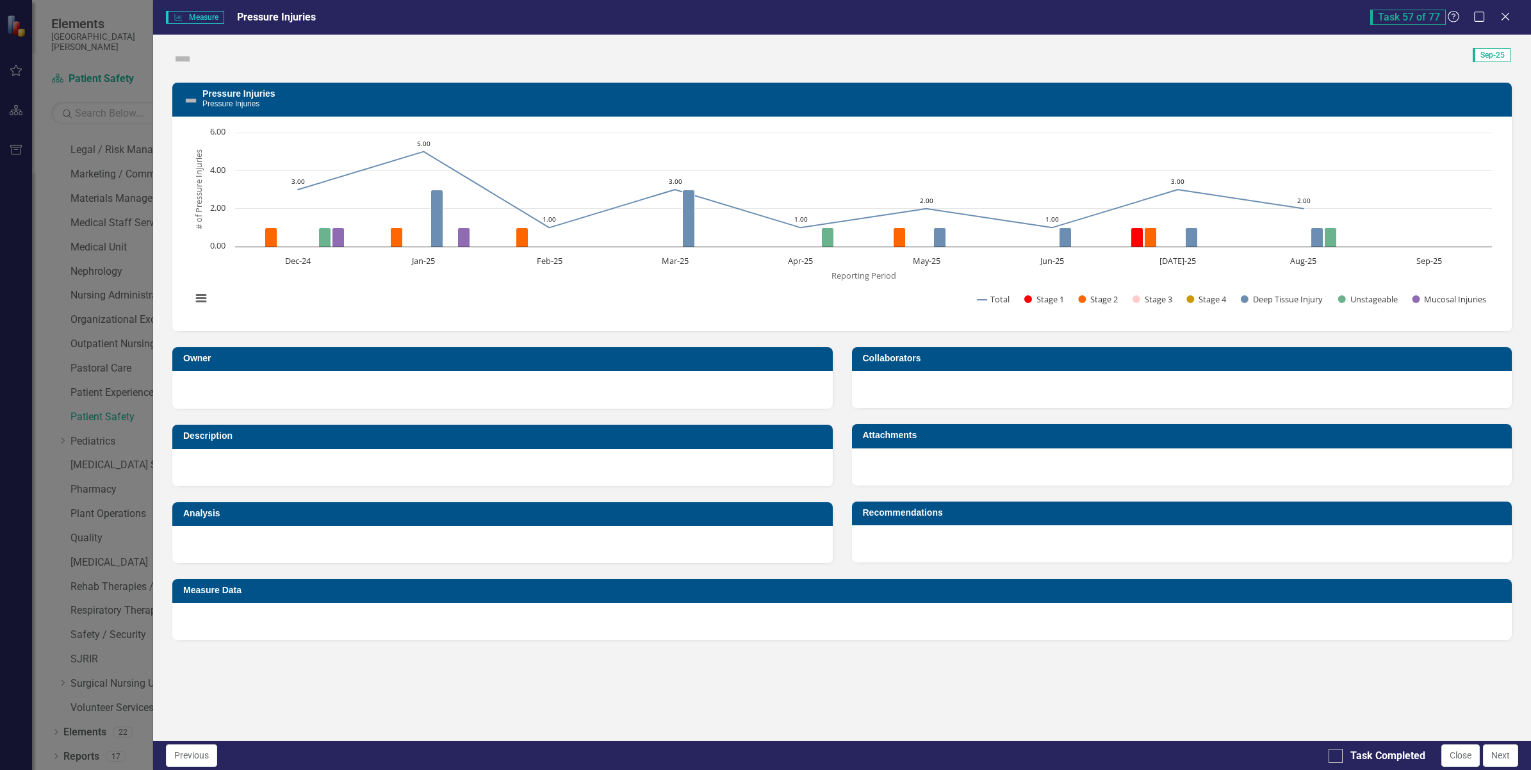
checkbox input "true"
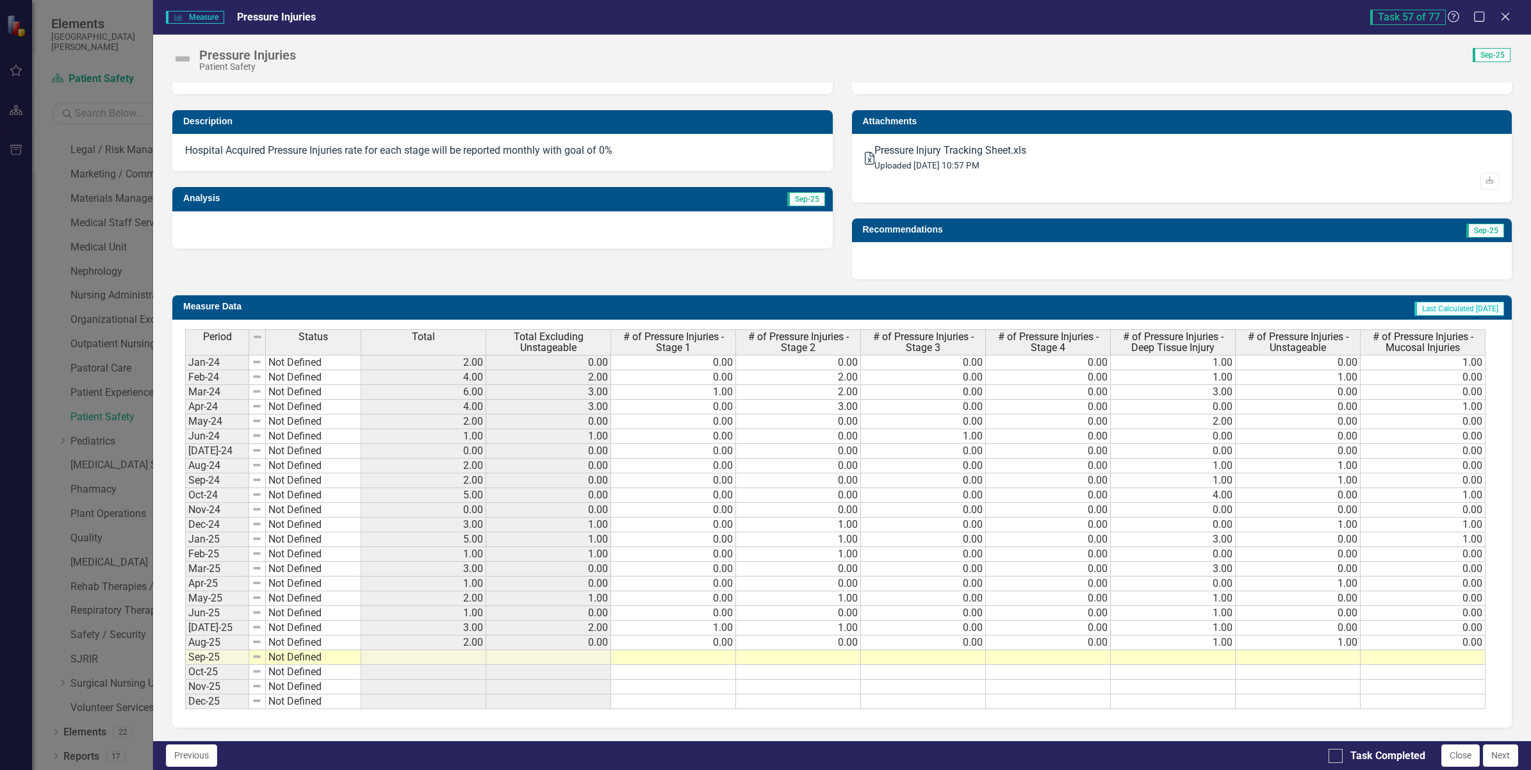
scroll to position [0, 0]
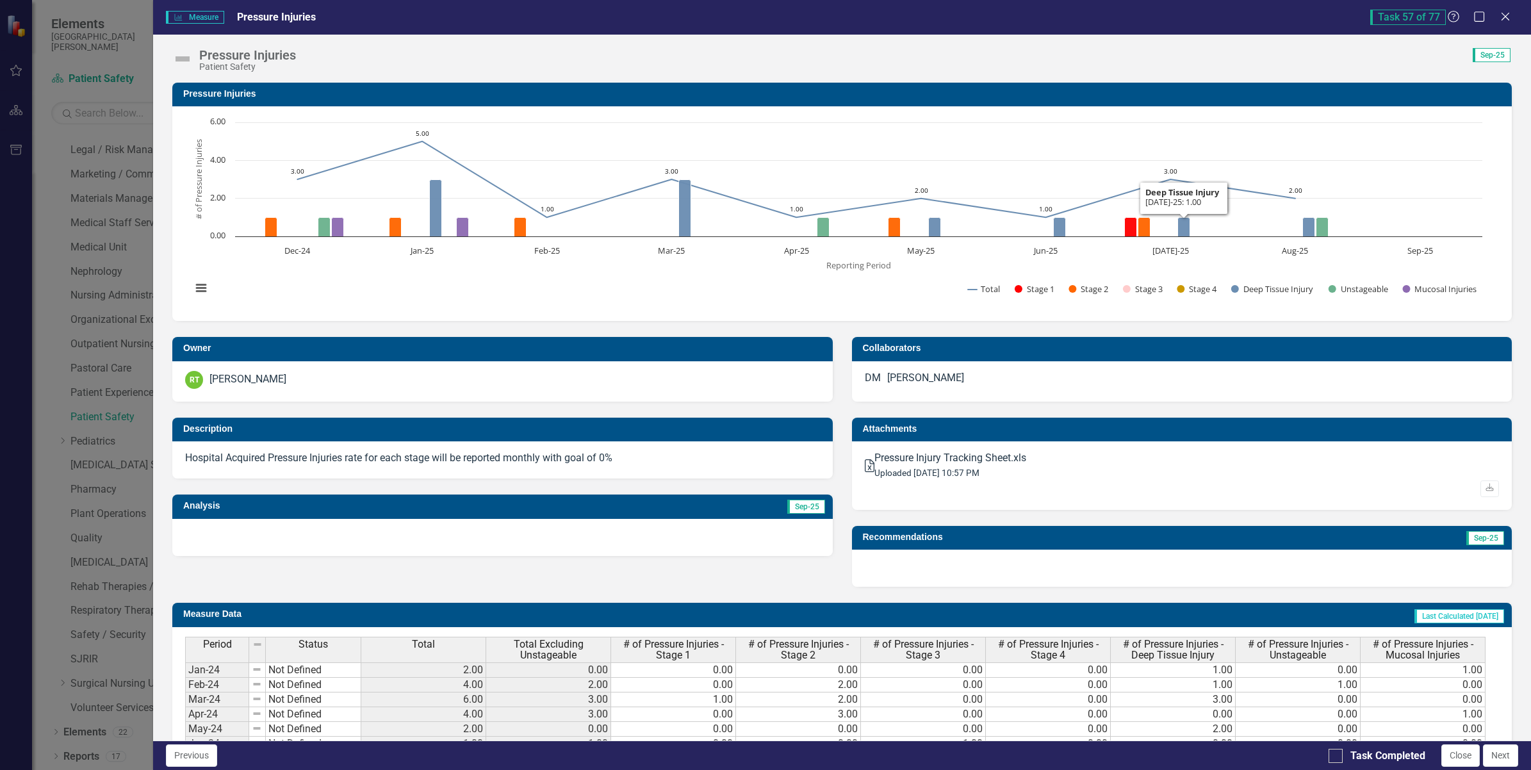
drag, startPoint x: 1506, startPoint y: 15, endPoint x: 1119, endPoint y: 402, distance: 547.5
click at [1121, 408] on div "Measure Measure Pressure Injuries Task 57 of 77 Help Maximize Close Pressure In…" at bounding box center [842, 385] width 1378 height 770
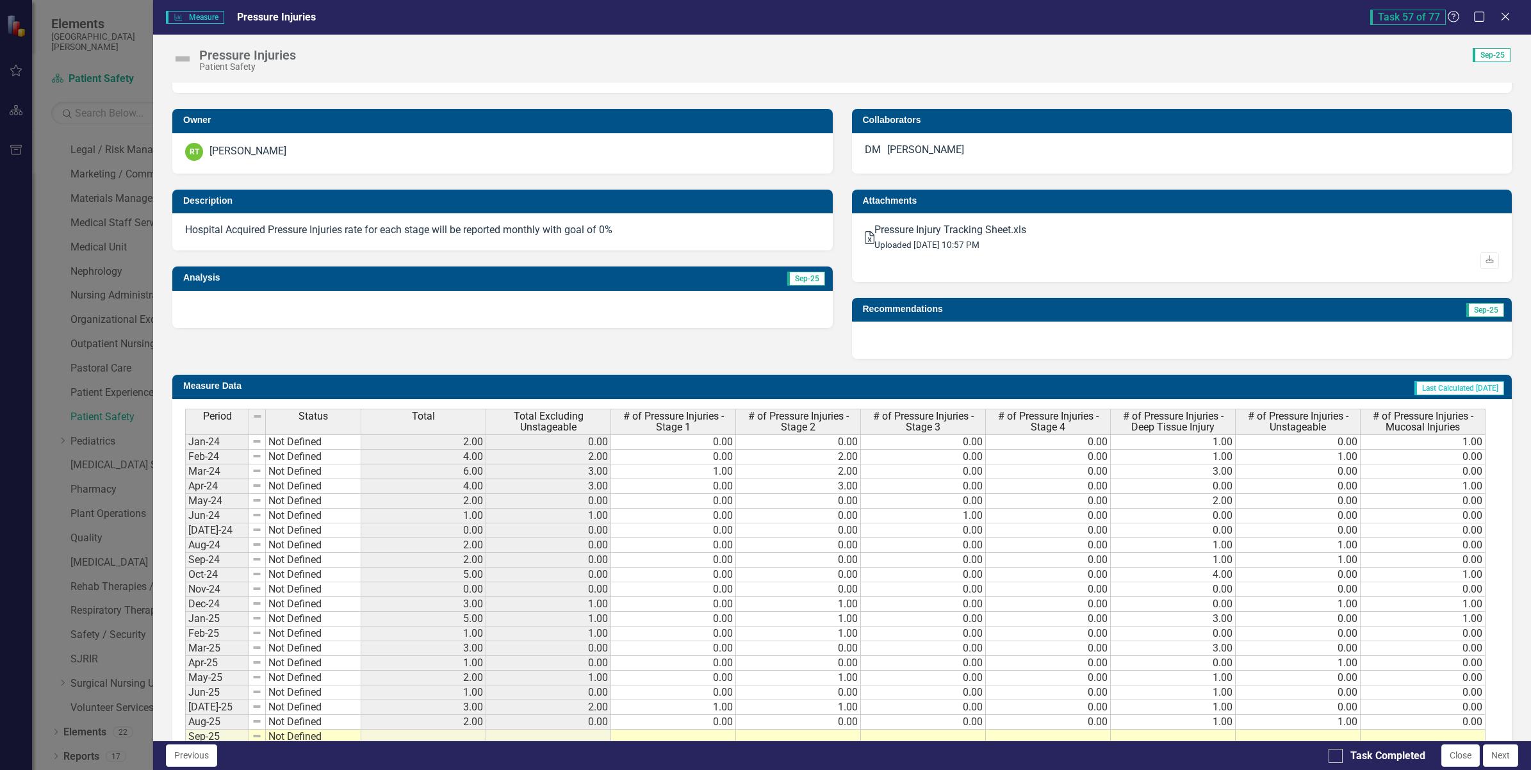
scroll to position [308, 0]
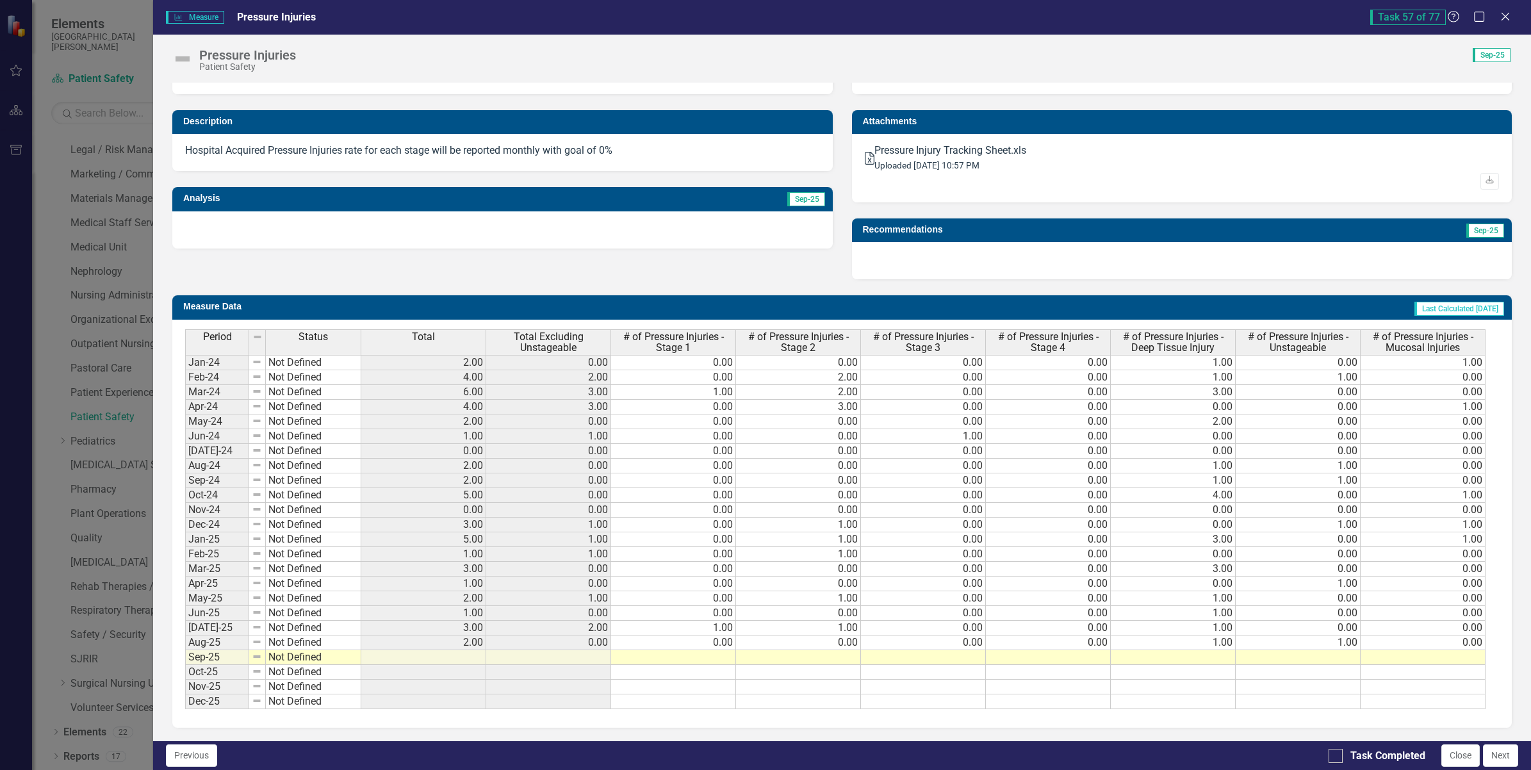
drag, startPoint x: 1506, startPoint y: 10, endPoint x: 1492, endPoint y: 26, distance: 20.9
click at [1506, 12] on icon "Close" at bounding box center [1505, 17] width 13 height 10
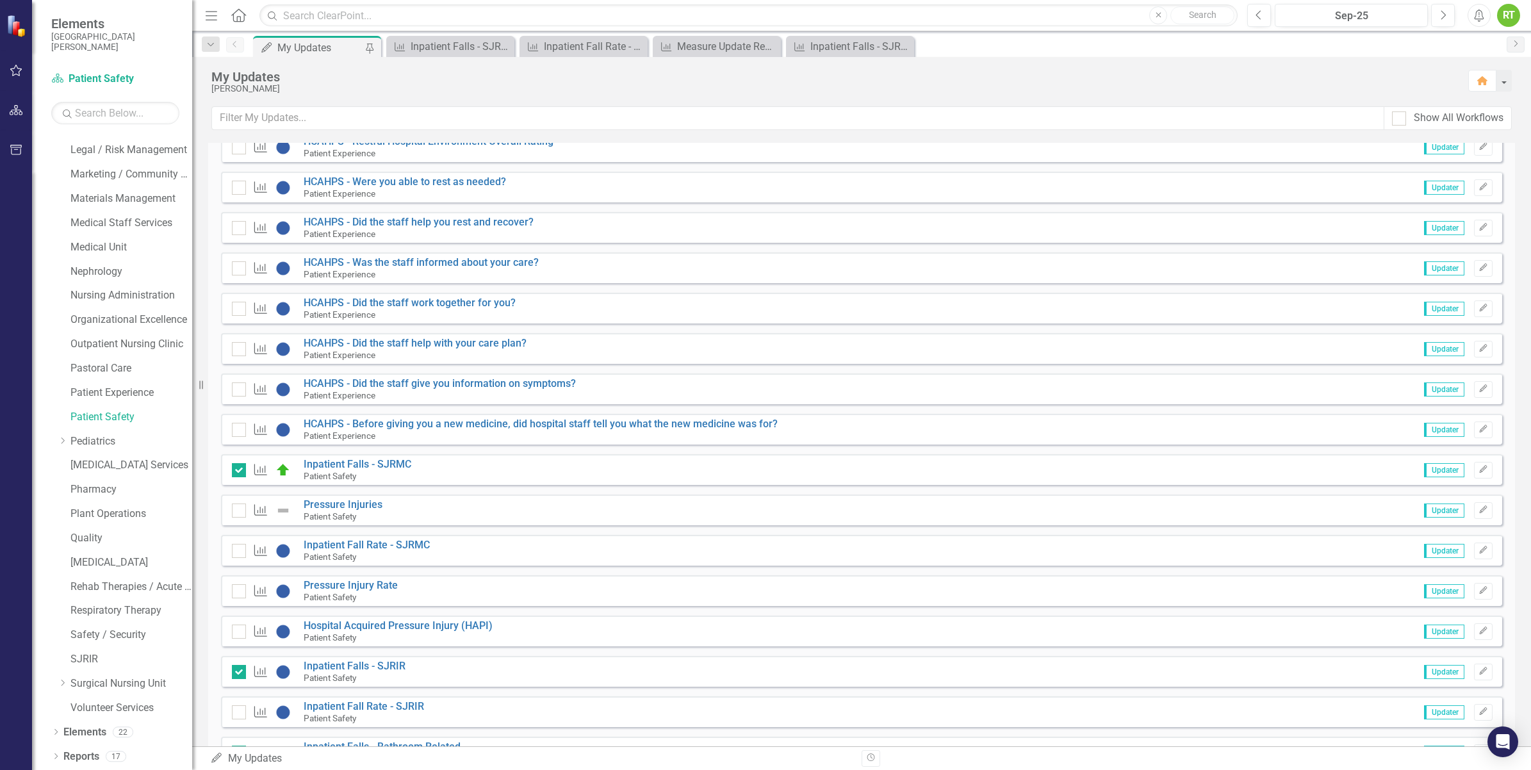
scroll to position [2081, 0]
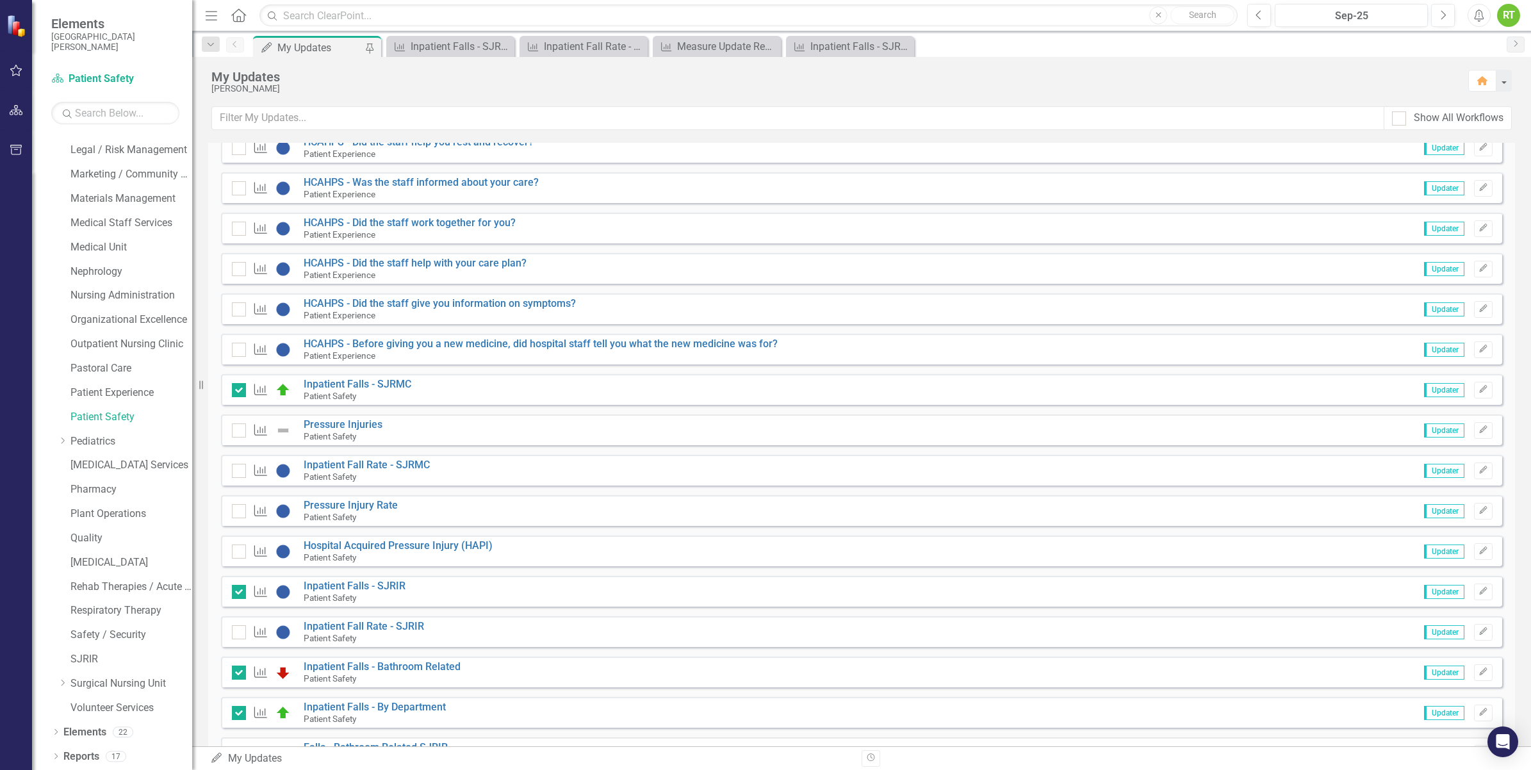
click at [600, 404] on div "Measure Inpatient Falls - SJRMC Patient Safety Updater Edit" at bounding box center [861, 389] width 1281 height 31
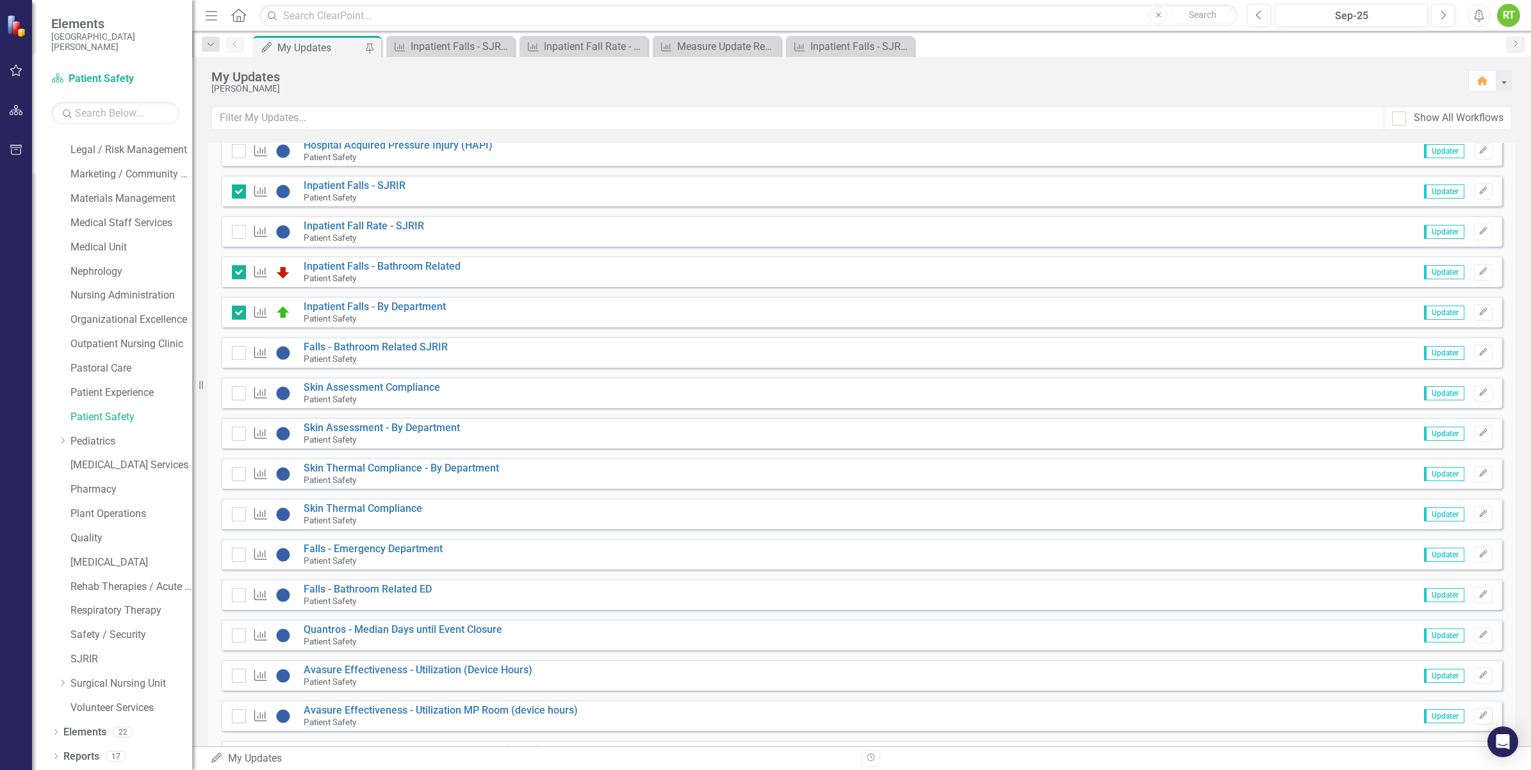
scroll to position [2402, 0]
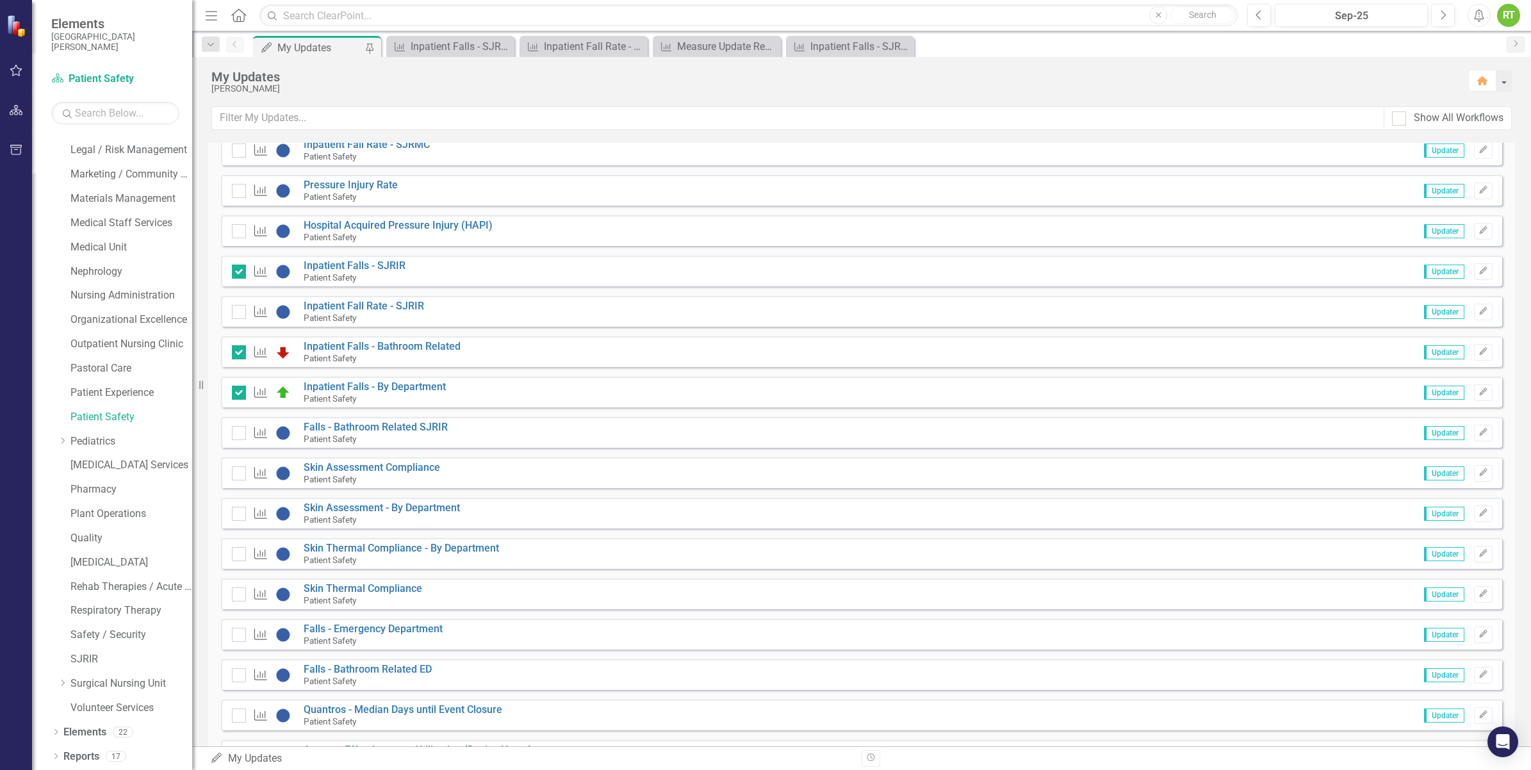
click at [1442, 234] on span "Updater" at bounding box center [1444, 231] width 40 height 14
click at [1430, 229] on span "Updater" at bounding box center [1444, 231] width 40 height 14
click at [1474, 237] on button "Edit" at bounding box center [1483, 231] width 19 height 17
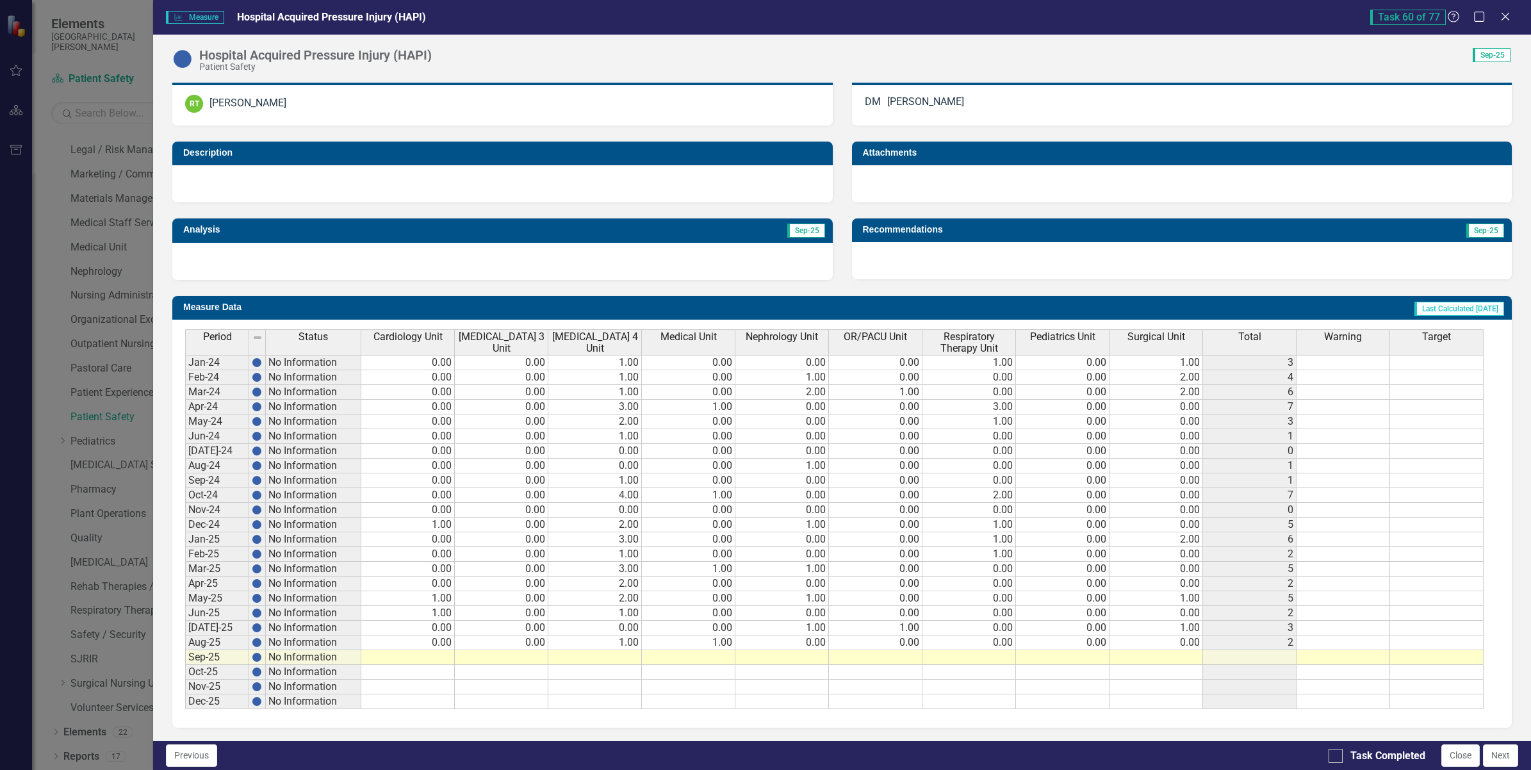
scroll to position [4, 0]
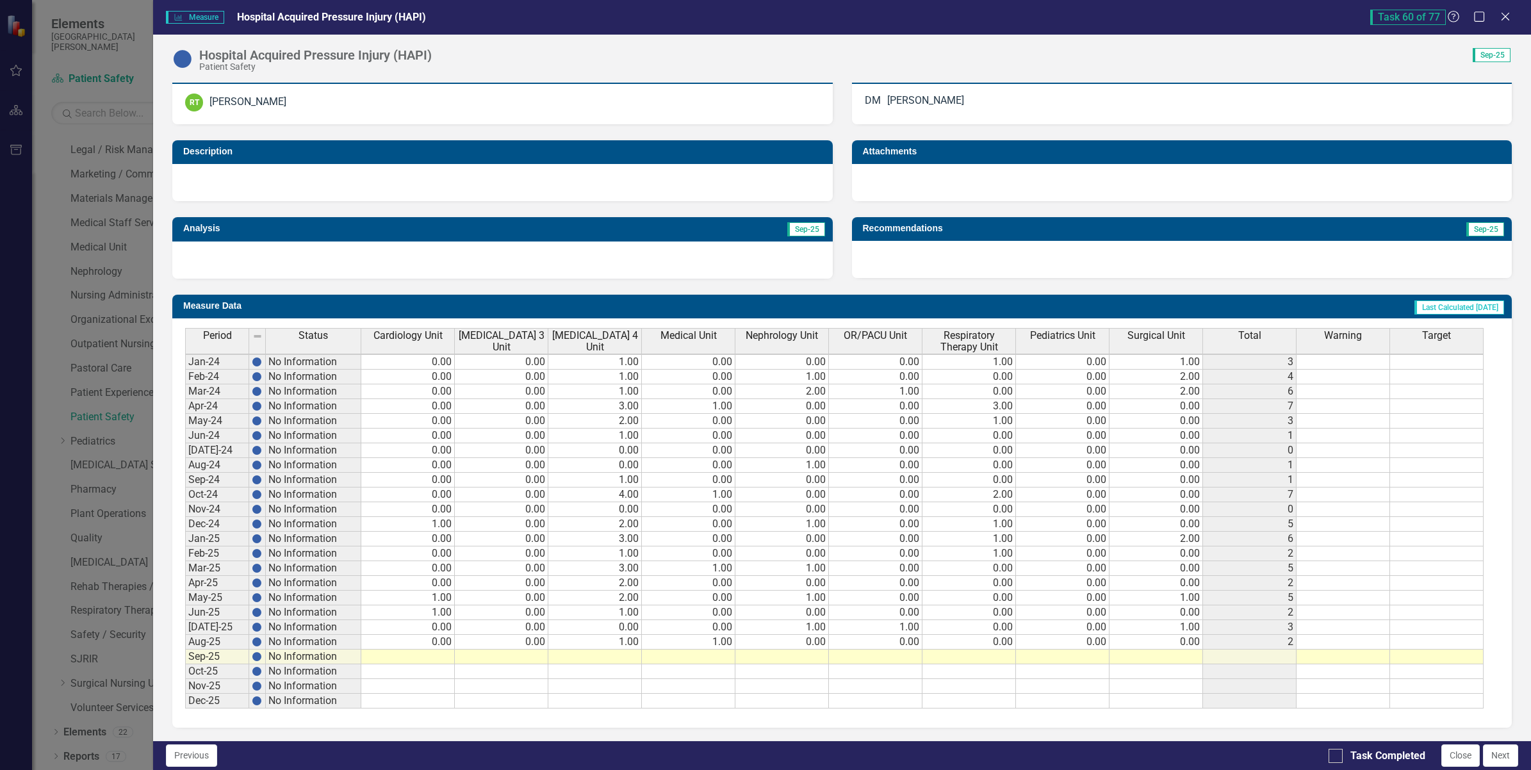
click at [440, 649] on td at bounding box center [408, 656] width 94 height 15
type textarea "0"
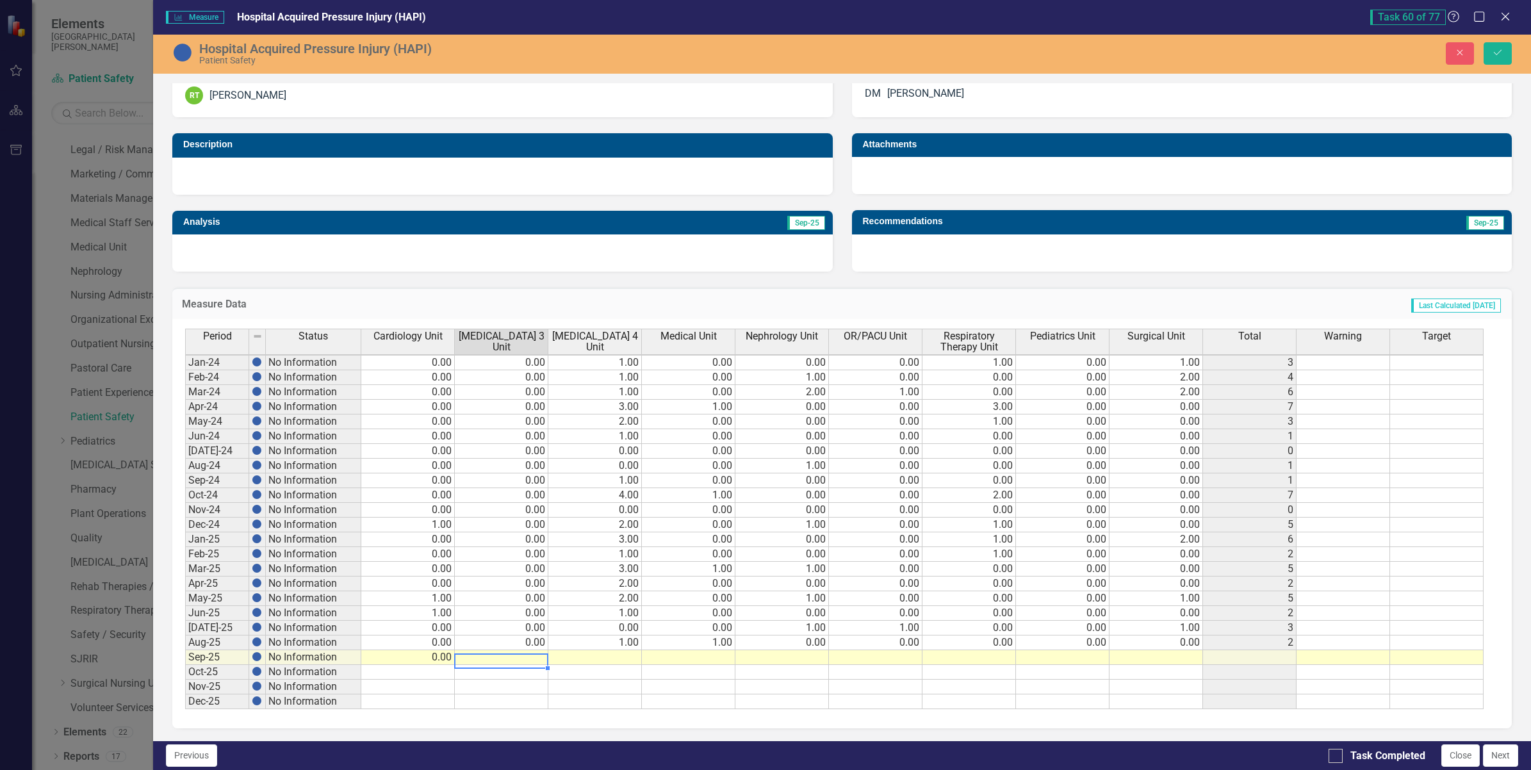
type textarea "0"
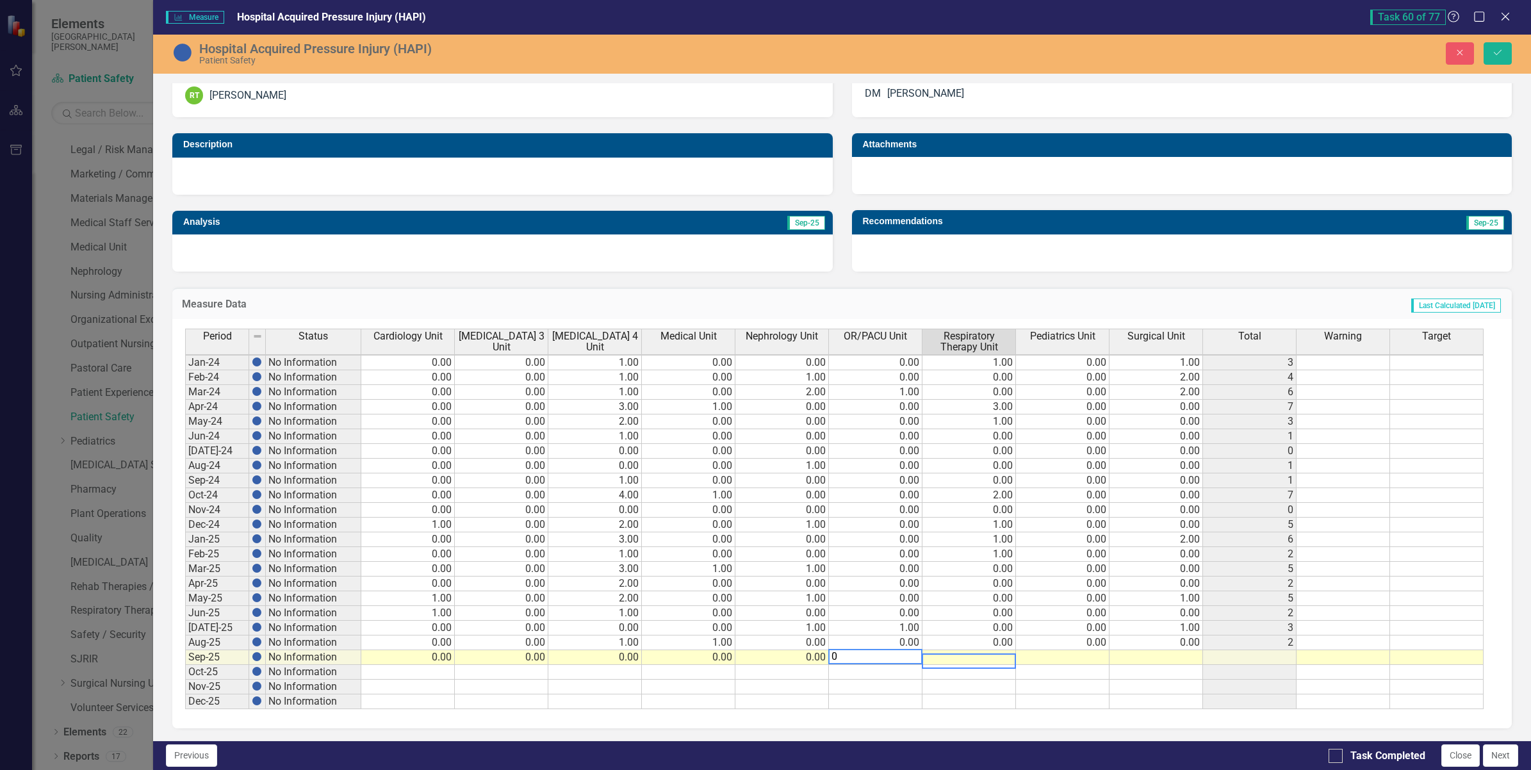
type textarea "00"
type textarea "0"
click at [1342, 753] on div "Task Completed" at bounding box center [1376, 756] width 97 height 15
click at [1337, 753] on input "Task Completed" at bounding box center [1332, 753] width 8 height 8
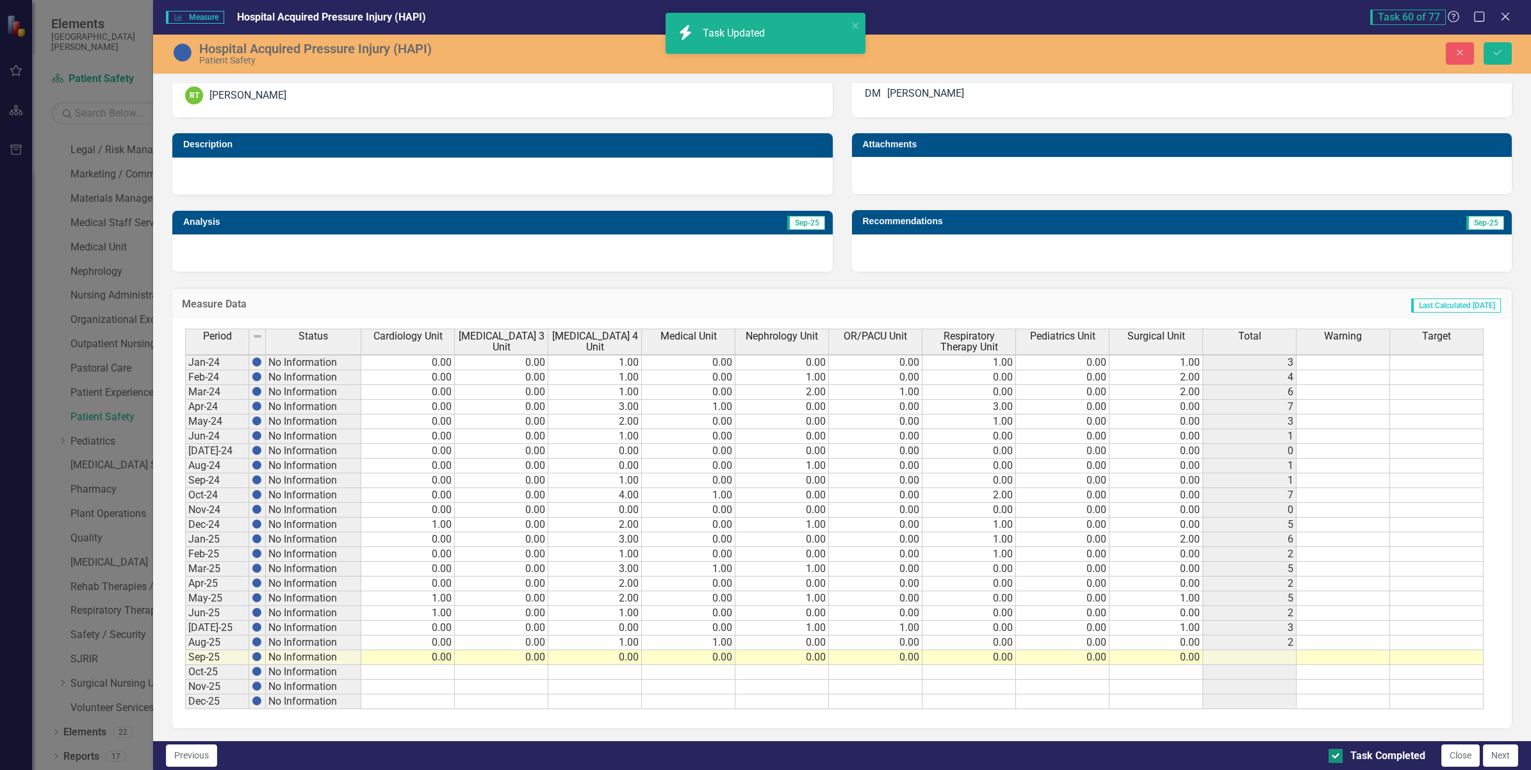
click at [1339, 756] on div at bounding box center [1335, 756] width 14 height 14
click at [1337, 756] on input "Task Completed" at bounding box center [1332, 753] width 8 height 8
click at [1499, 53] on icon "submit" at bounding box center [1498, 52] width 8 height 5
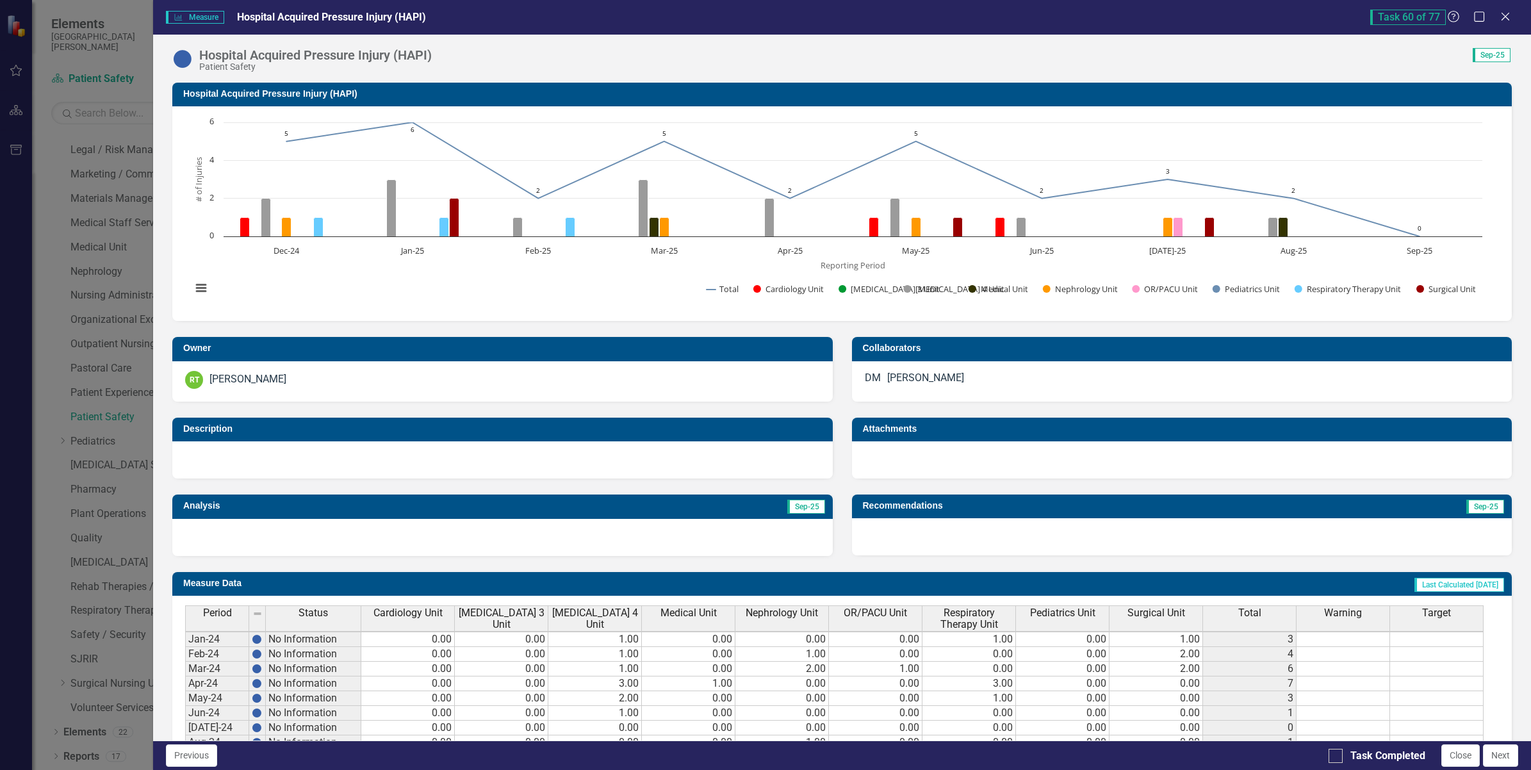
scroll to position [289, 0]
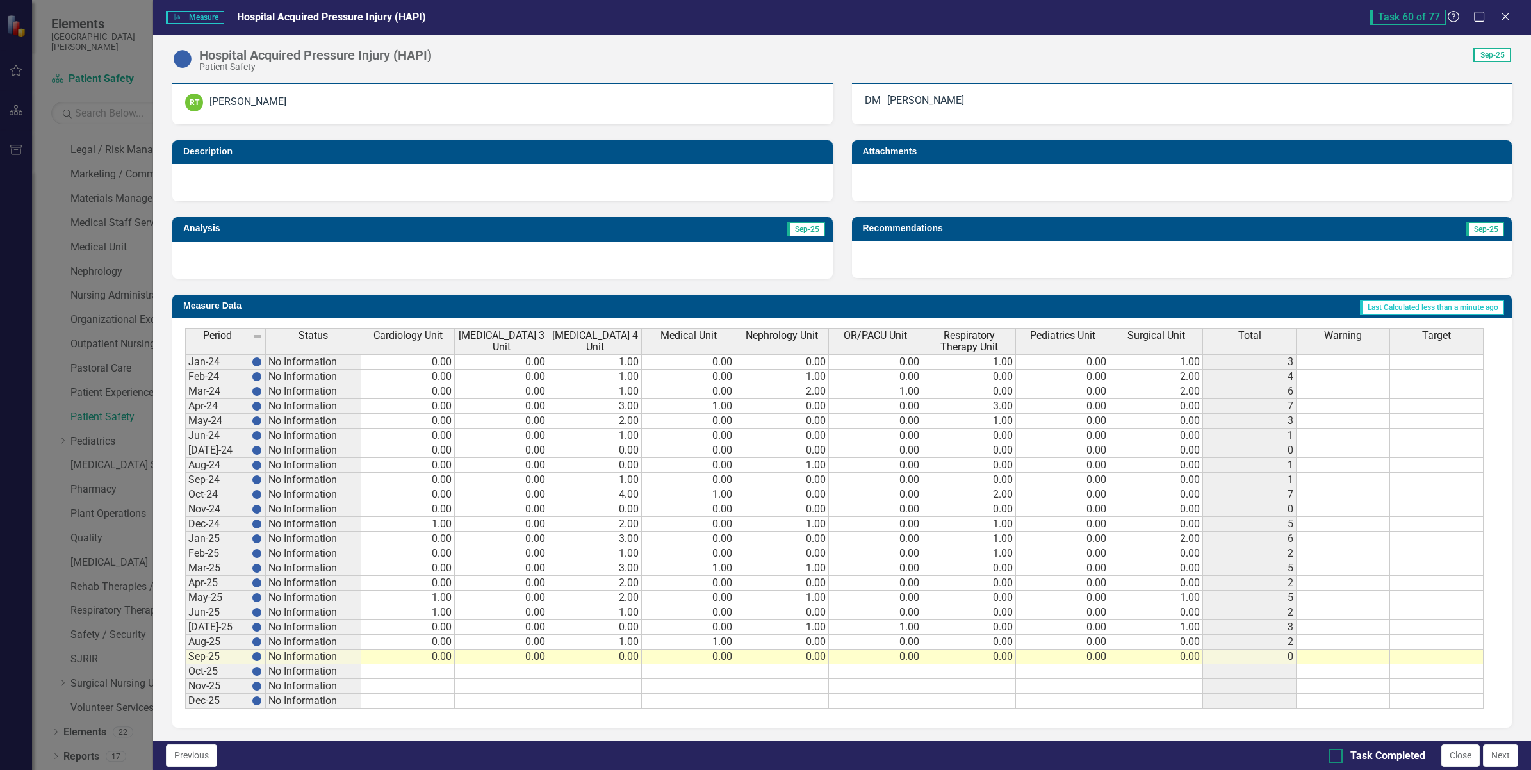
click at [1333, 754] on input "Task Completed" at bounding box center [1332, 753] width 8 height 8
checkbox input "true"
click at [1504, 760] on button "Next" at bounding box center [1500, 755] width 35 height 22
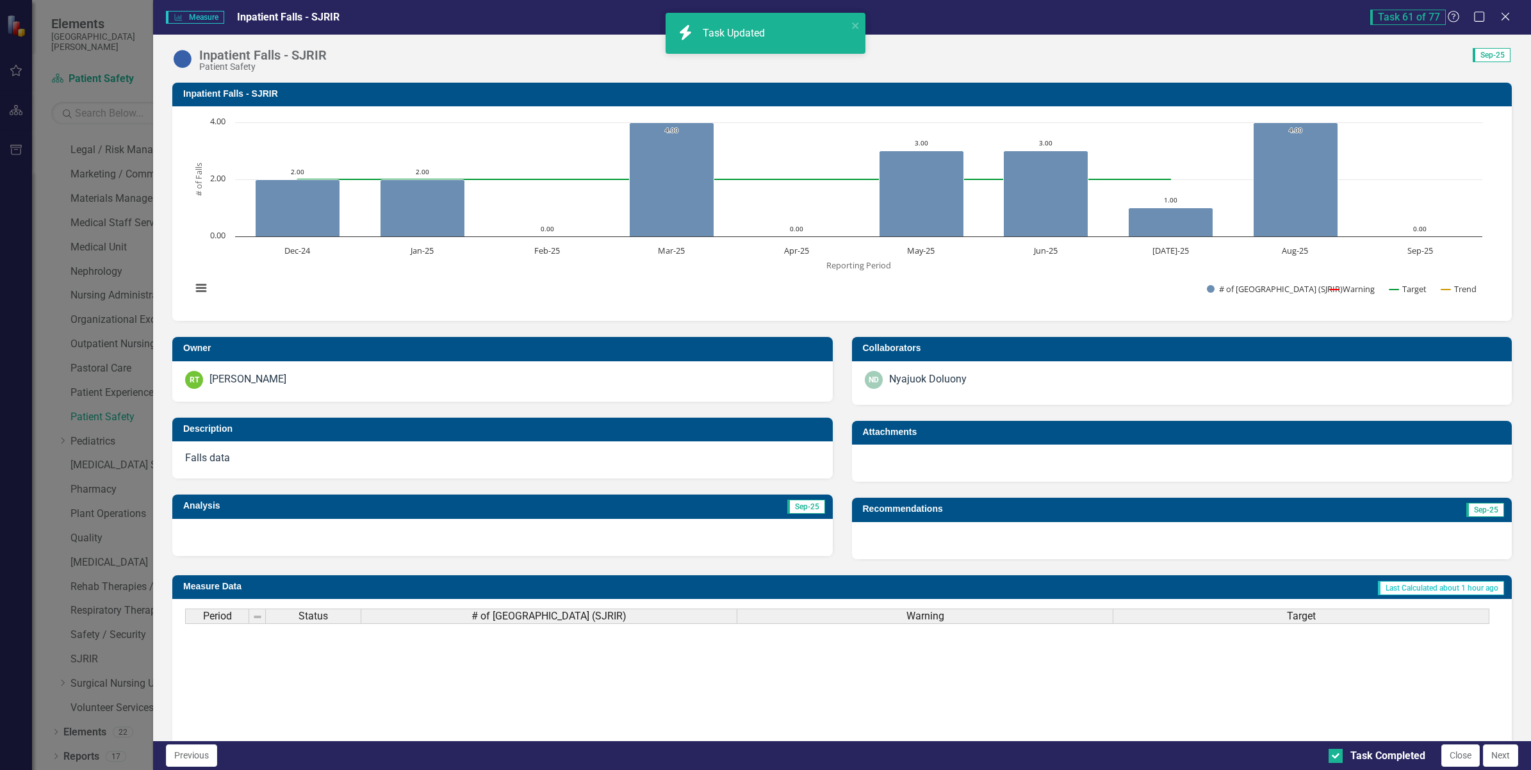
checkbox input "true"
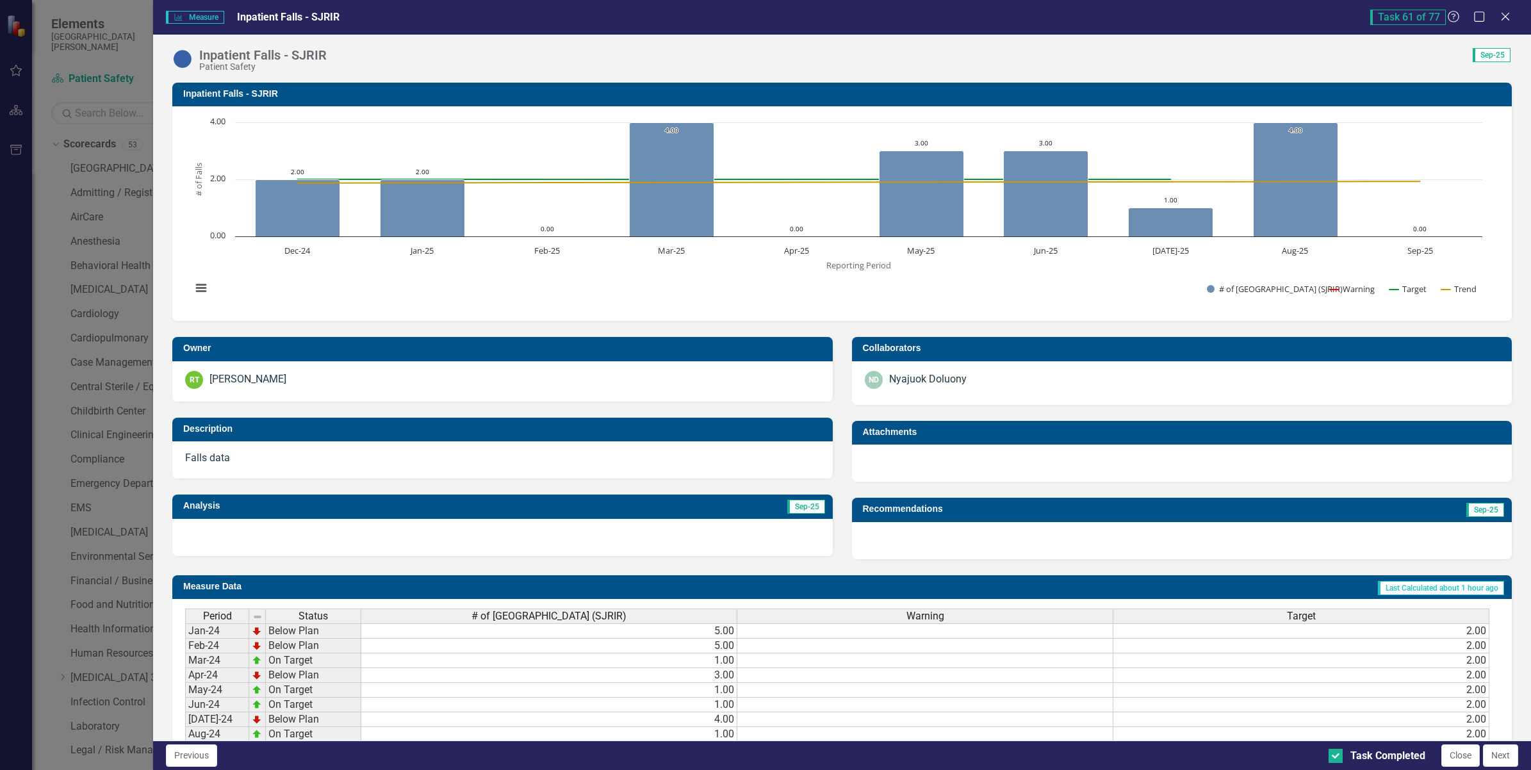
scroll to position [2402, 0]
click at [1503, 17] on icon "Close" at bounding box center [1505, 16] width 16 height 12
